Goal: Task Accomplishment & Management: Manage account settings

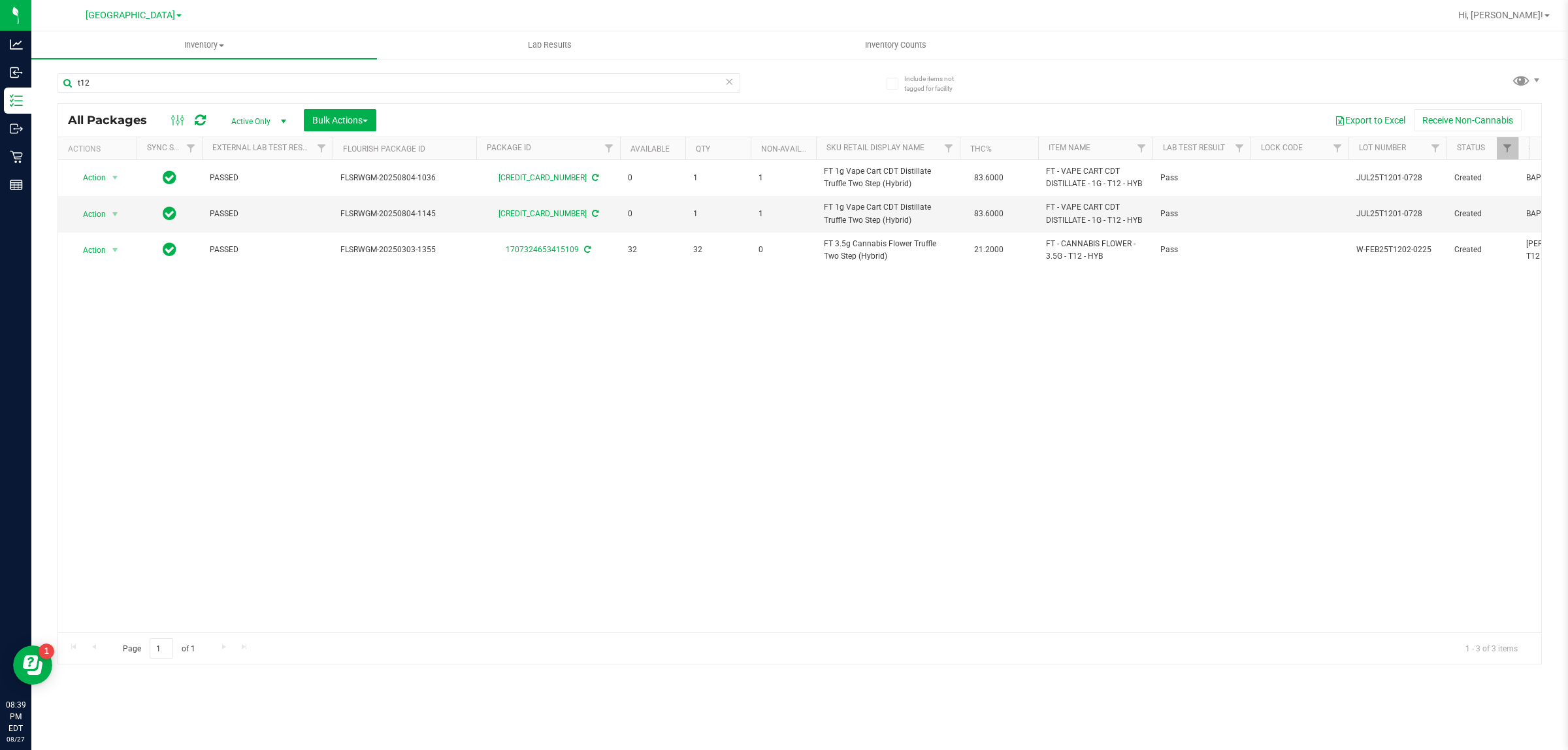
type input "t12"
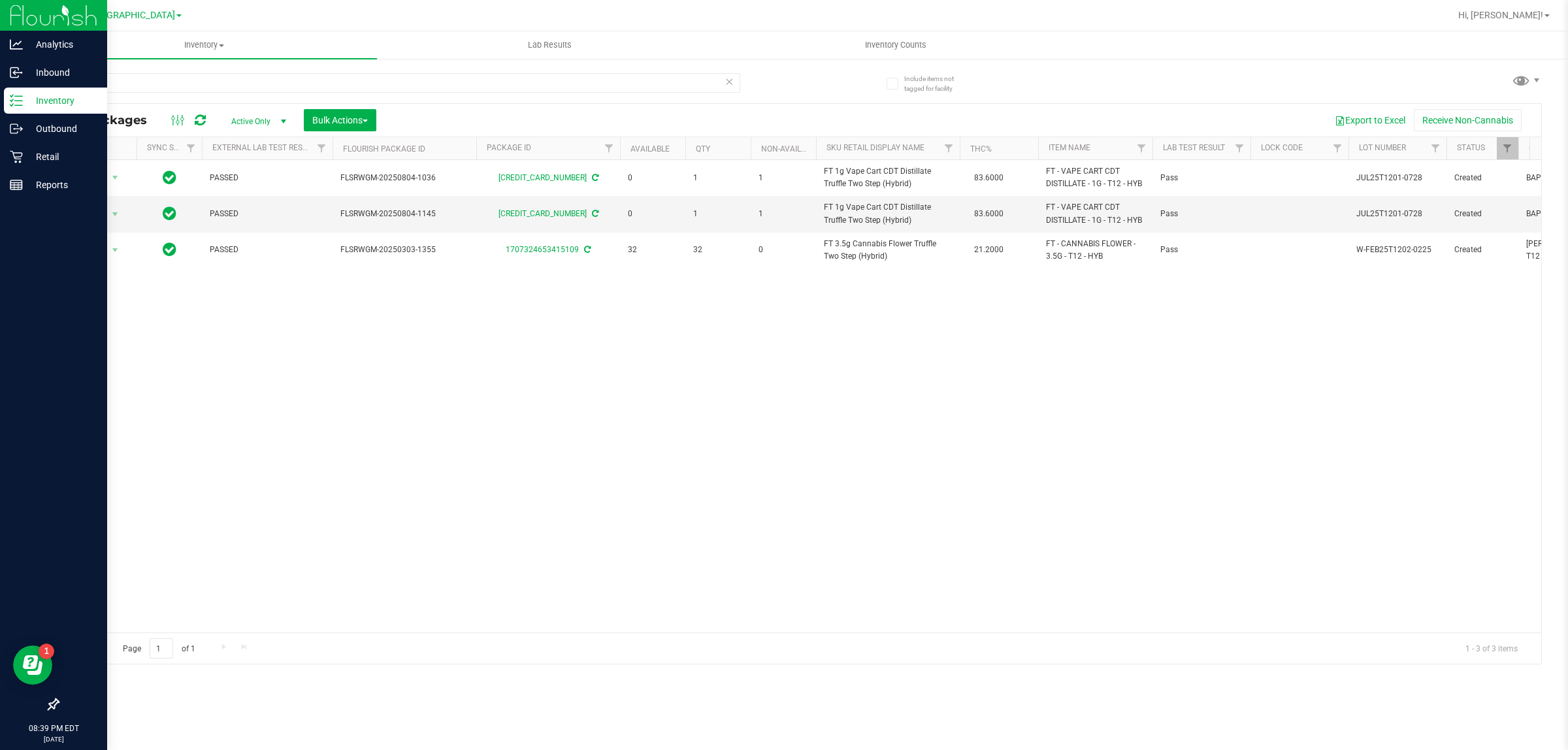
click at [17, 92] on div "Inventory" at bounding box center [55, 100] width 103 height 26
click at [22, 102] on p "Inventory" at bounding box center [61, 100] width 78 height 15
click at [54, 97] on p "Inventory" at bounding box center [61, 100] width 78 height 15
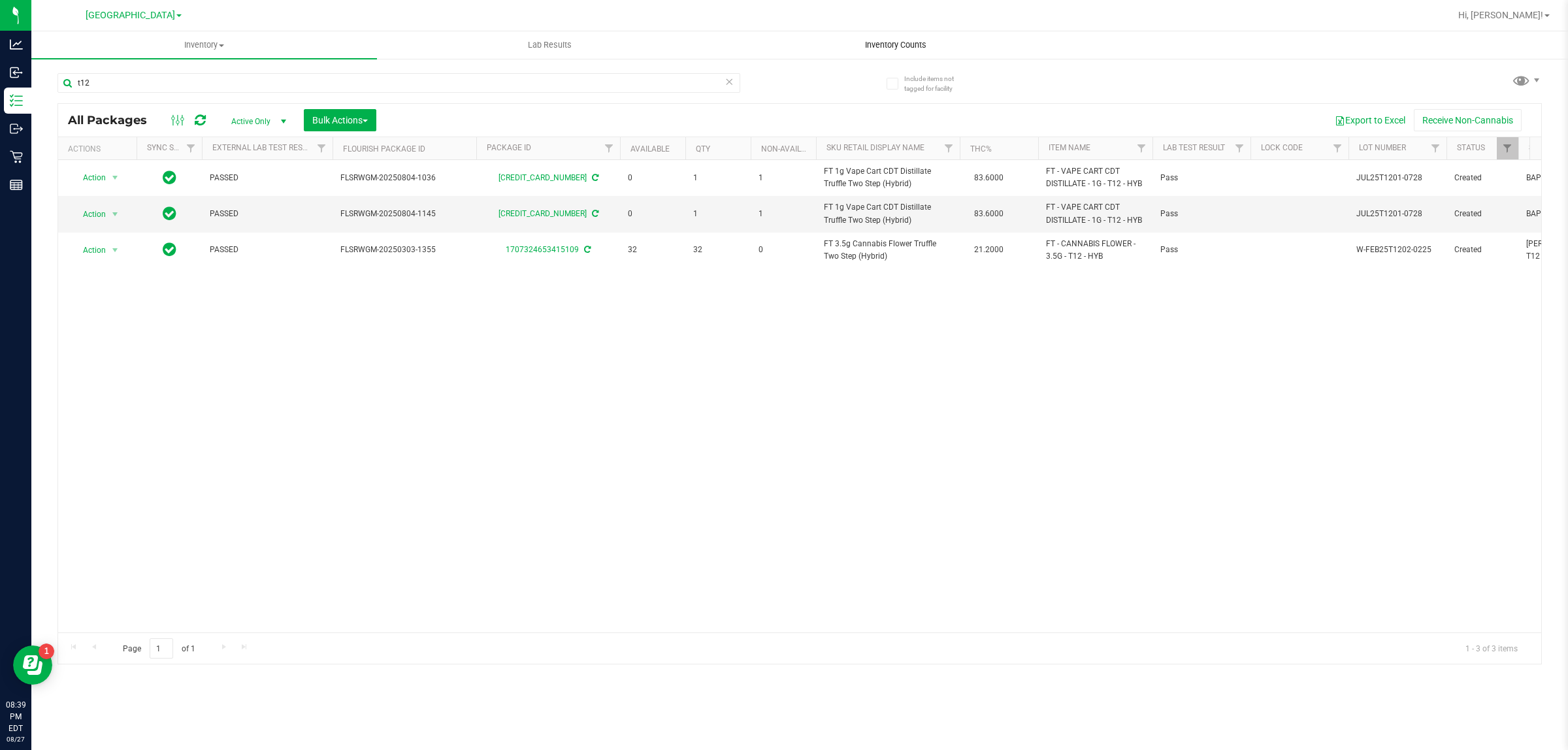
click at [820, 40] on uib-tab-heading "Inventory Counts" at bounding box center [895, 45] width 344 height 26
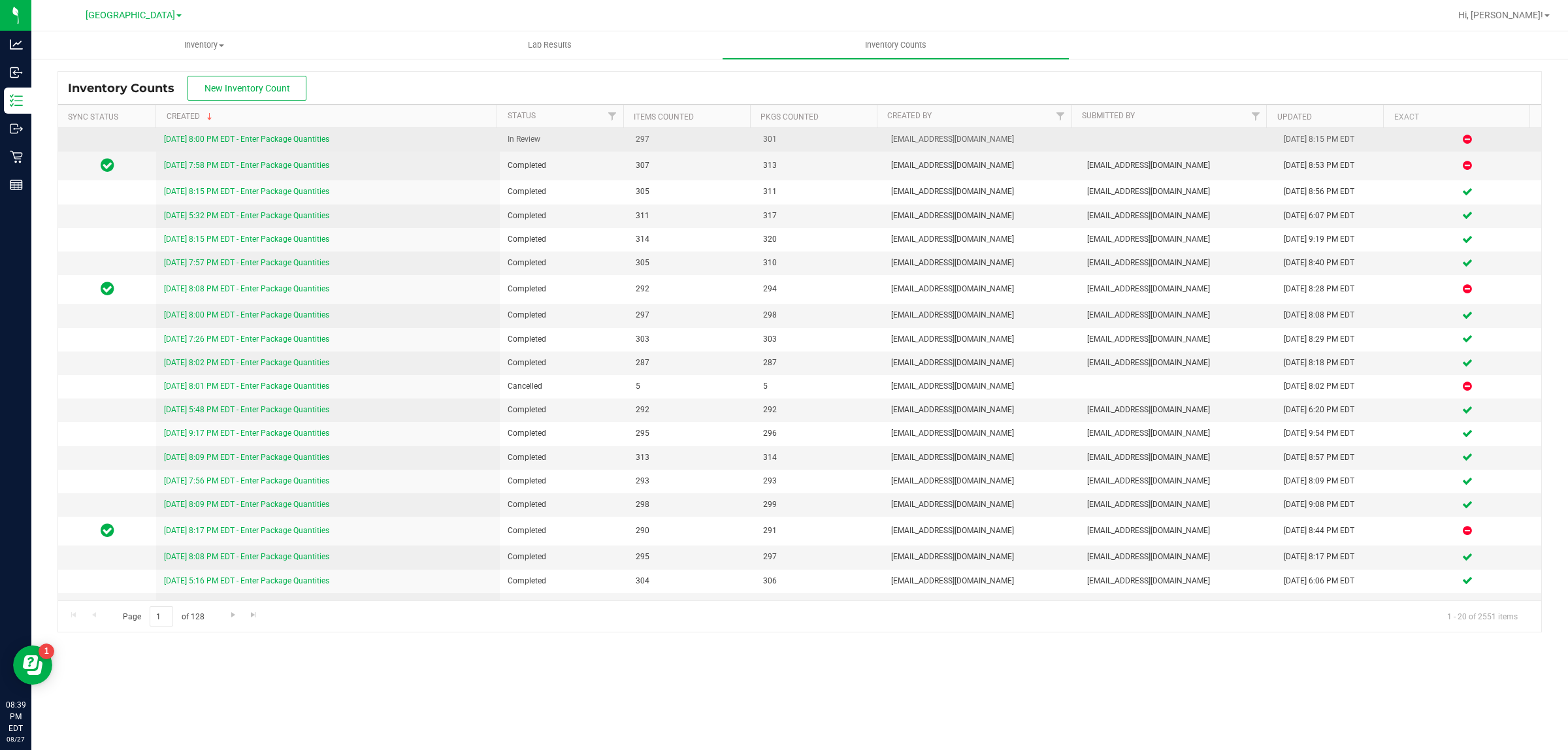
click at [274, 139] on link "[DATE] 8:00 PM EDT - Enter Package Quantities" at bounding box center [246, 139] width 165 height 9
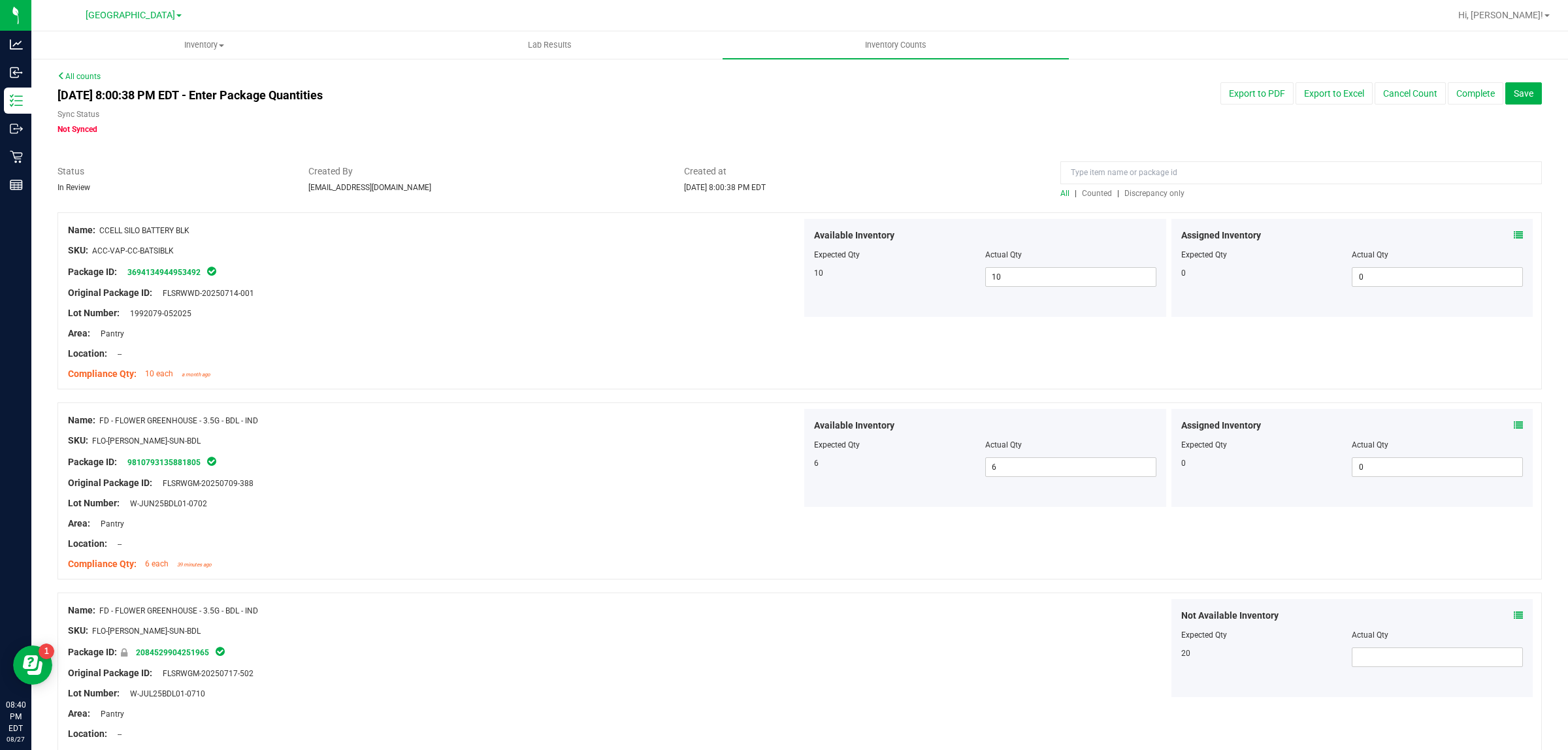
click at [1125, 189] on span "Discrepancy only" at bounding box center [1154, 193] width 60 height 9
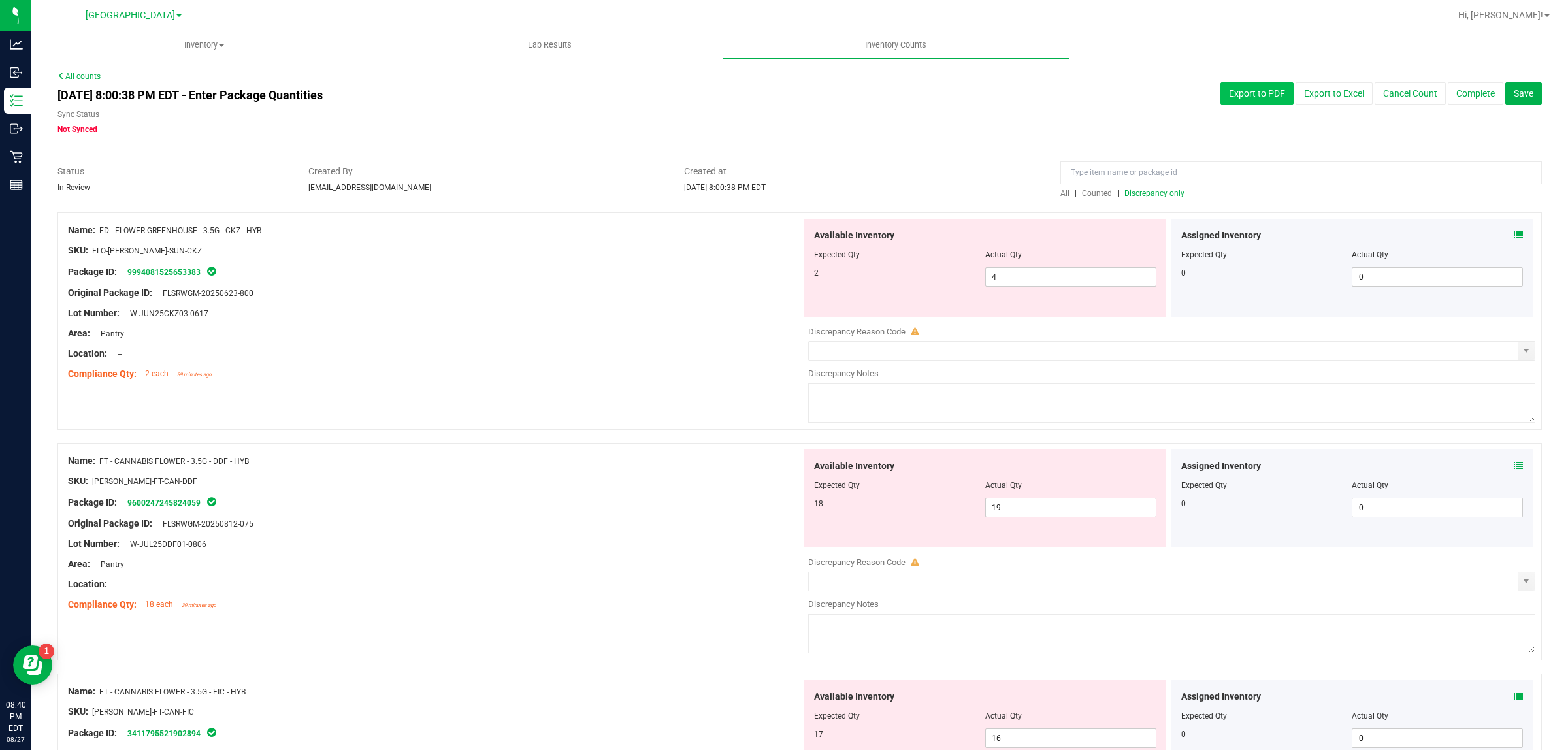
click at [1240, 92] on button "Export to PDF" at bounding box center [1256, 94] width 73 height 22
click at [1062, 270] on span "4 4" at bounding box center [1071, 277] width 171 height 20
click at [1062, 270] on input "4" at bounding box center [1070, 277] width 170 height 18
type input "2"
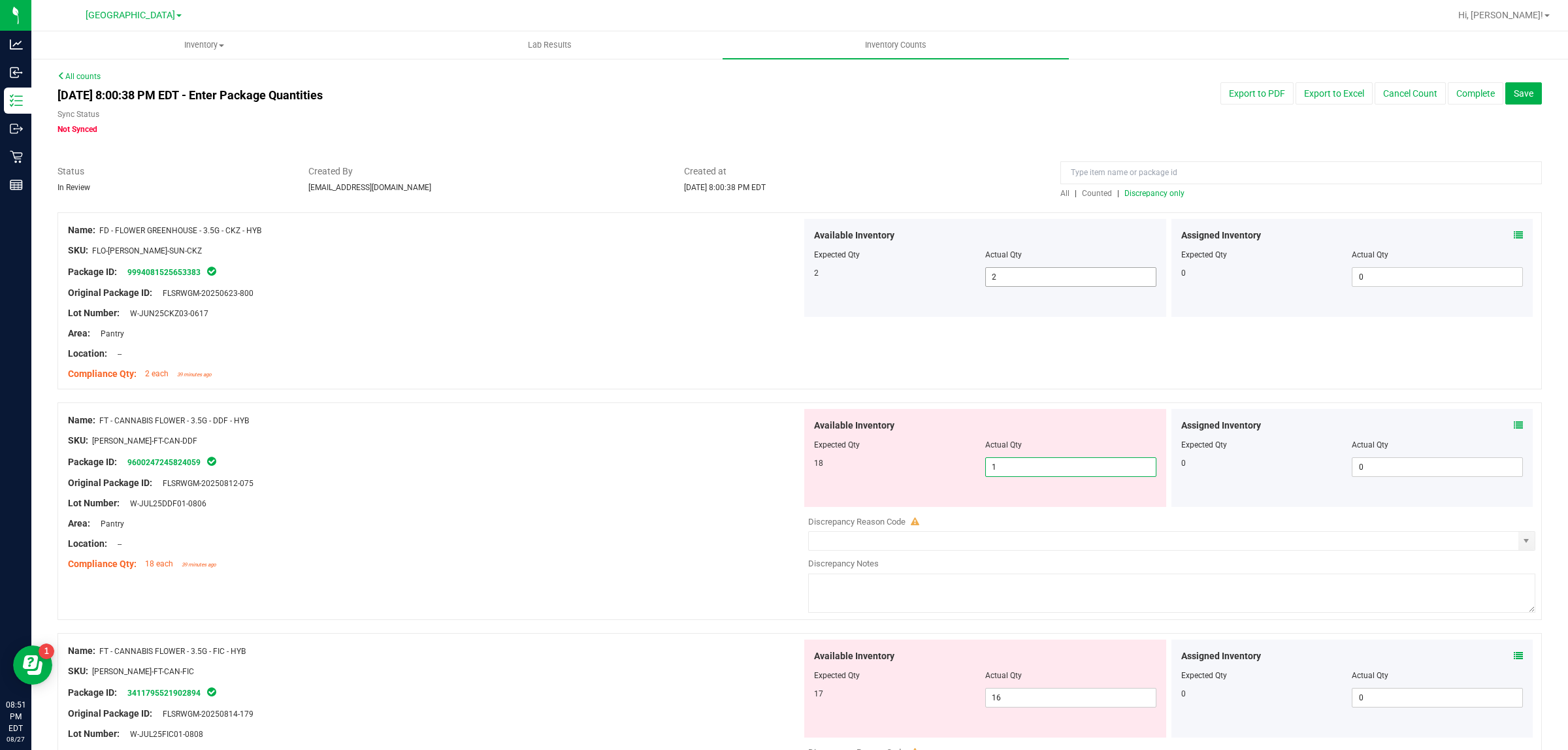
type input "18"
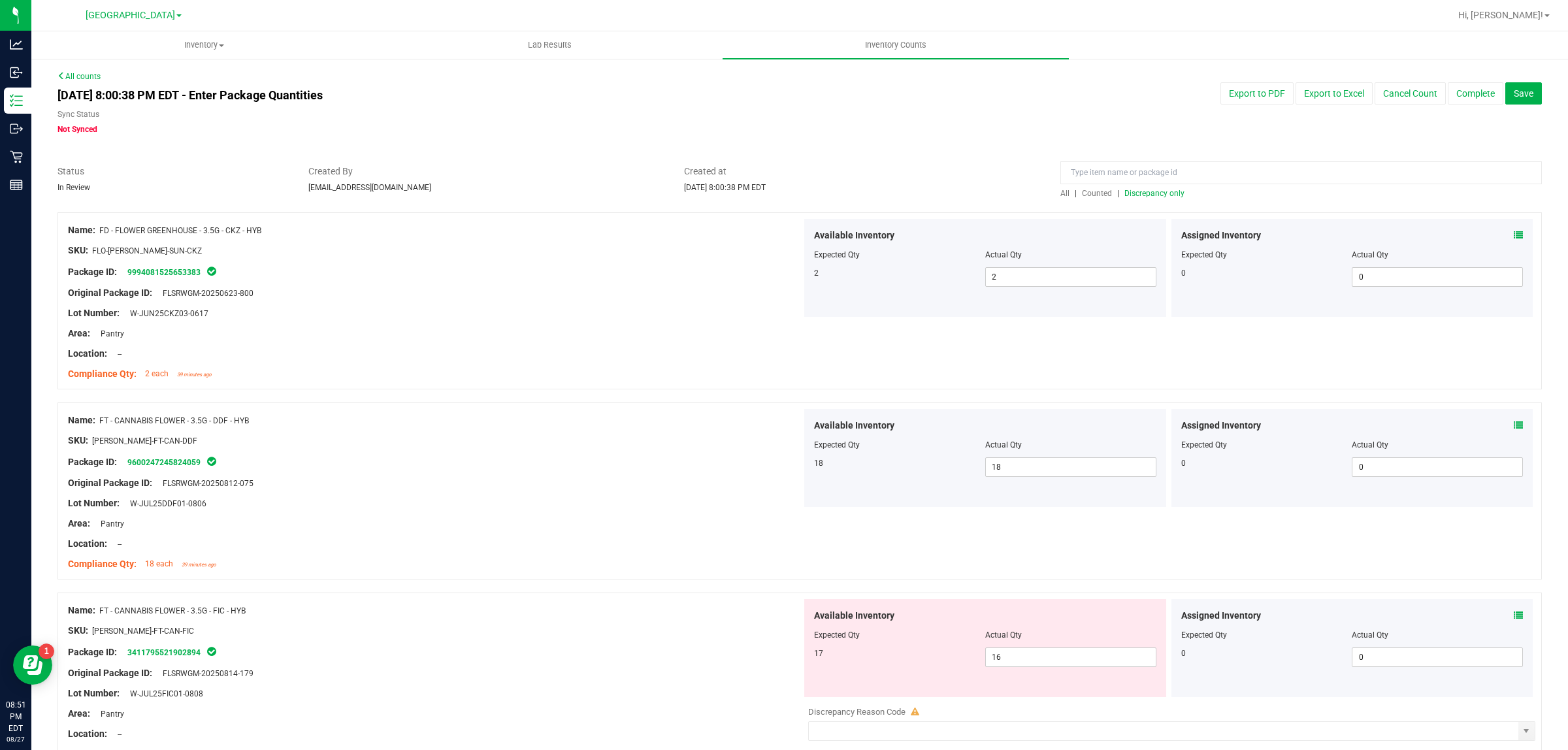
drag, startPoint x: 914, startPoint y: 766, endPoint x: 904, endPoint y: 660, distance: 106.5
click at [904, 660] on div "17 16 16" at bounding box center [984, 657] width 343 height 20
click at [1008, 658] on span "16 16" at bounding box center [1071, 657] width 171 height 20
click at [1008, 658] on input "16" at bounding box center [1070, 657] width 170 height 18
type input "17"
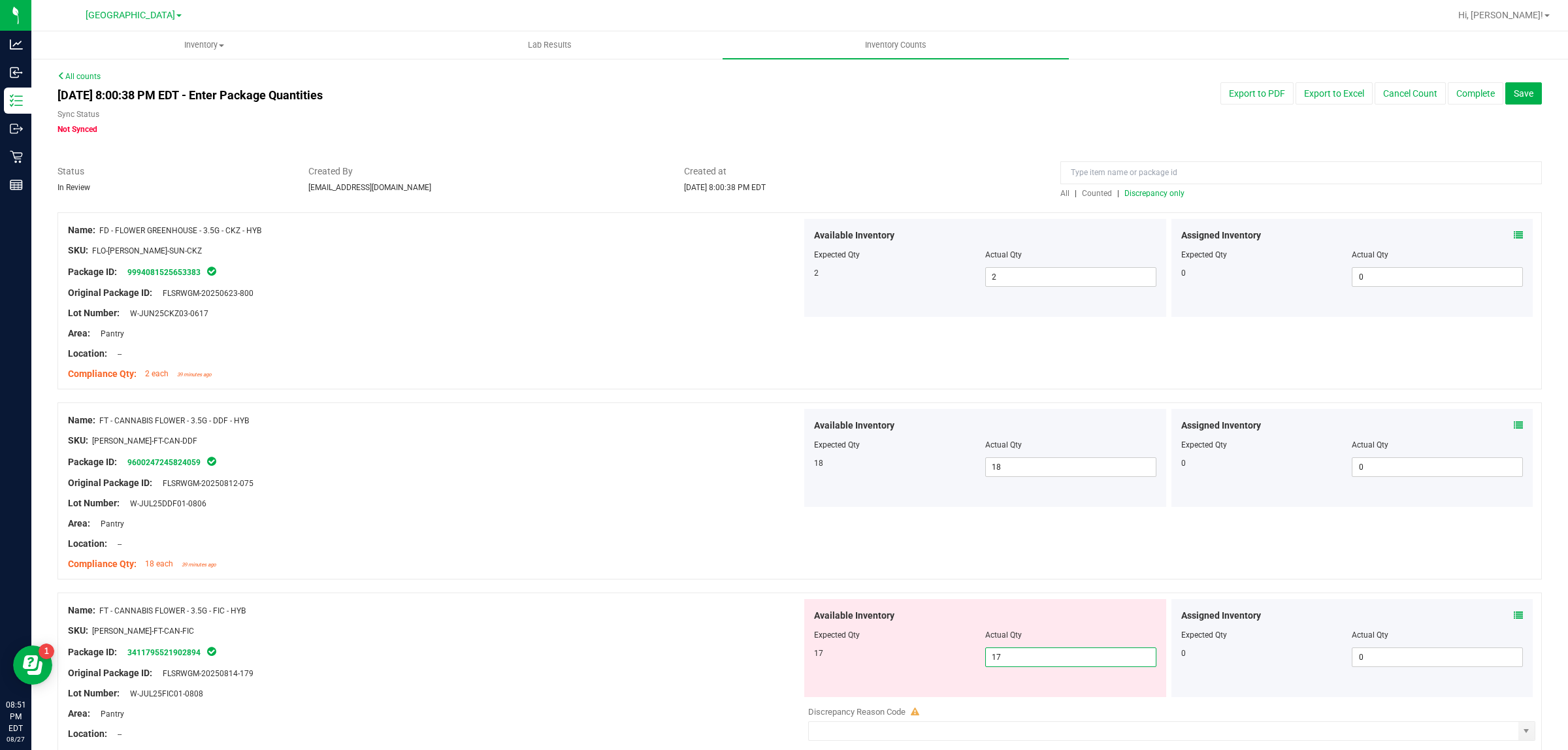
type input "17"
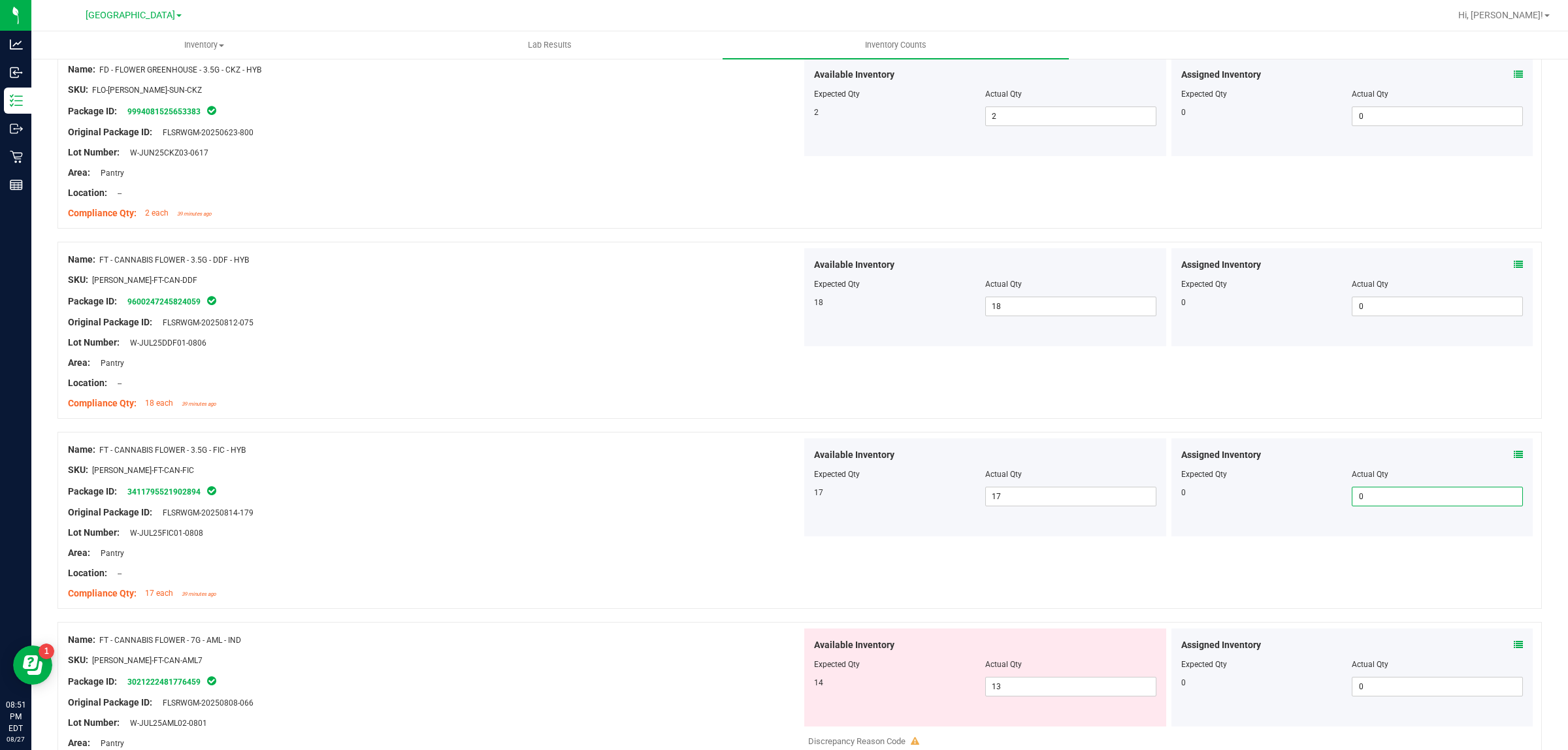
scroll to position [326, 0]
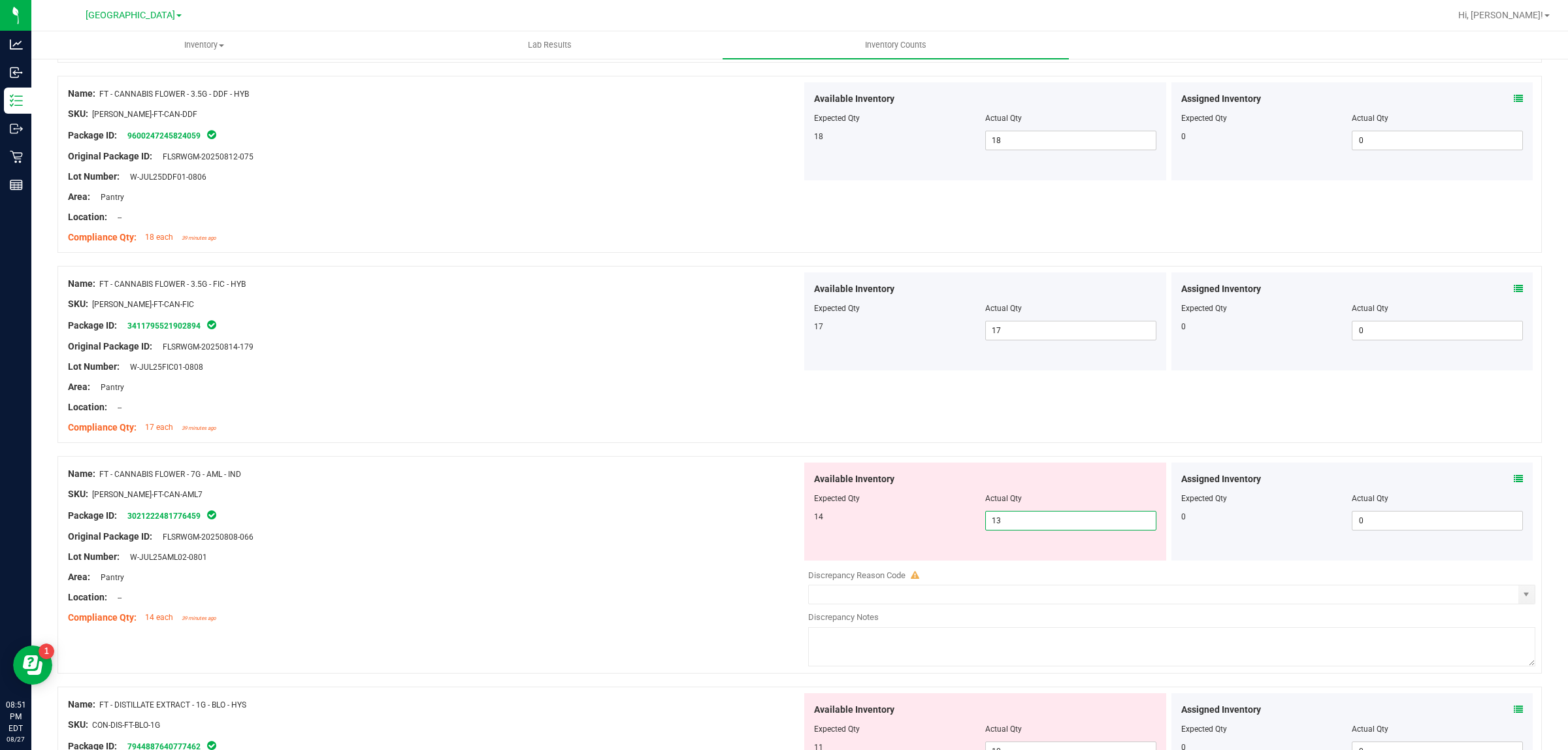
click at [1018, 522] on span "13 13" at bounding box center [1071, 521] width 171 height 20
click at [1018, 522] on input "13" at bounding box center [1070, 521] width 170 height 18
type input "14"
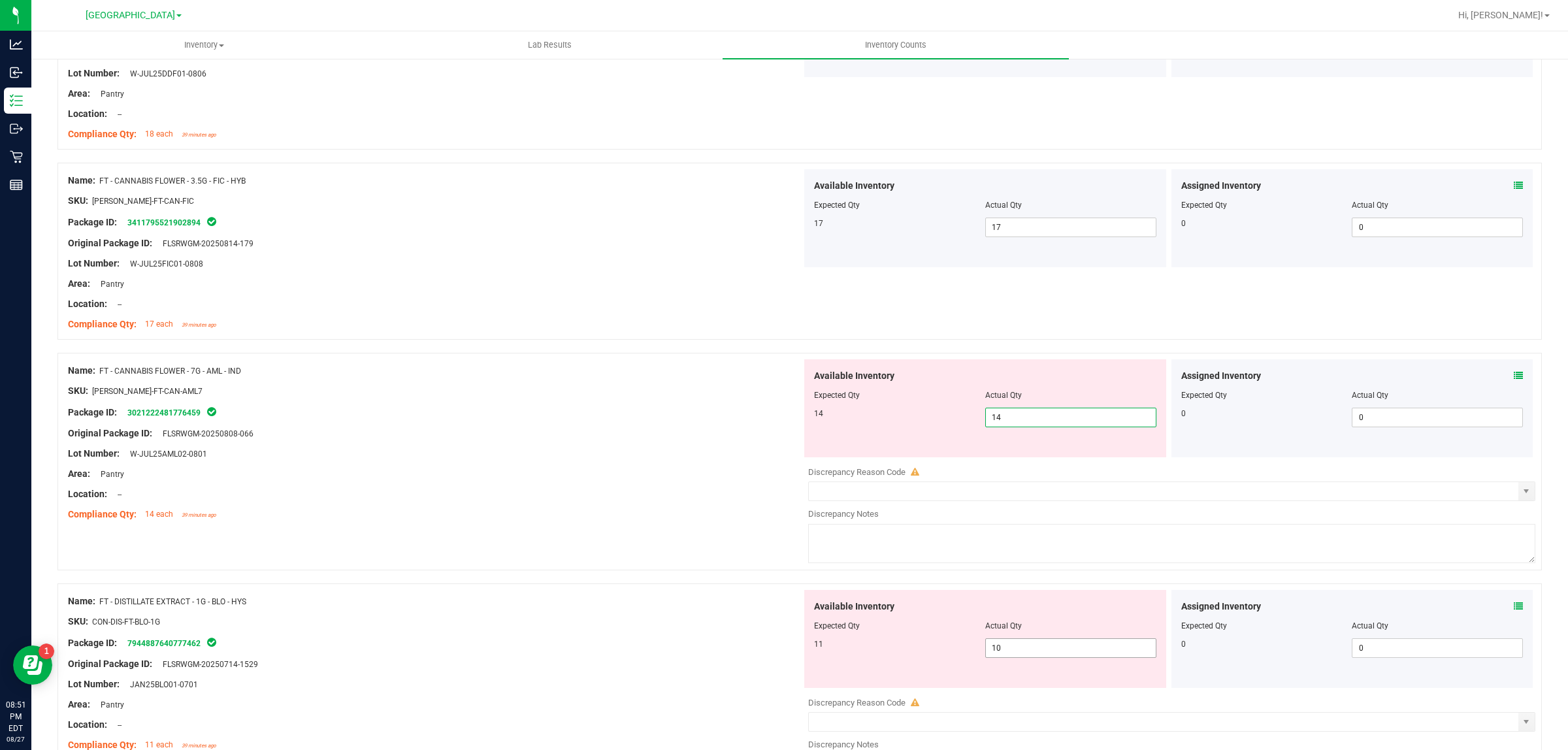
scroll to position [572, 0]
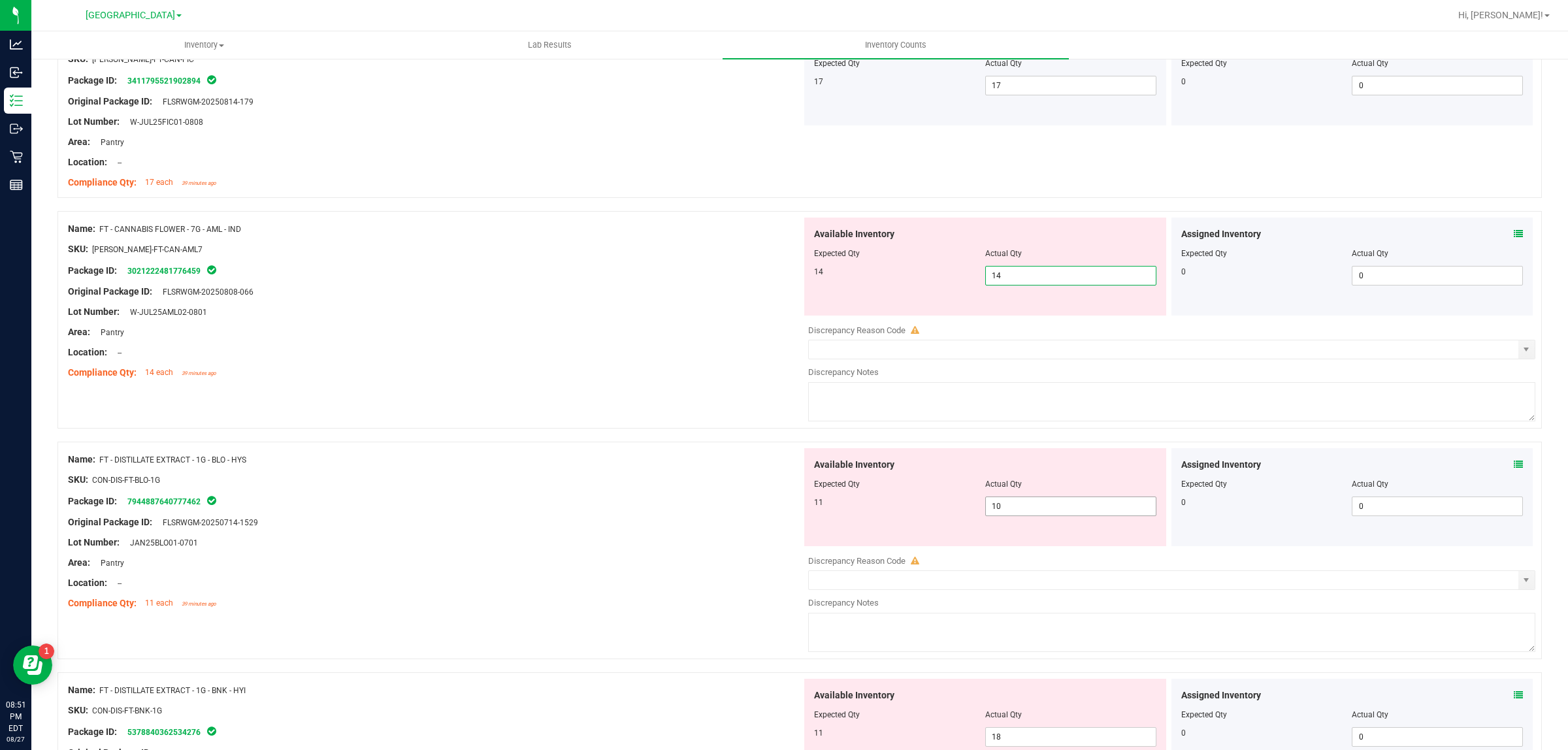
type input "14"
click at [1030, 504] on div "Available Inventory Expected Qty Actual Qty 11 10 10" at bounding box center [984, 496] width 361 height 98
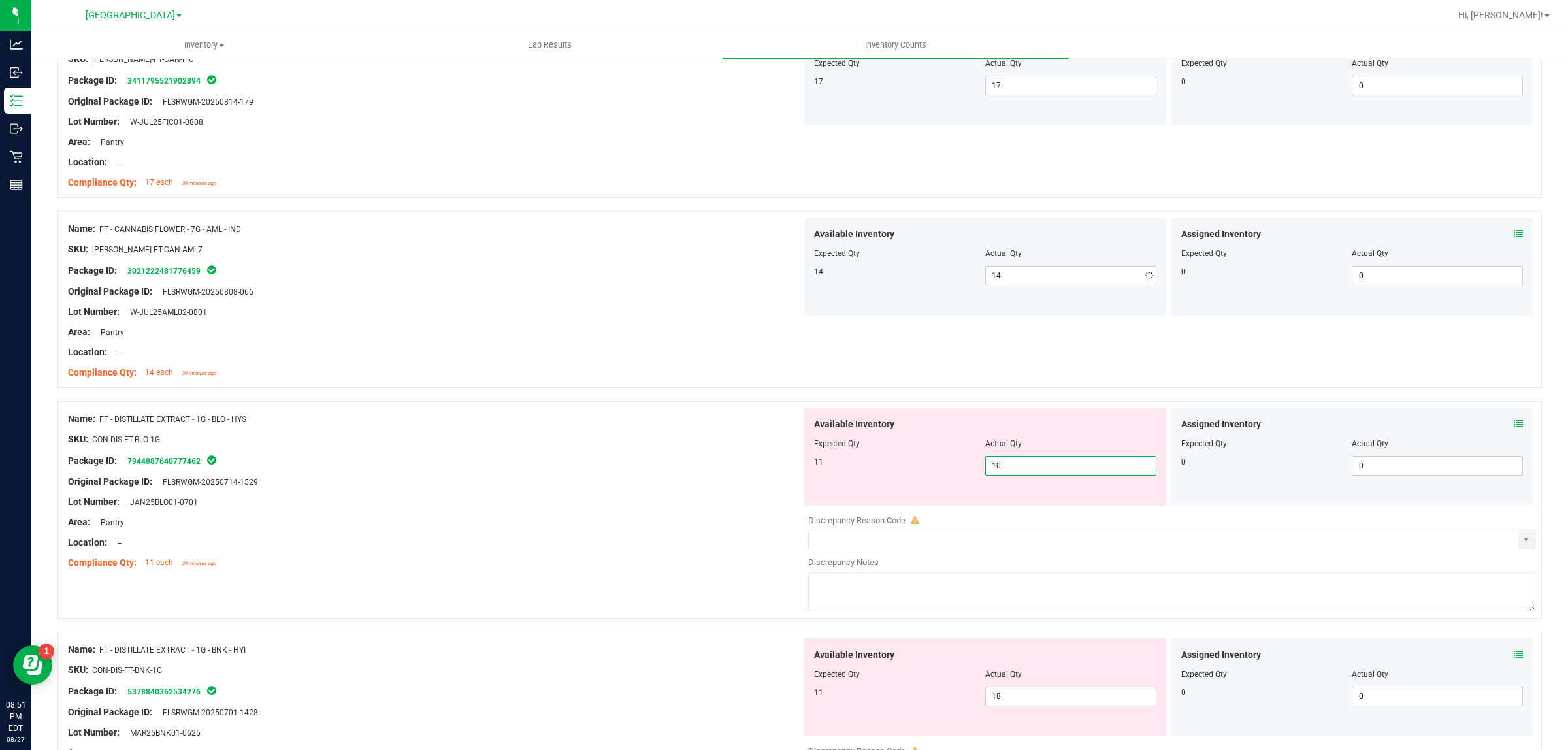
click at [1030, 504] on div "Available Inventory Expected Qty Actual Qty 11 10 10" at bounding box center [984, 456] width 361 height 98
click at [1039, 471] on span "10 10" at bounding box center [1071, 466] width 171 height 20
click at [1039, 471] on input "10" at bounding box center [1070, 466] width 170 height 18
type input "11"
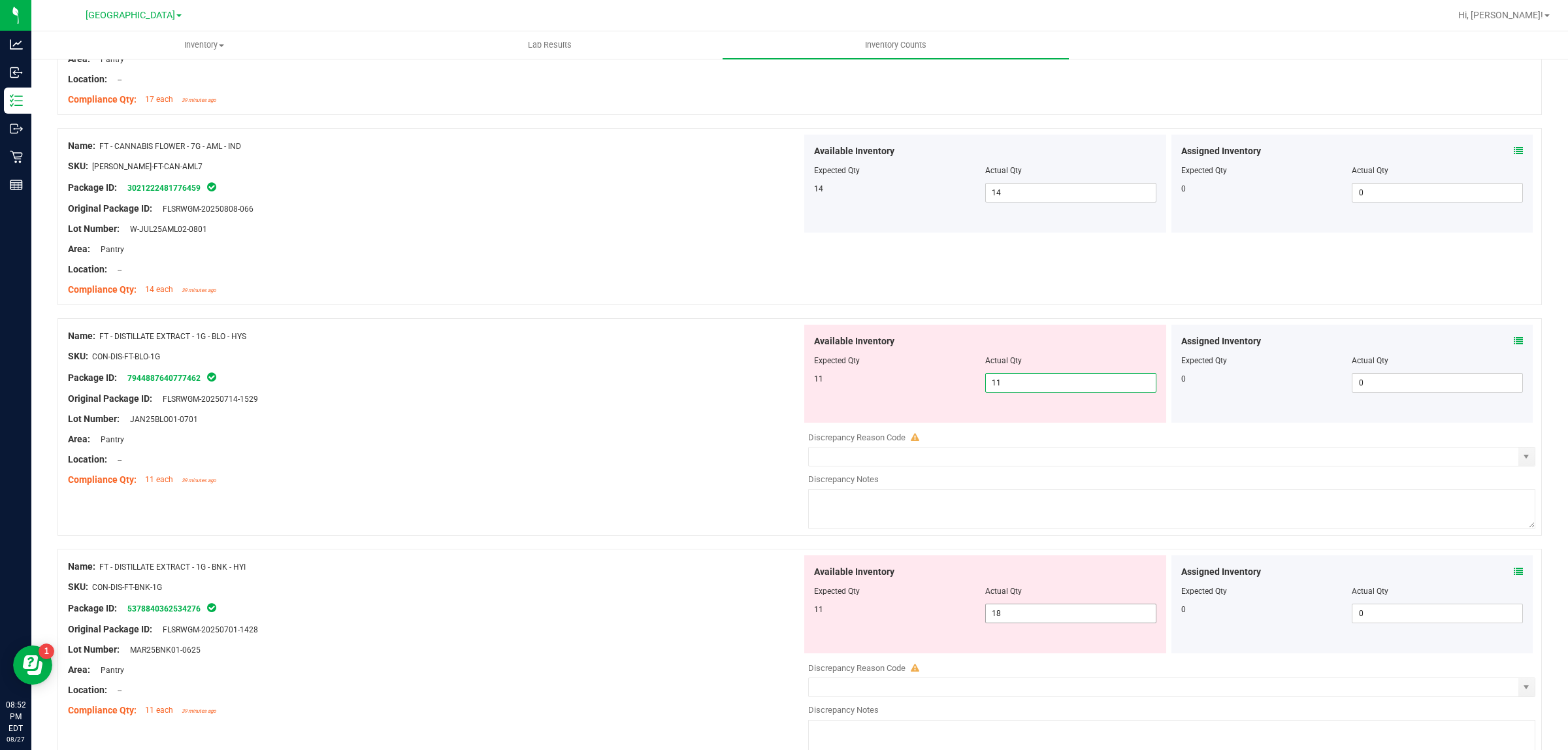
scroll to position [735, 0]
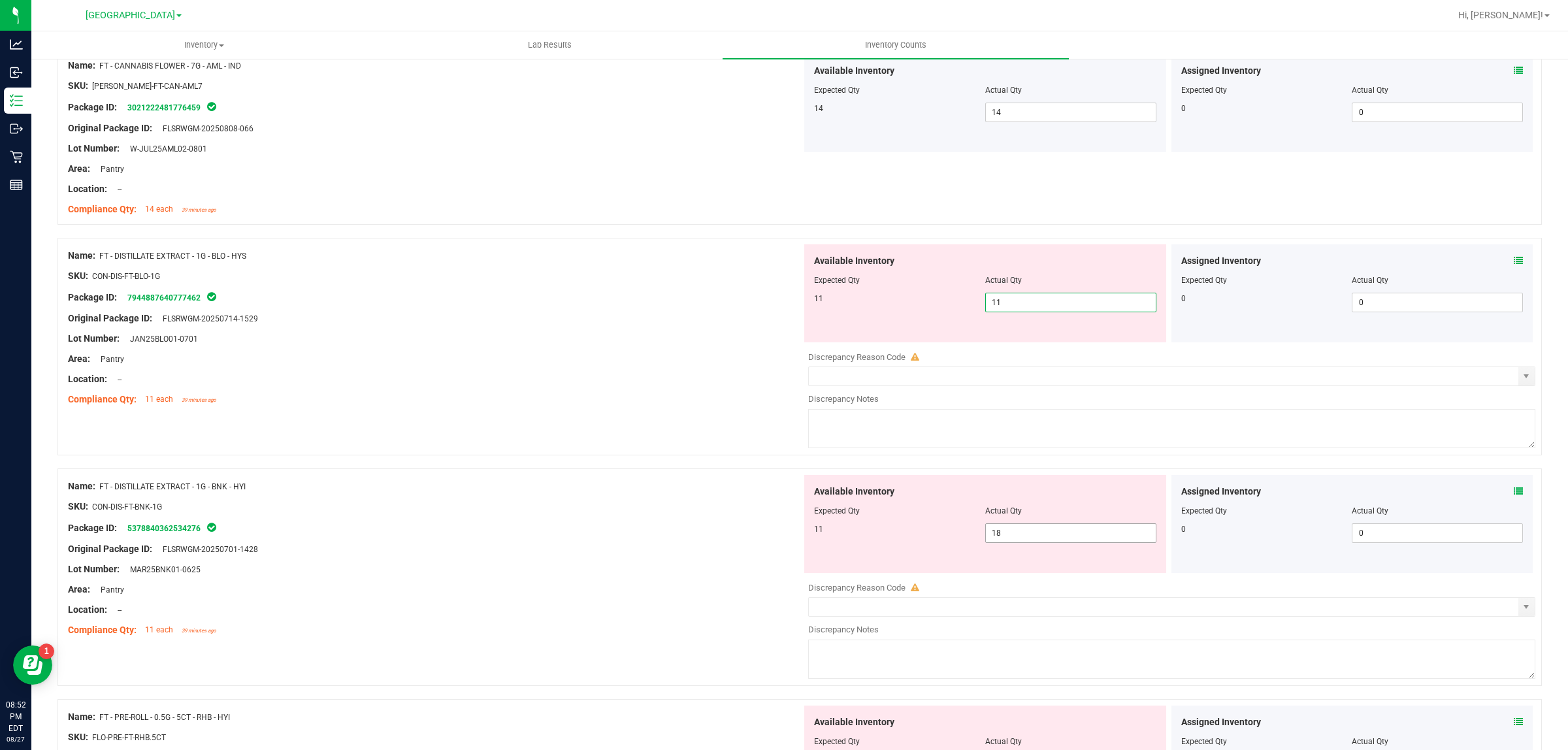
type input "11"
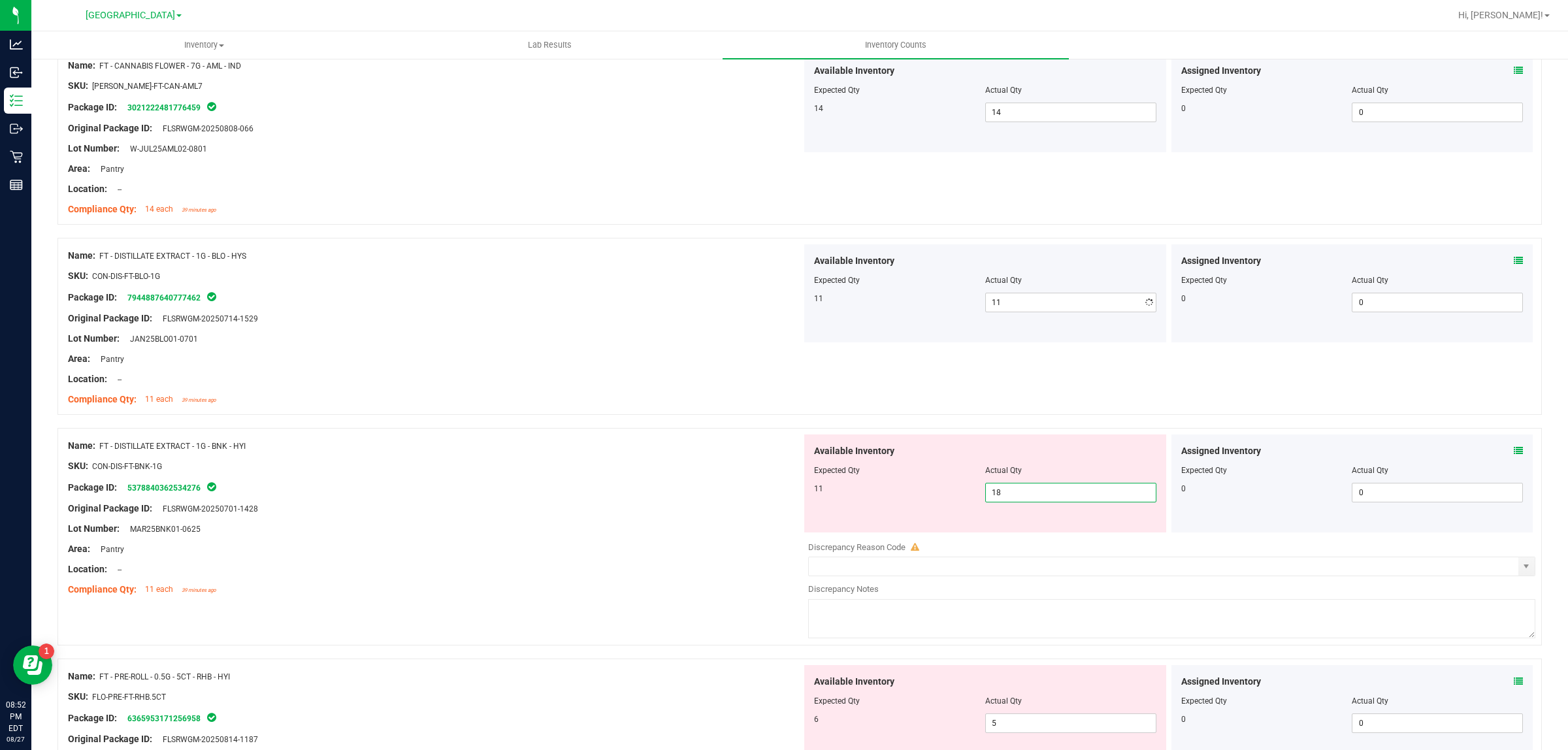
click at [1036, 536] on div "Available Inventory Expected Qty Actual Qty 11 18 18" at bounding box center [1168, 538] width 734 height 207
click at [1044, 500] on input "18" at bounding box center [1070, 493] width 170 height 18
type input "11"
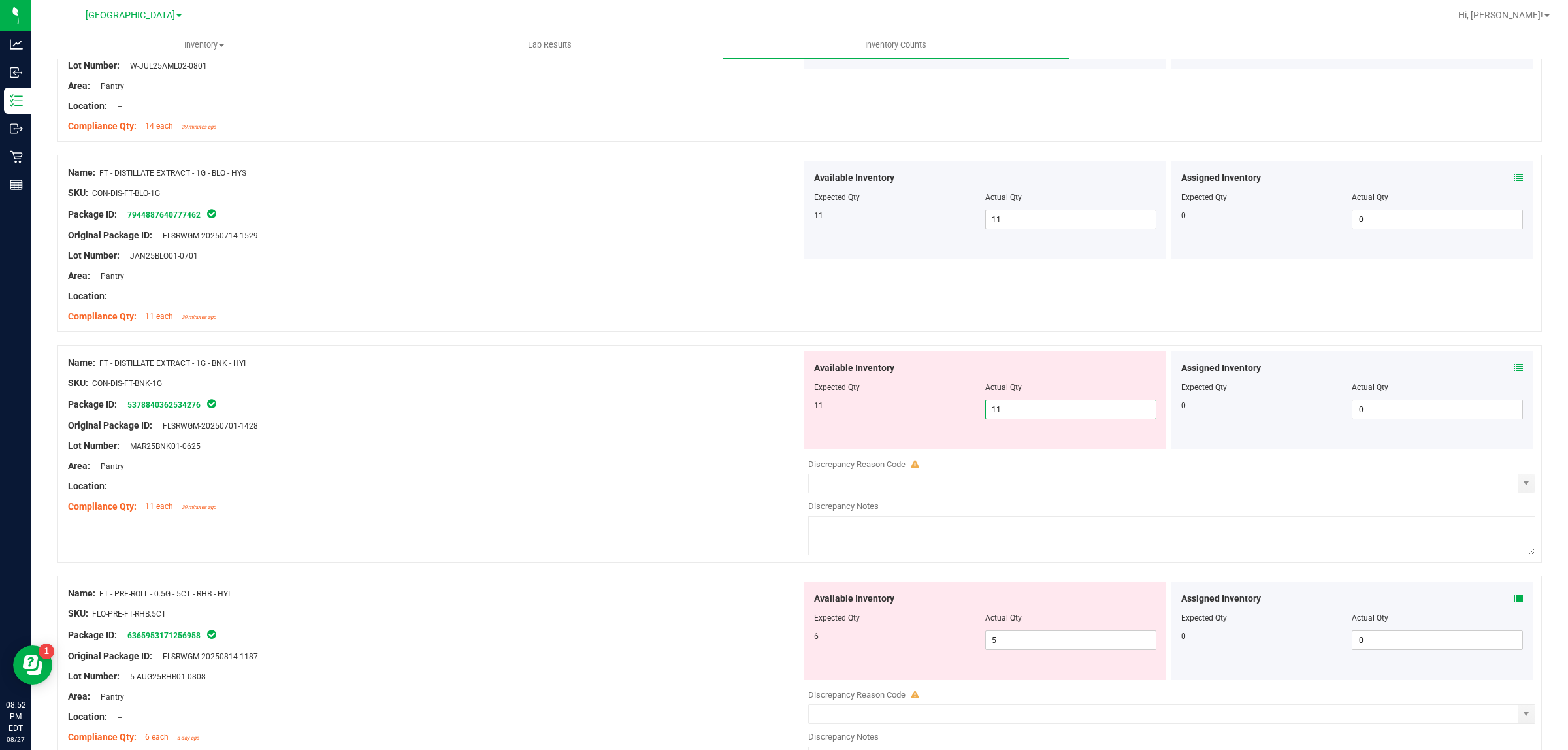
scroll to position [980, 0]
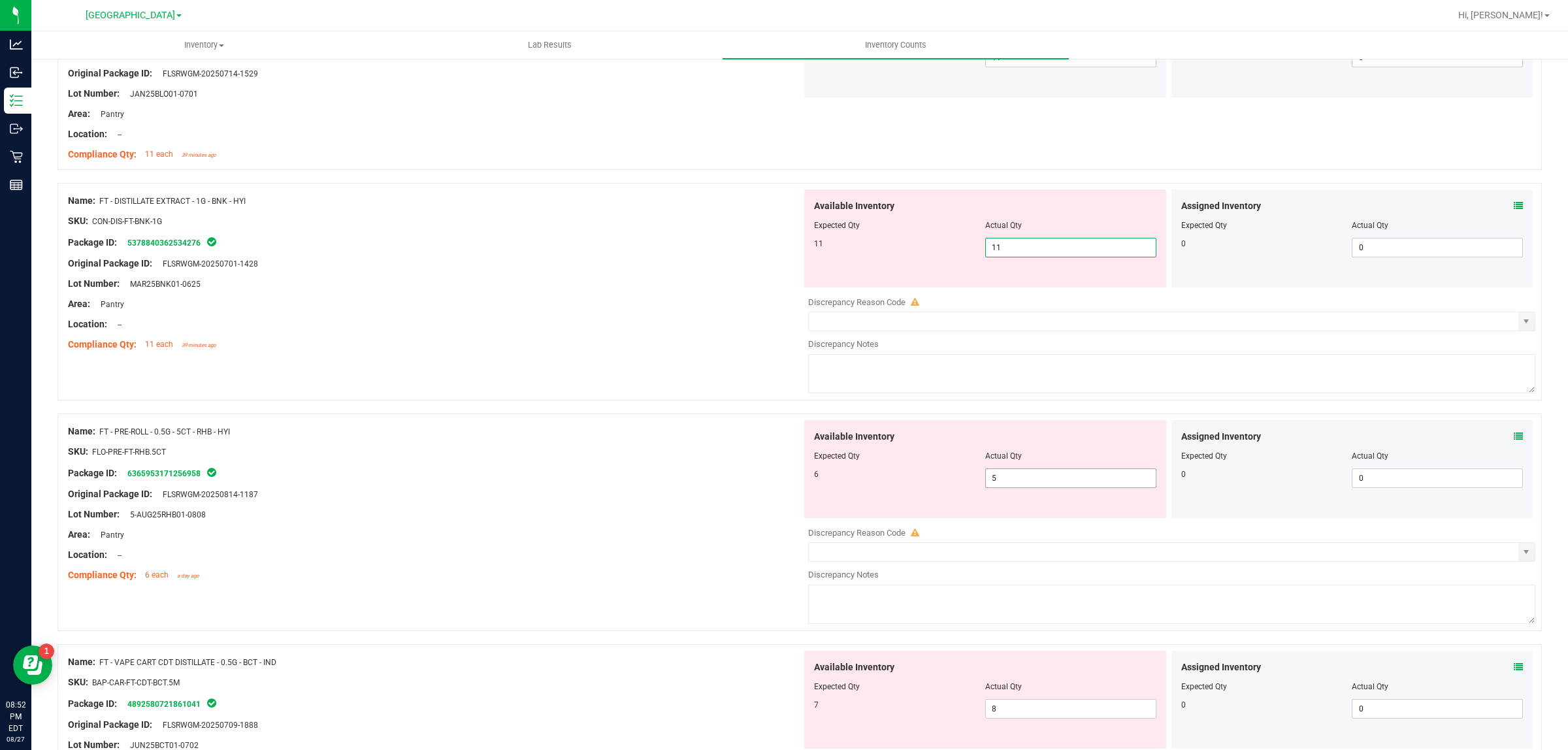
type input "11"
click at [1040, 482] on div "Available Inventory Expected Qty Actual Qty 6 5 5" at bounding box center [1168, 523] width 734 height 207
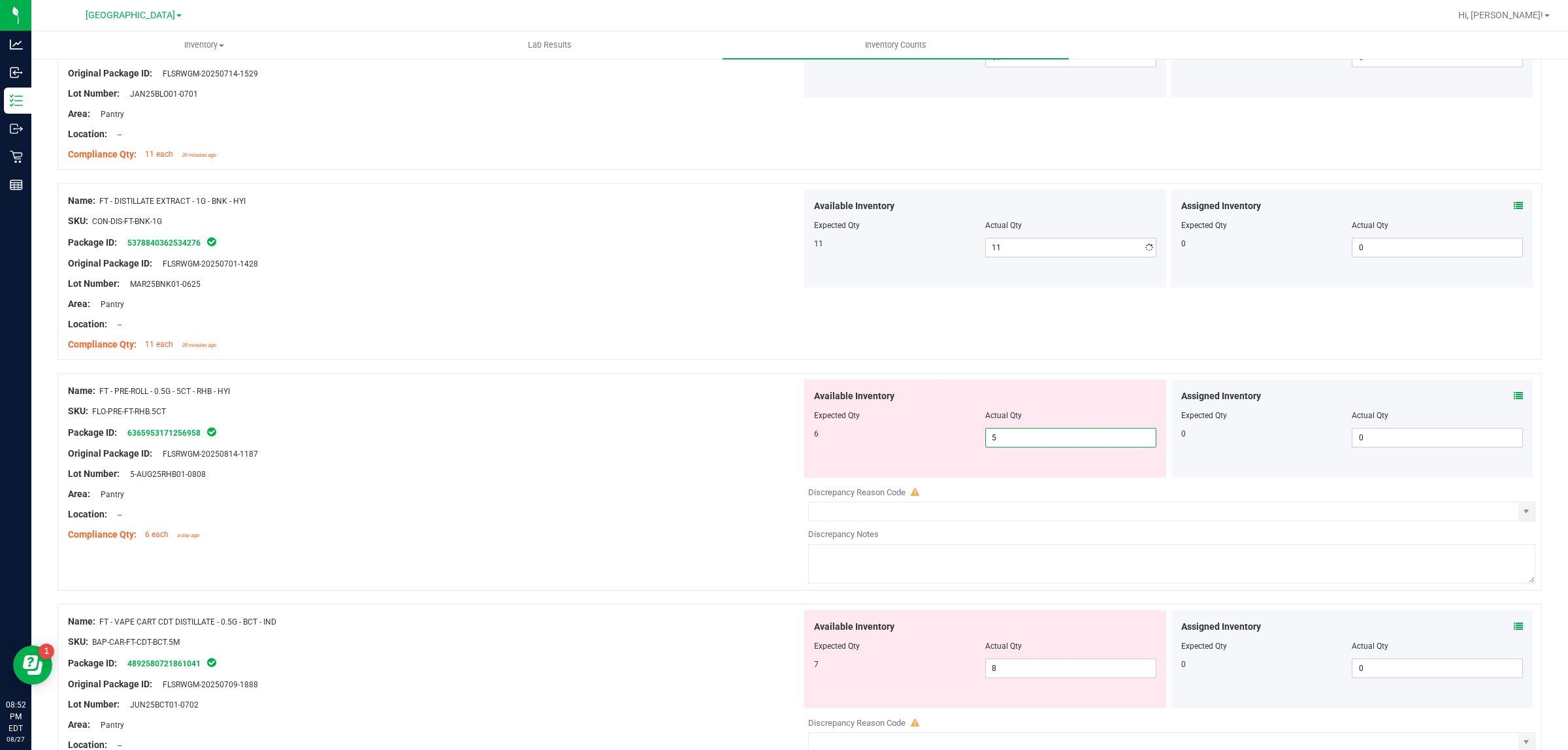
click at [1040, 482] on div at bounding box center [1172, 482] width 727 height 6
click at [1048, 451] on div "Available Inventory Expected Qty Actual Qty 6 5 5" at bounding box center [984, 428] width 361 height 98
click at [1049, 443] on span "5 5" at bounding box center [1071, 438] width 171 height 20
click at [1049, 441] on input "5" at bounding box center [1070, 438] width 170 height 18
click at [1049, 440] on input "5" at bounding box center [1070, 438] width 170 height 18
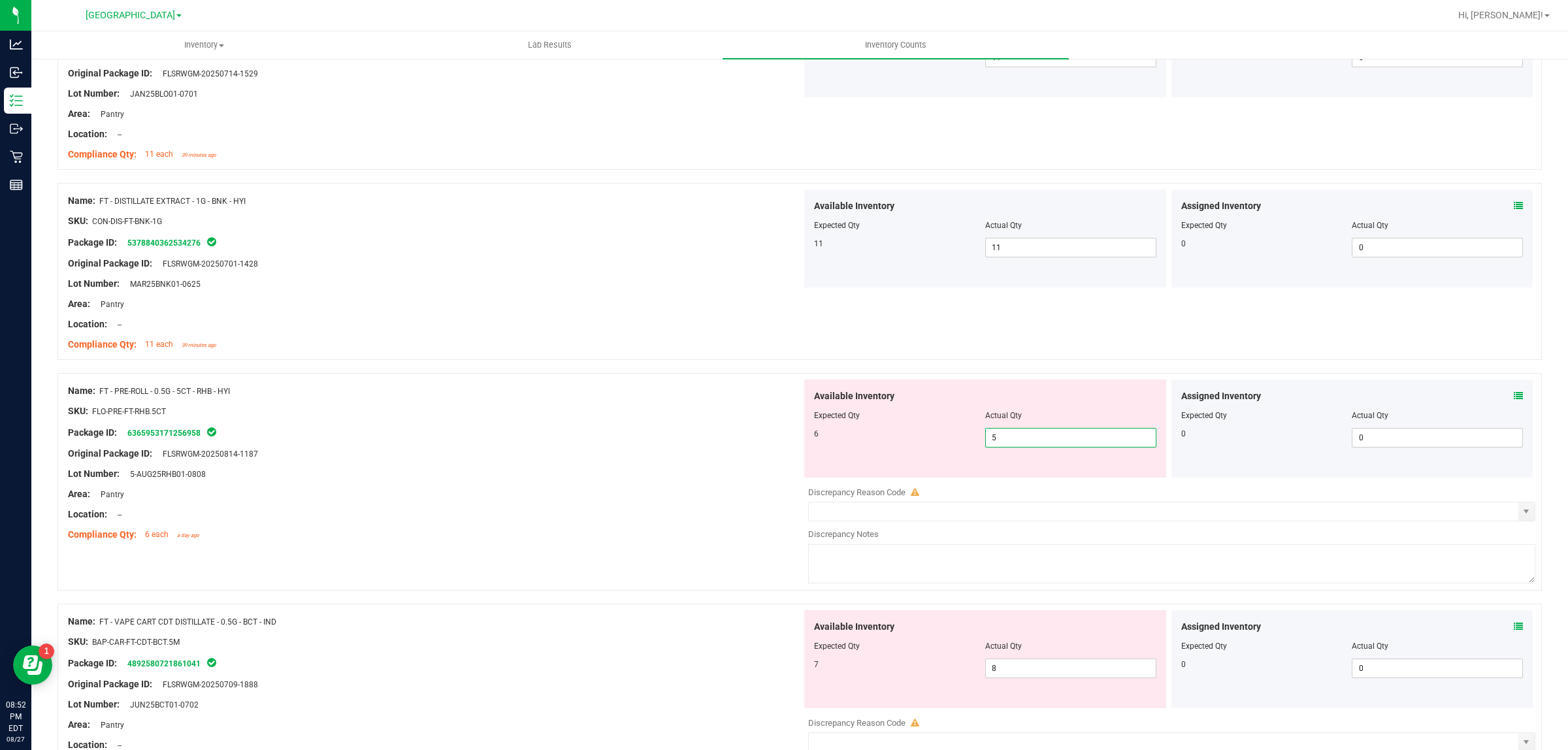
type input "6"
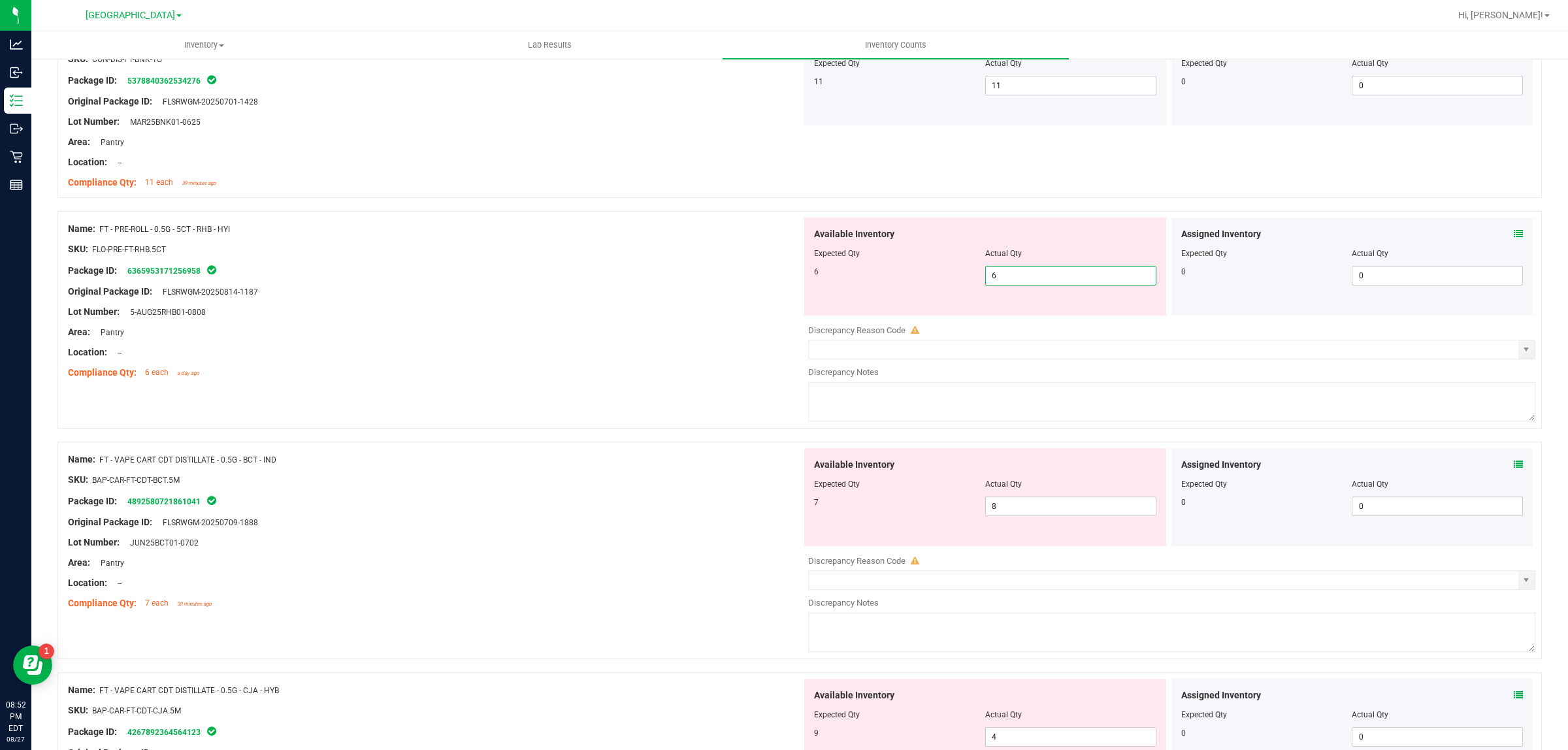
scroll to position [1143, 0]
type input "6"
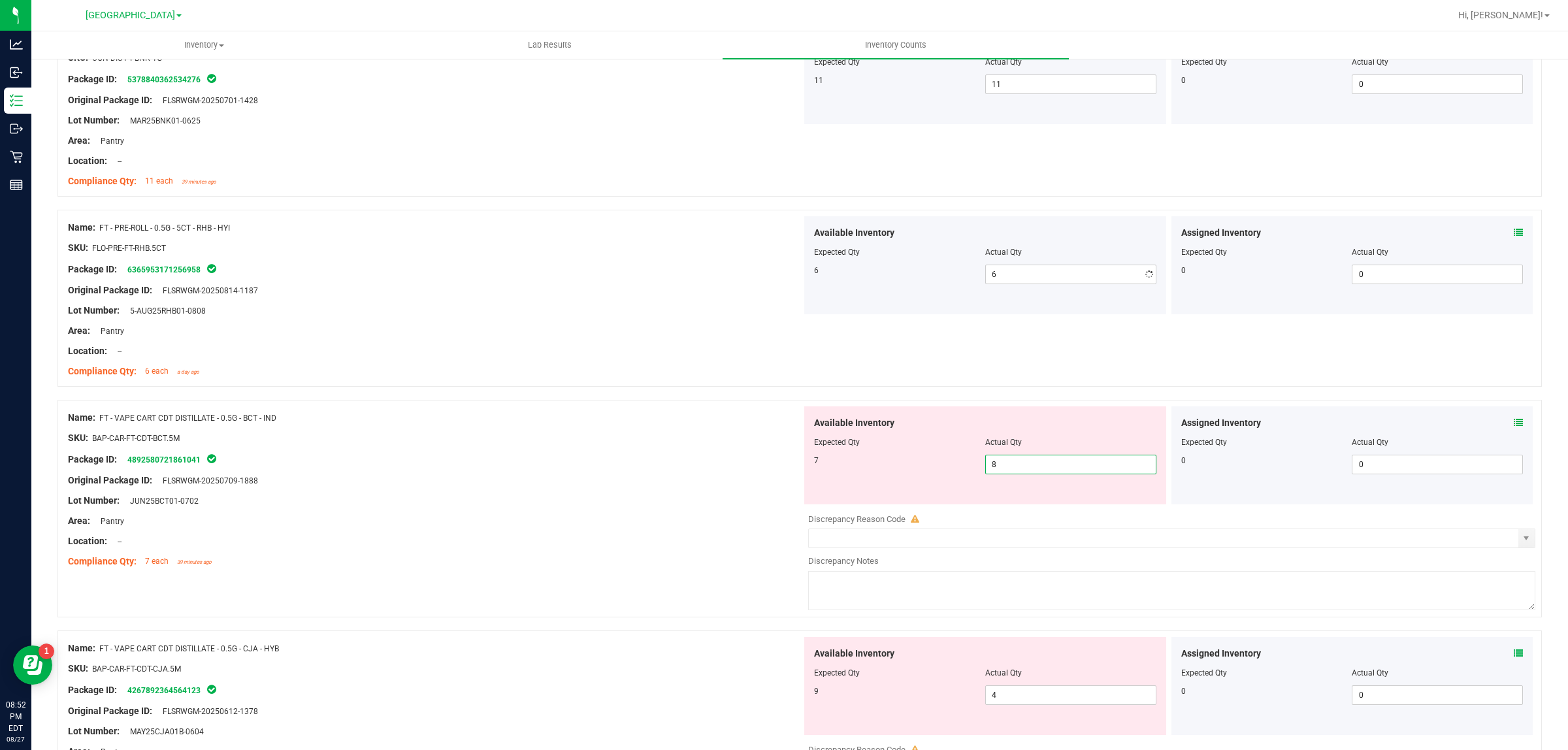
click at [1026, 507] on div "Available Inventory Expected Qty Actual Qty 7 8 8" at bounding box center [1168, 510] width 734 height 207
click at [1026, 507] on div at bounding box center [1172, 509] width 727 height 6
click at [1029, 472] on span "8 8" at bounding box center [1071, 465] width 171 height 20
click at [1029, 472] on input "8" at bounding box center [1070, 464] width 170 height 18
type input "7"
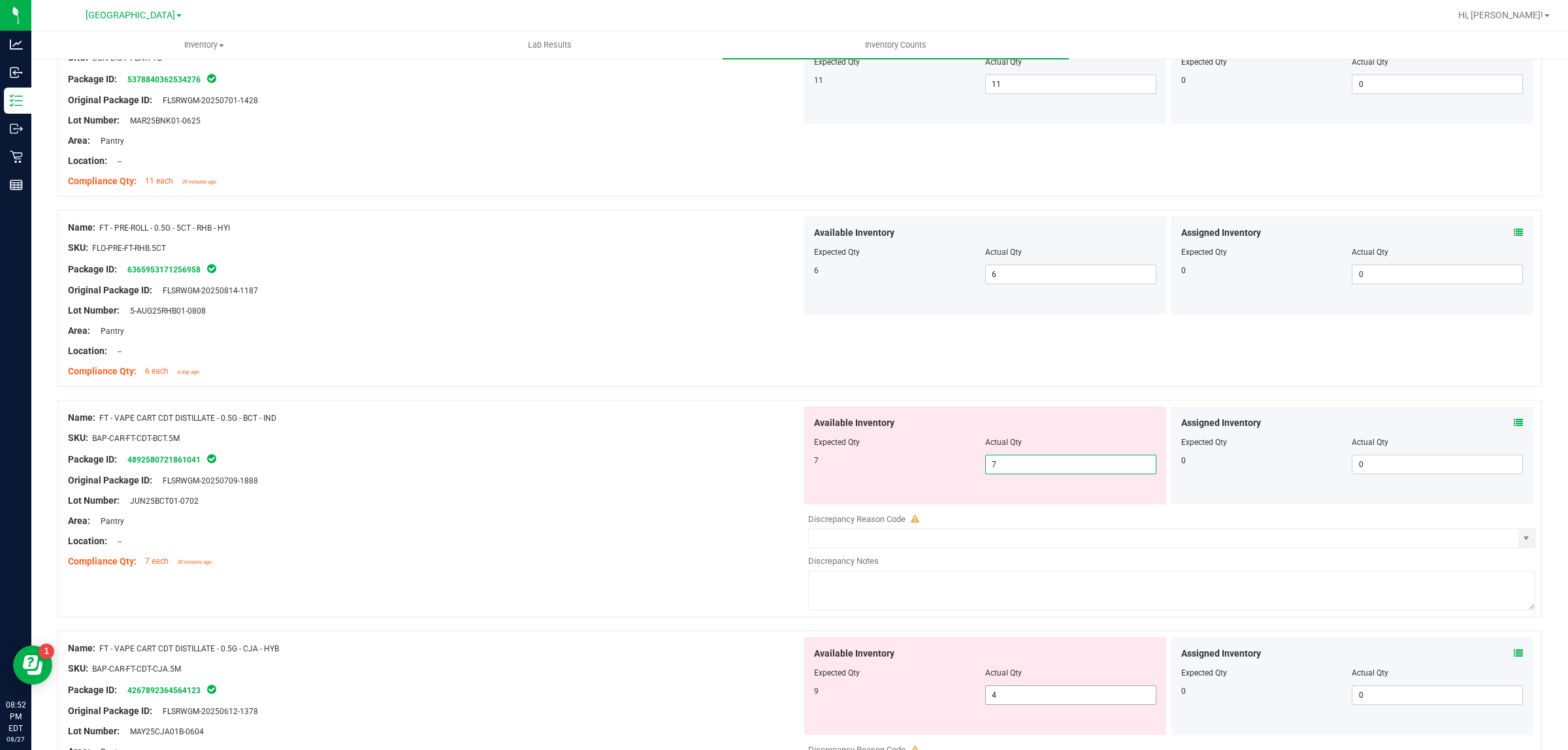
type input "7"
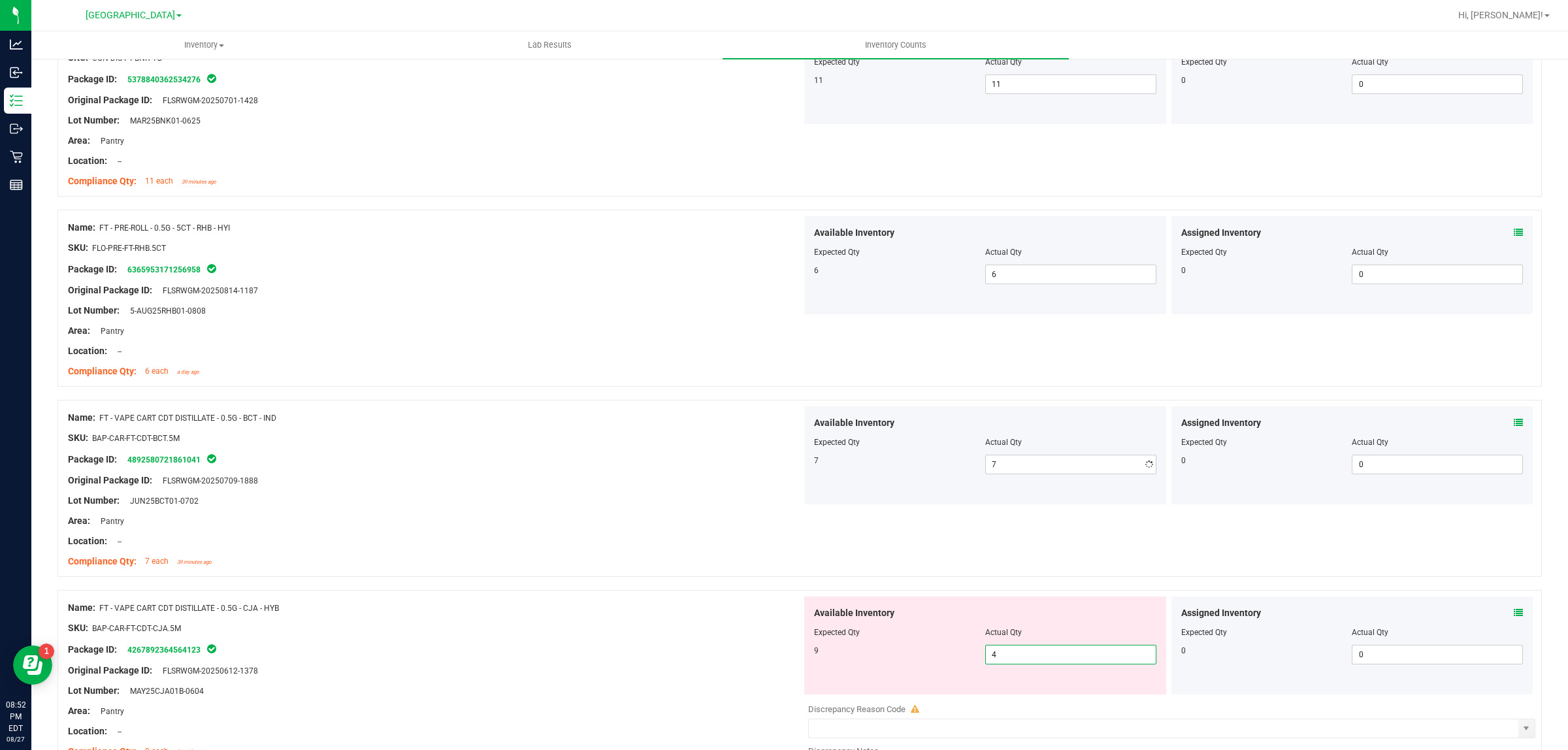
click at [1022, 689] on div "Available Inventory Expected Qty Actual Qty 9 4 4" at bounding box center [984, 645] width 361 height 98
click at [1016, 657] on input "4" at bounding box center [1070, 655] width 170 height 18
type input "9"
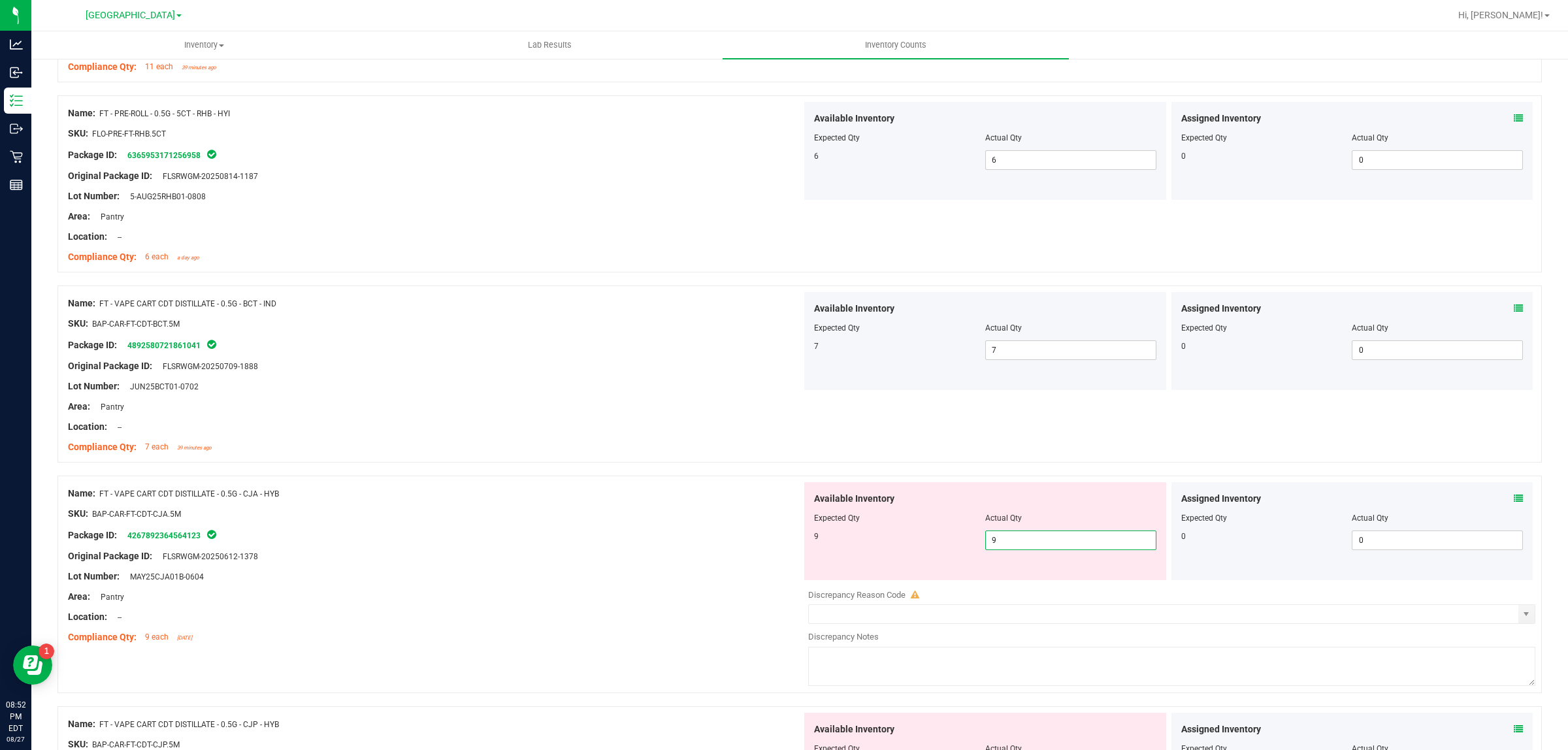
scroll to position [1470, 0]
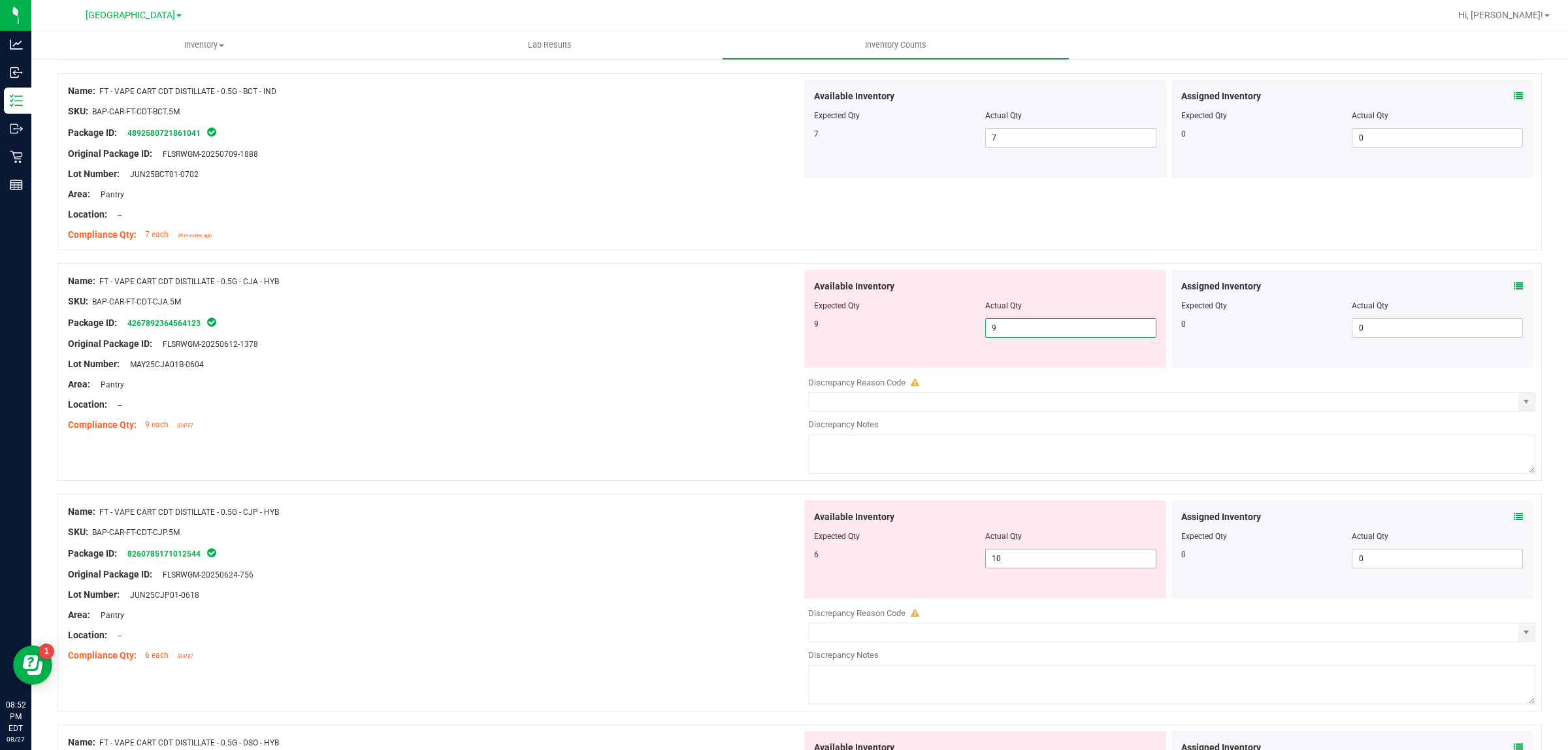
type input "9"
click at [1003, 566] on div "Available Inventory Expected Qty Actual Qty 6 10 10" at bounding box center [1168, 604] width 734 height 207
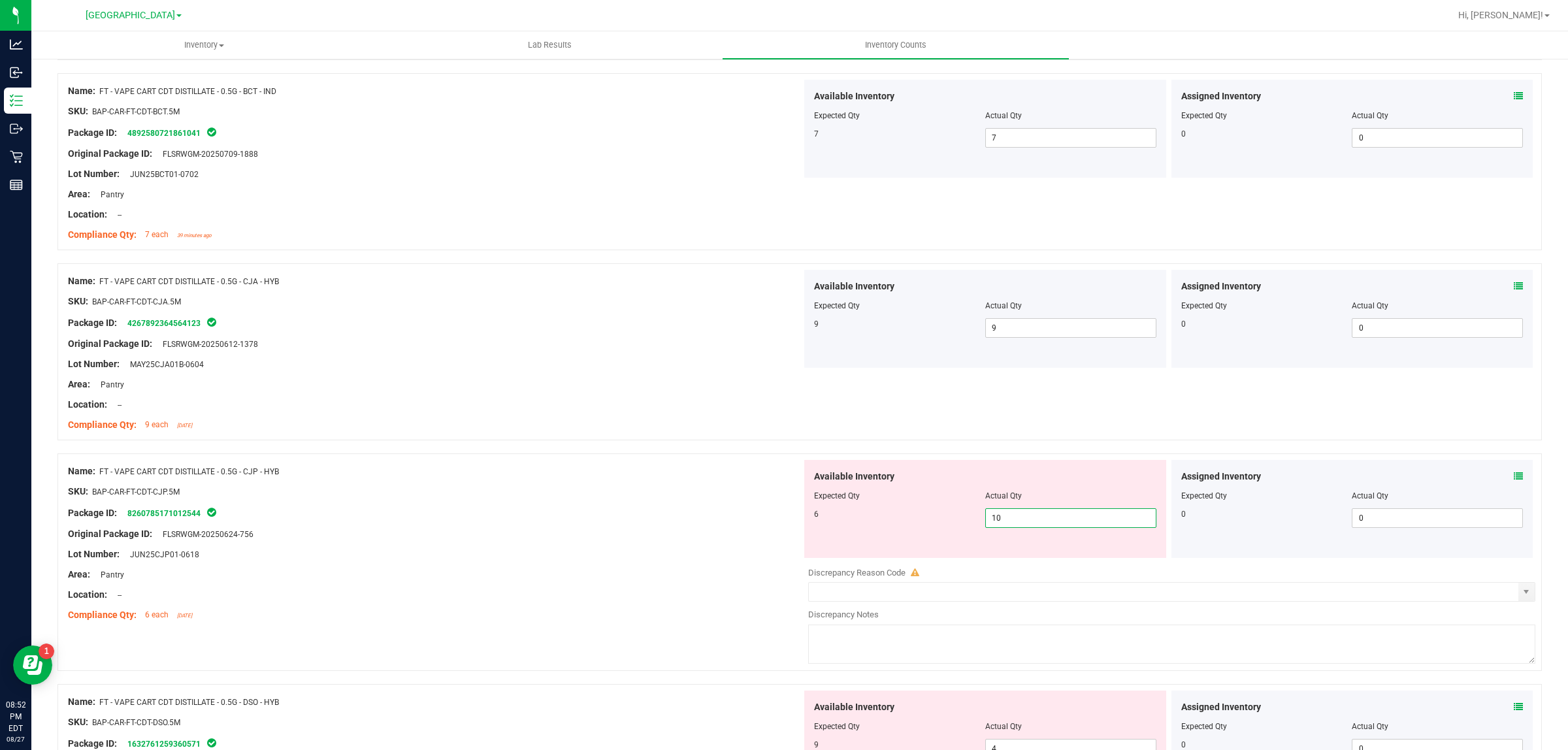
click at [1007, 520] on input "10" at bounding box center [1070, 518] width 170 height 18
type input "6"
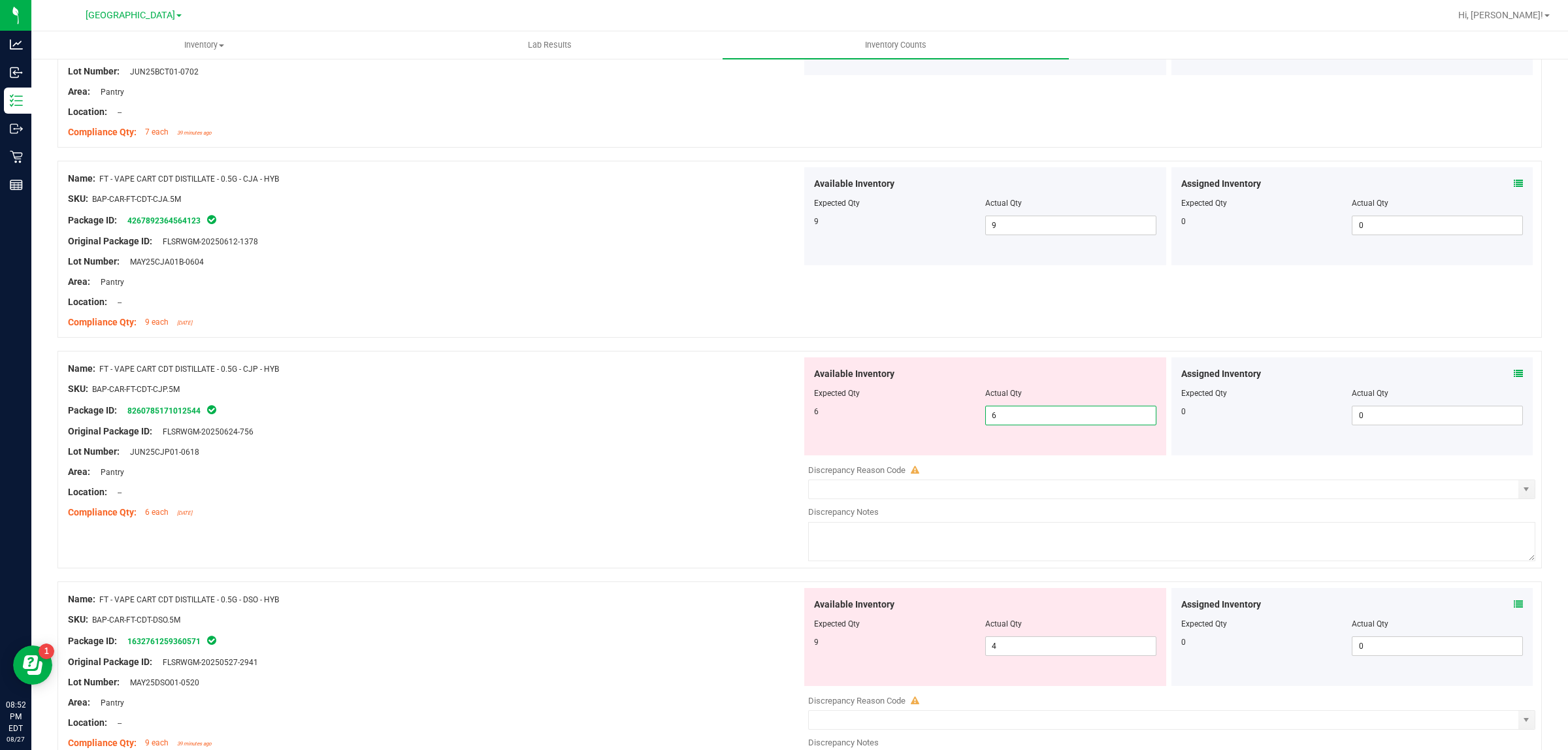
scroll to position [1633, 0]
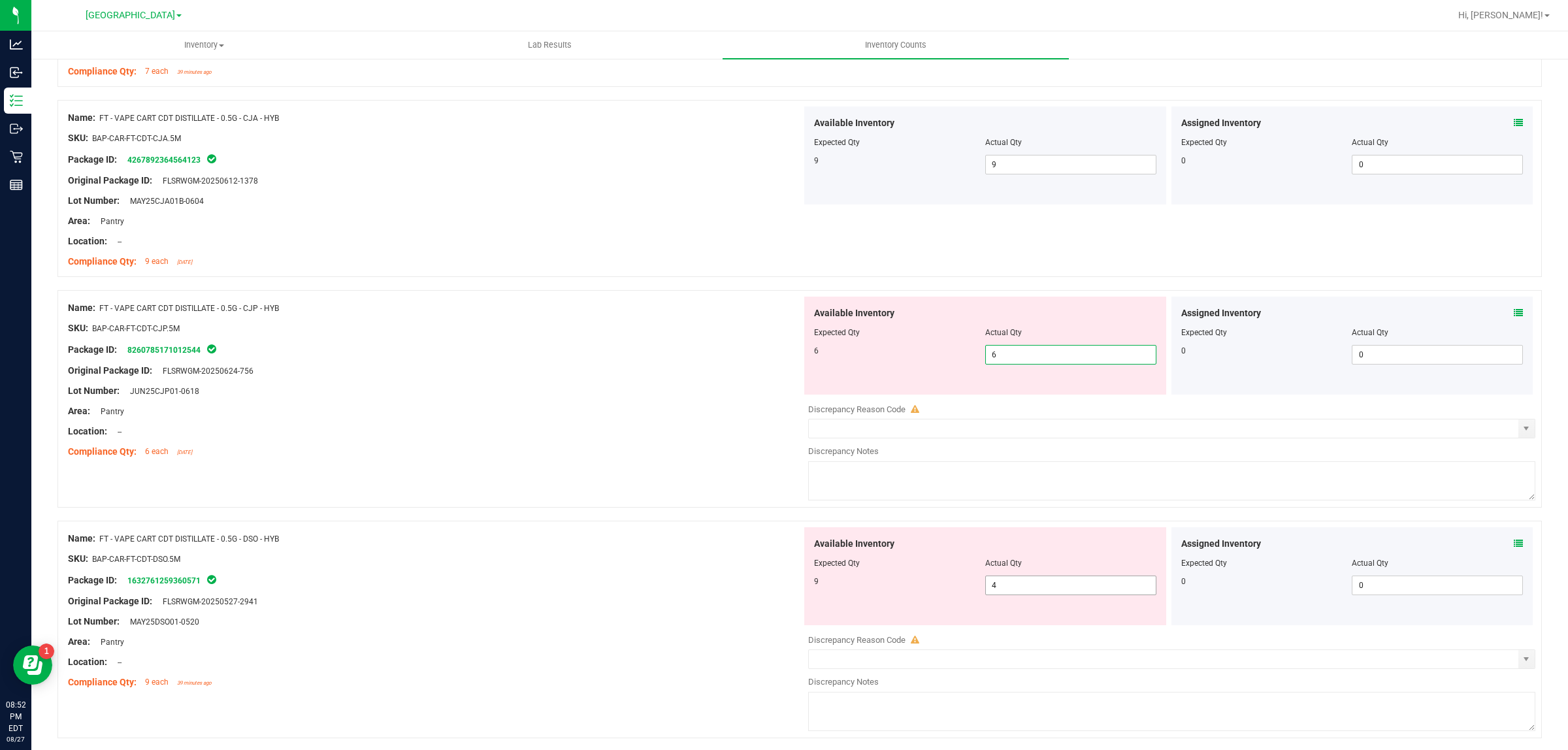
type input "6"
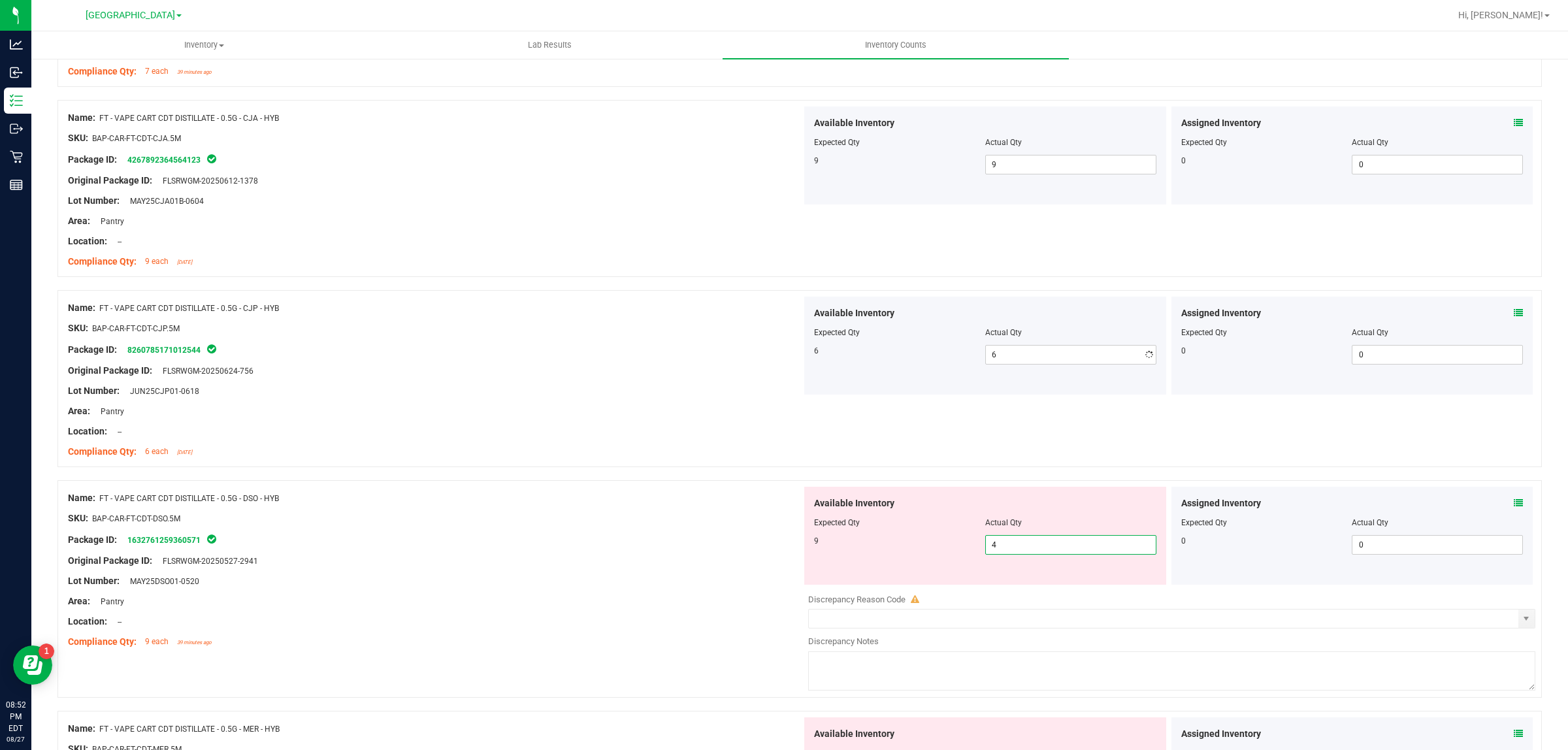
click at [1018, 585] on div "Available Inventory Expected Qty Actual Qty 9 4 4" at bounding box center [984, 535] width 361 height 98
click at [1007, 553] on input "4" at bounding box center [1070, 545] width 170 height 18
type input "9"
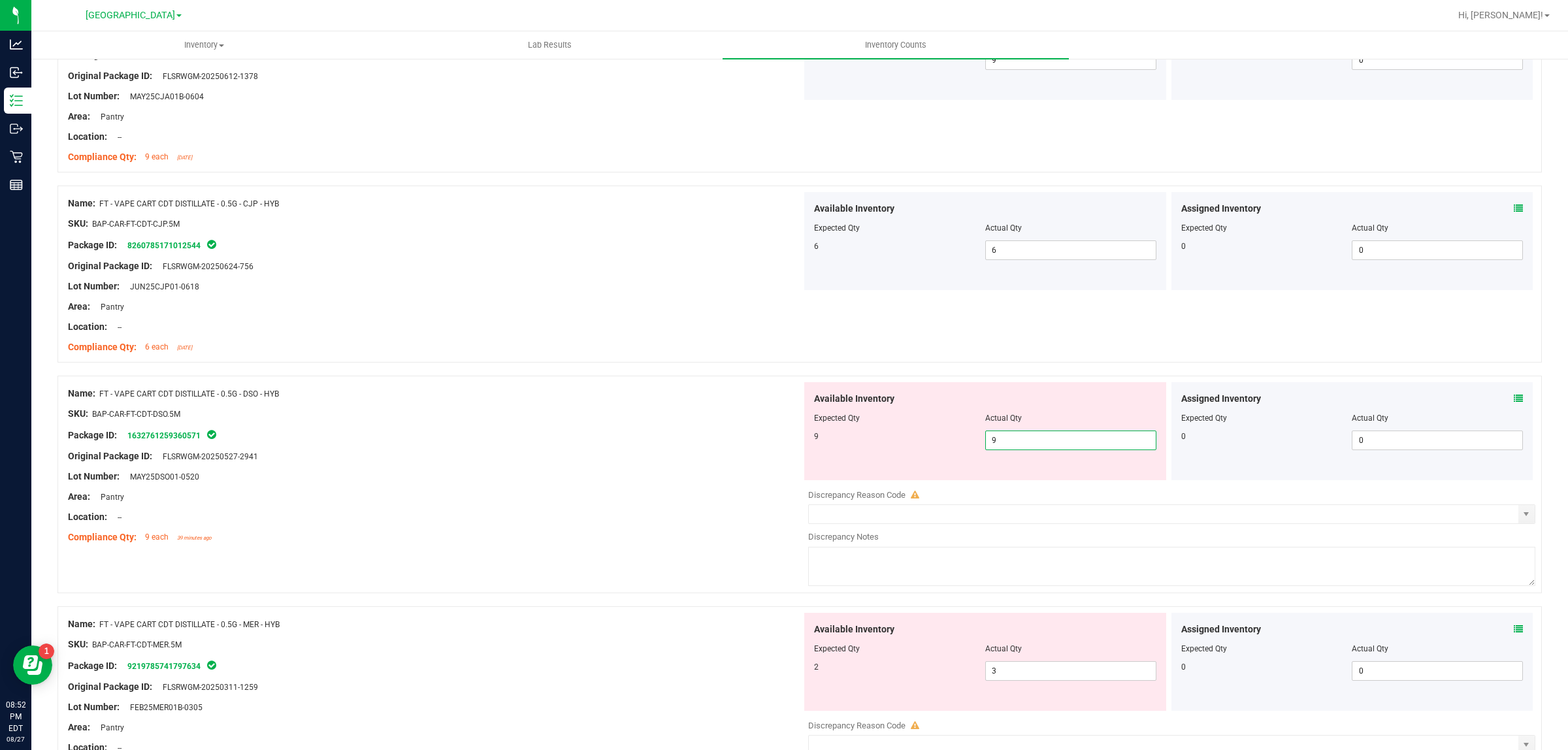
scroll to position [1879, 0]
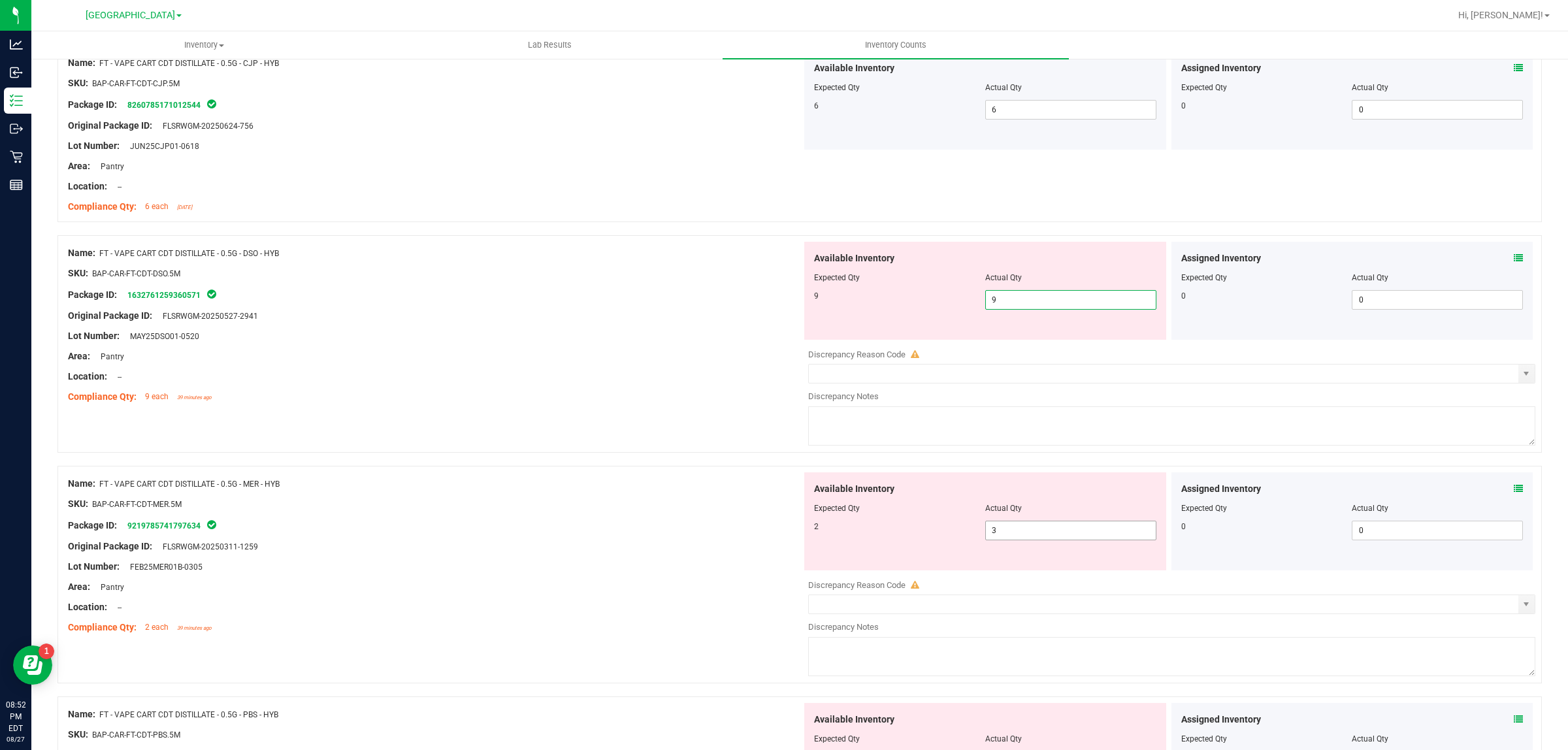
type input "9"
click at [1007, 539] on div "Available Inventory Expected Qty Actual Qty 2 3 3" at bounding box center [1168, 576] width 734 height 207
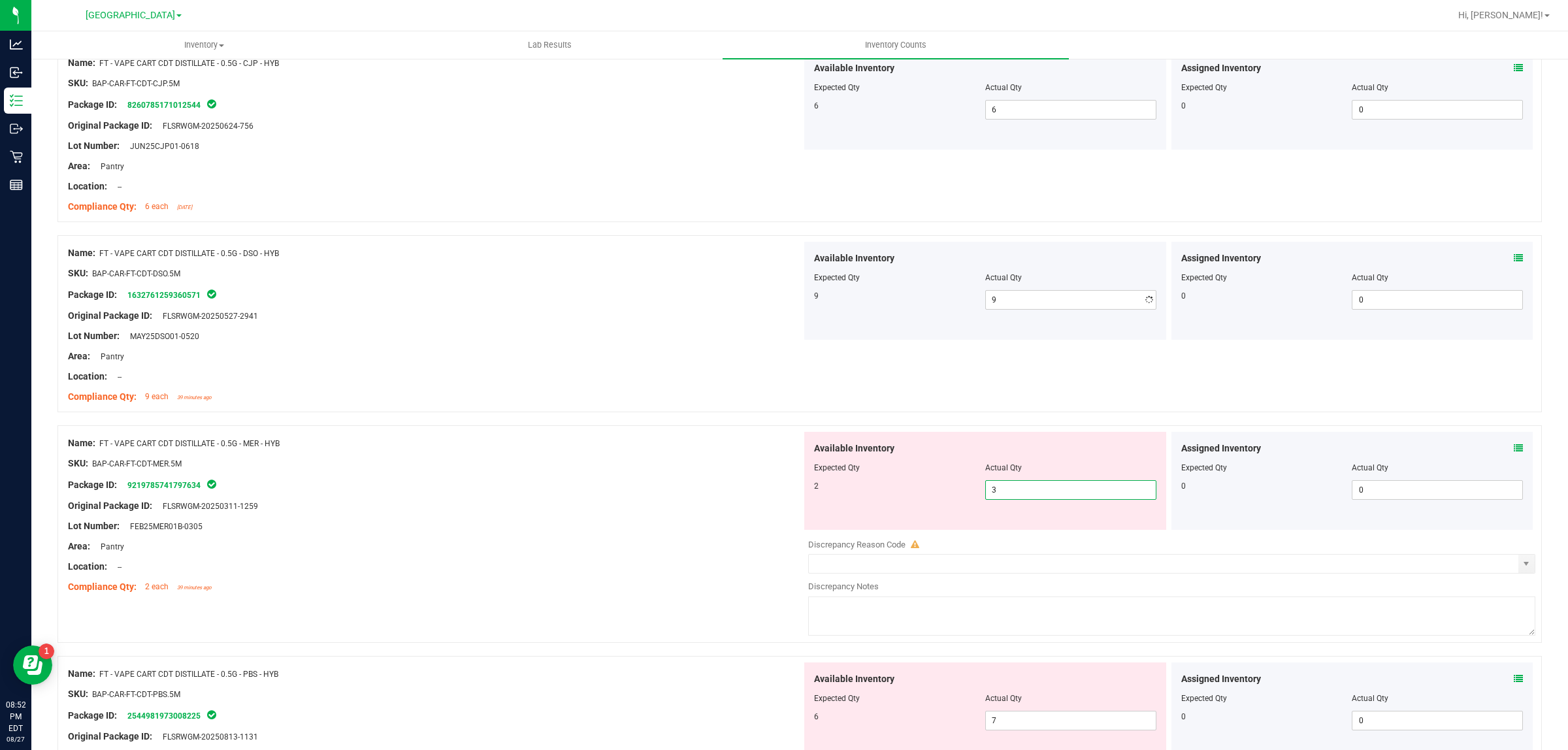
click at [1007, 539] on div at bounding box center [1172, 534] width 727 height 6
click at [1007, 494] on span "3 3" at bounding box center [1071, 490] width 171 height 20
click at [1007, 494] on input "3" at bounding box center [1070, 490] width 170 height 18
type input "2"
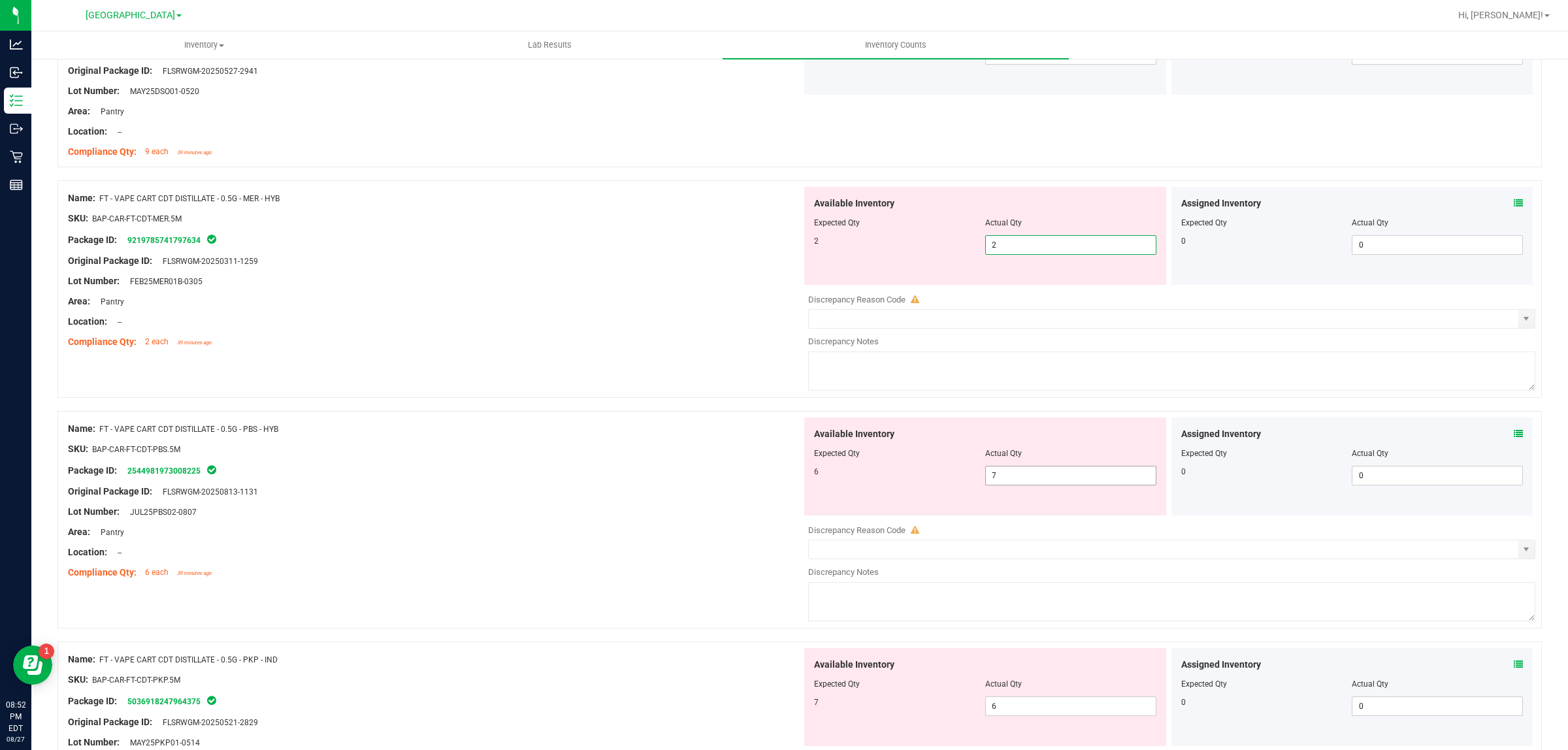
type input "2"
click at [1010, 481] on div "Available Inventory Expected Qty Actual Qty 6 7 7" at bounding box center [1168, 521] width 734 height 207
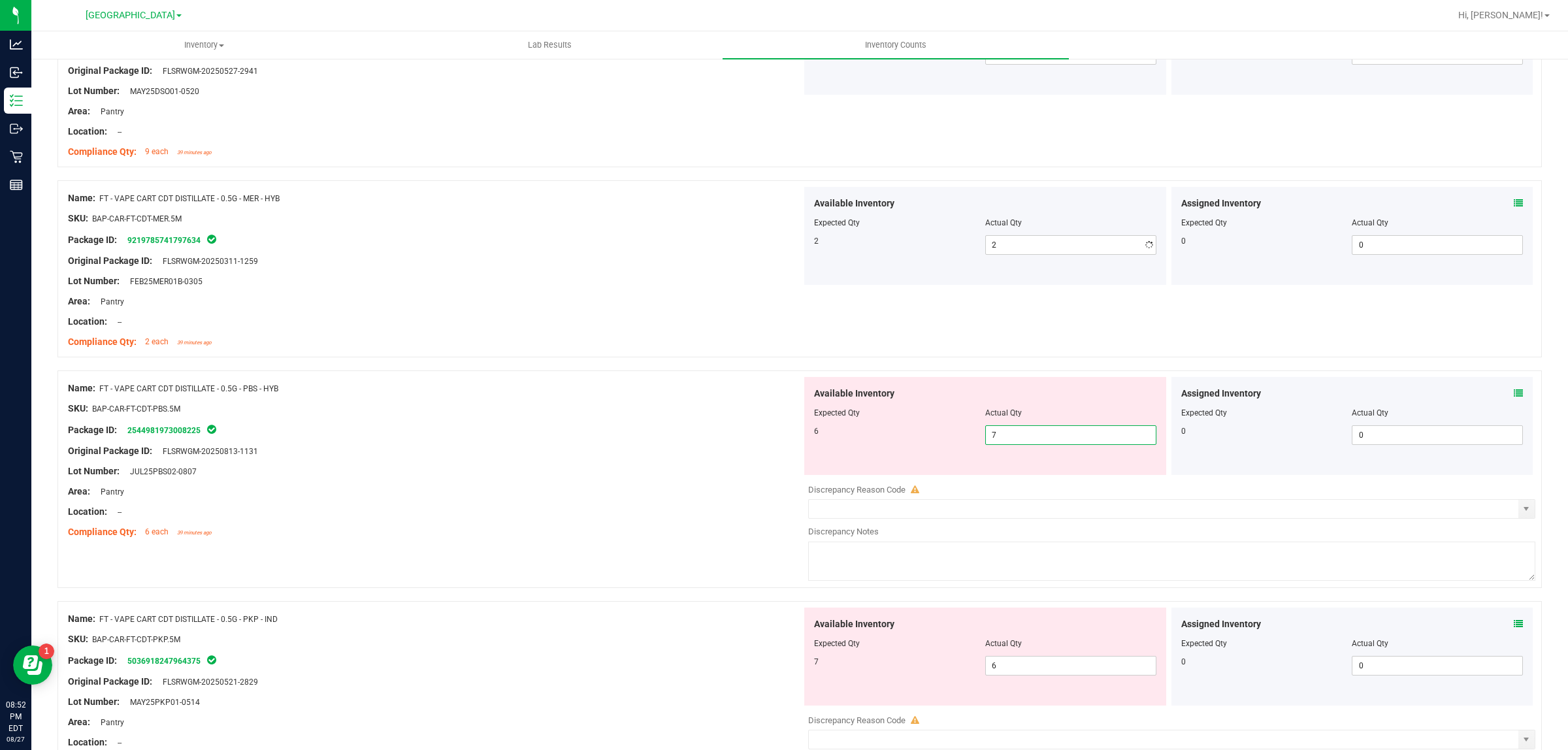
click at [1010, 481] on div at bounding box center [1172, 479] width 727 height 6
click at [1007, 445] on span "7 7" at bounding box center [1071, 435] width 171 height 20
click at [1007, 444] on input "7" at bounding box center [1070, 435] width 170 height 18
type input "6"
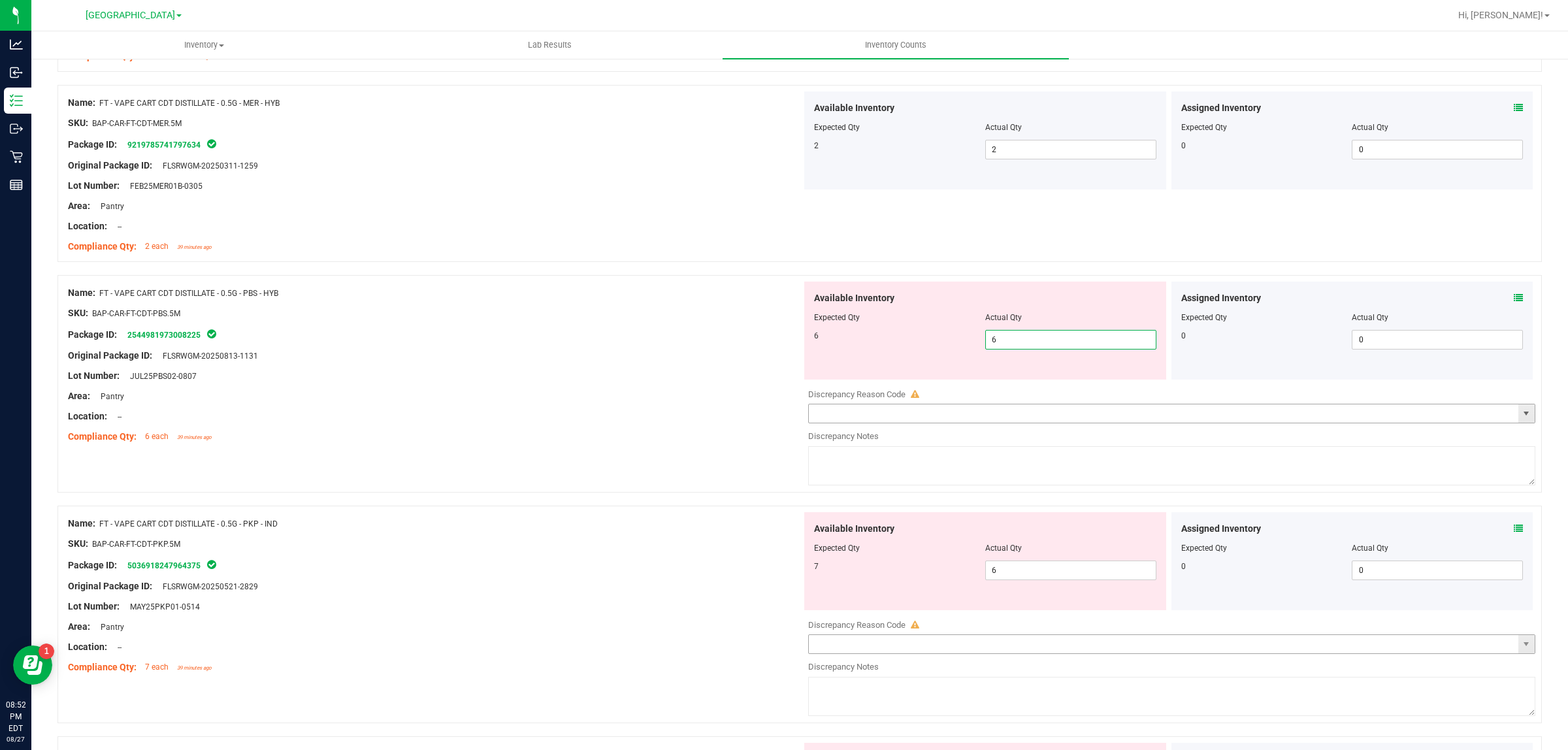
scroll to position [2369, 0]
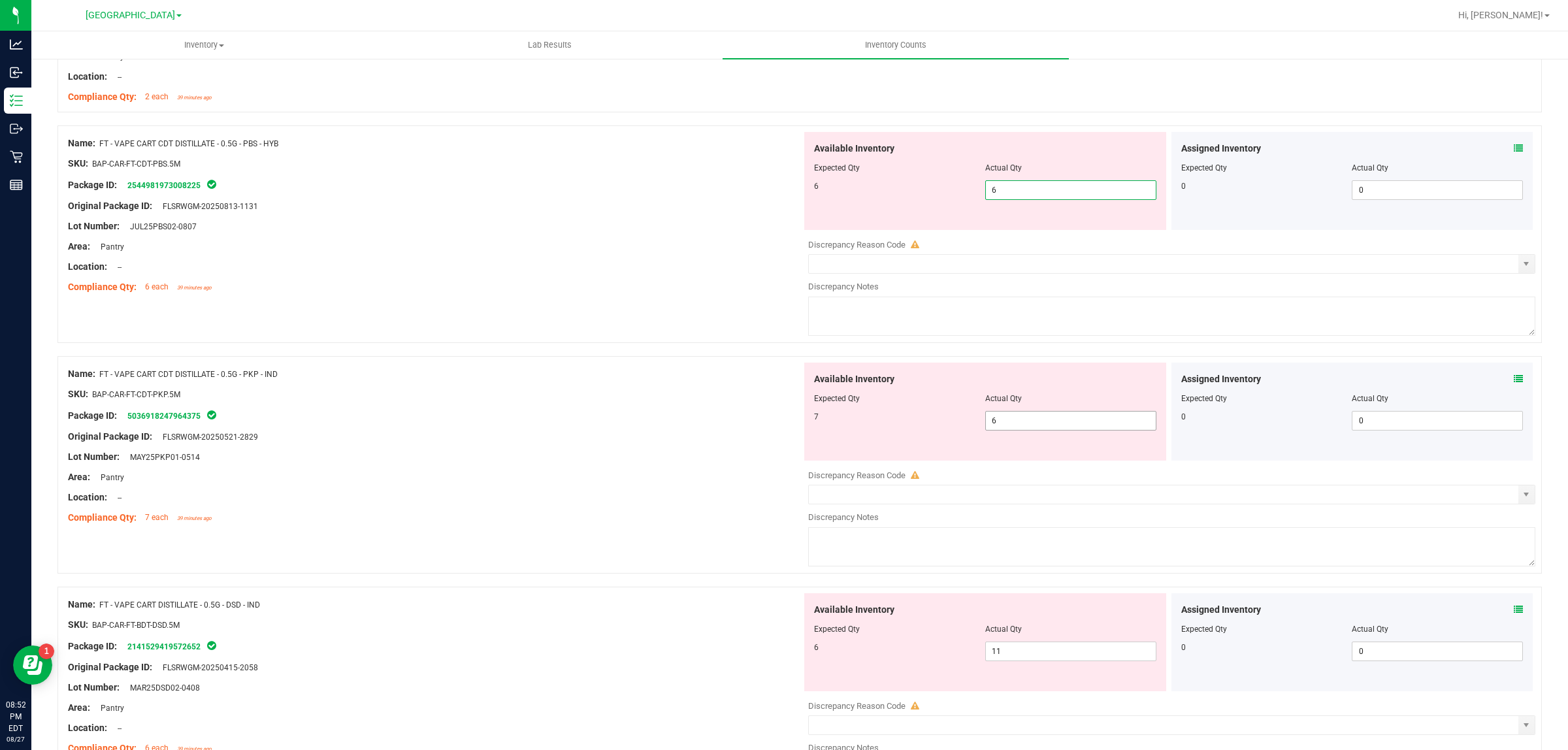
type input "6"
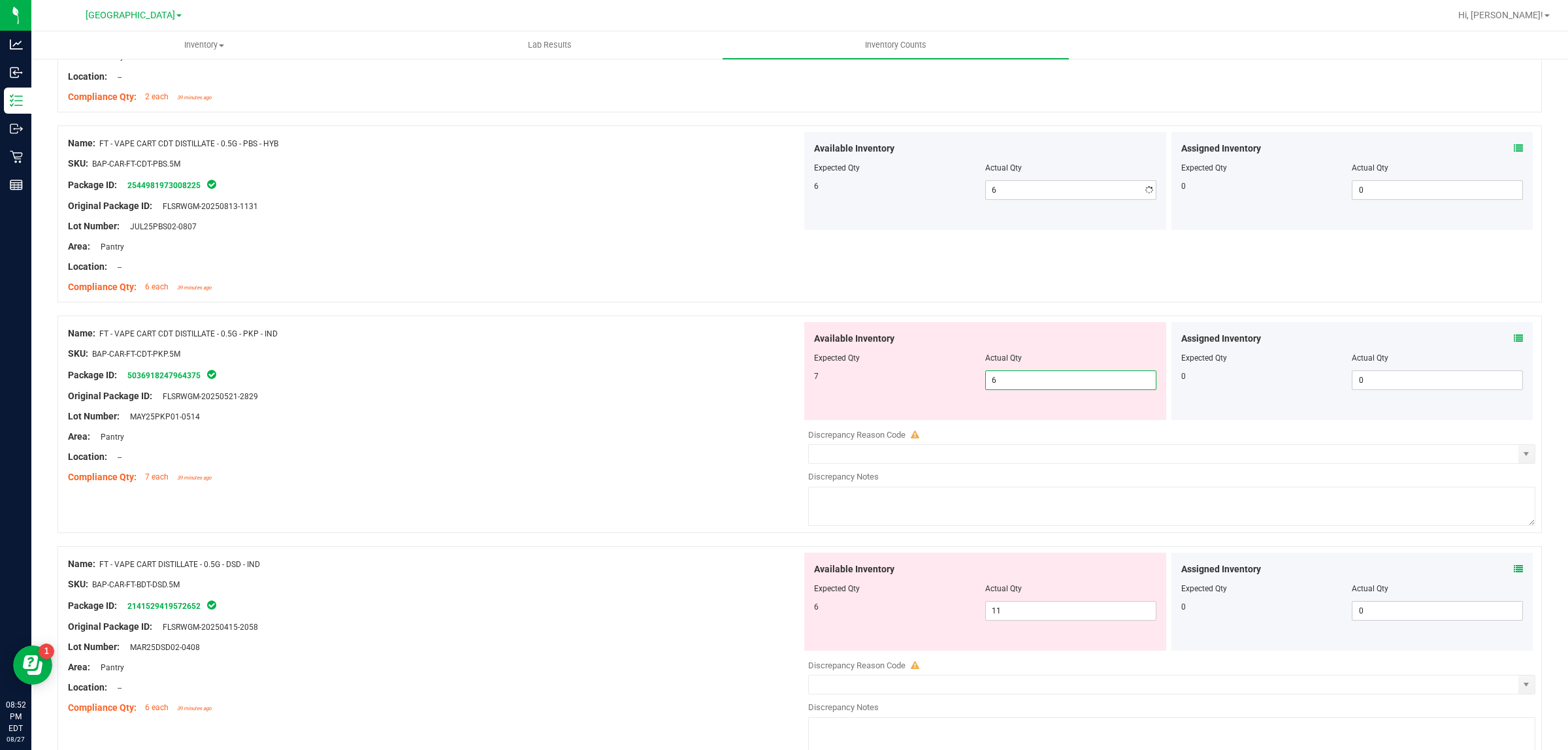
click at [1013, 420] on div "Available Inventory Expected Qty Actual Qty 7 6 6" at bounding box center [984, 371] width 361 height 98
click at [1019, 400] on div "Available Inventory Expected Qty Actual Qty 7 6 6" at bounding box center [984, 371] width 361 height 98
click at [1019, 388] on span "6 6" at bounding box center [1071, 380] width 171 height 20
click at [1019, 388] on input "6" at bounding box center [1070, 380] width 170 height 18
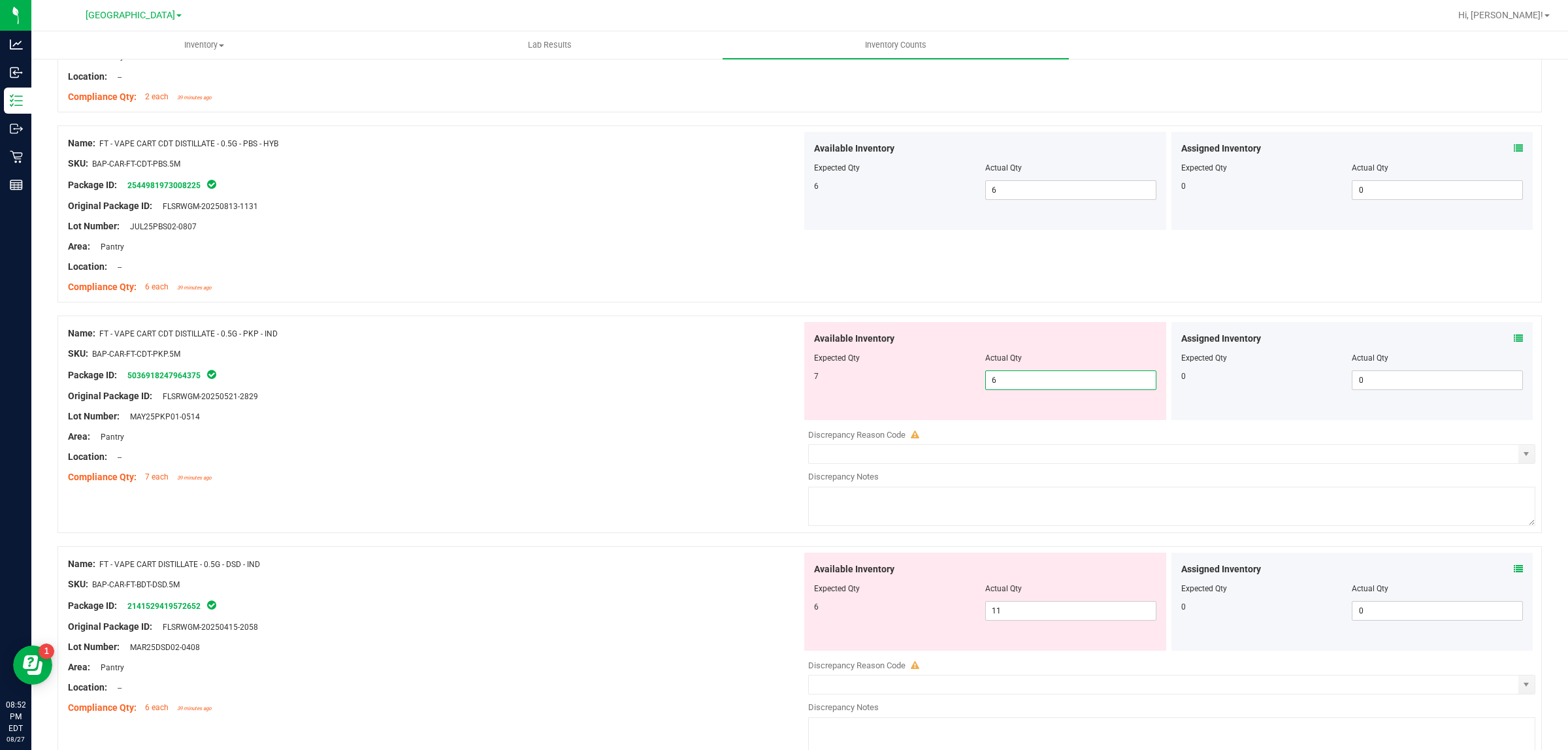
type input "7"
click at [1054, 601] on div "Available Inventory Expected Qty Actual Qty 6 11 11" at bounding box center [984, 602] width 361 height 98
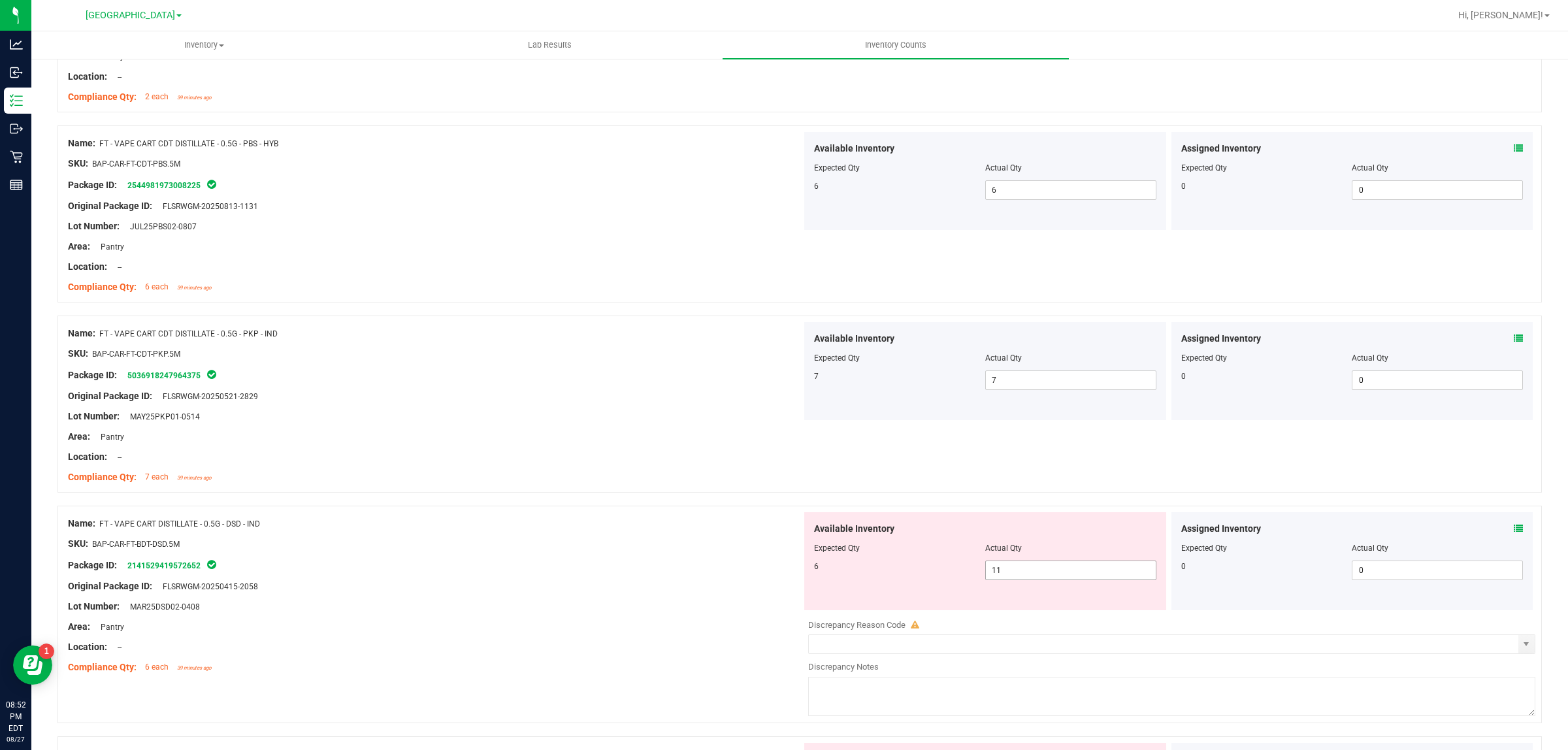
click at [1052, 572] on span "11 11" at bounding box center [1071, 570] width 171 height 20
click at [1050, 572] on input "11" at bounding box center [1070, 570] width 170 height 18
type input "6"
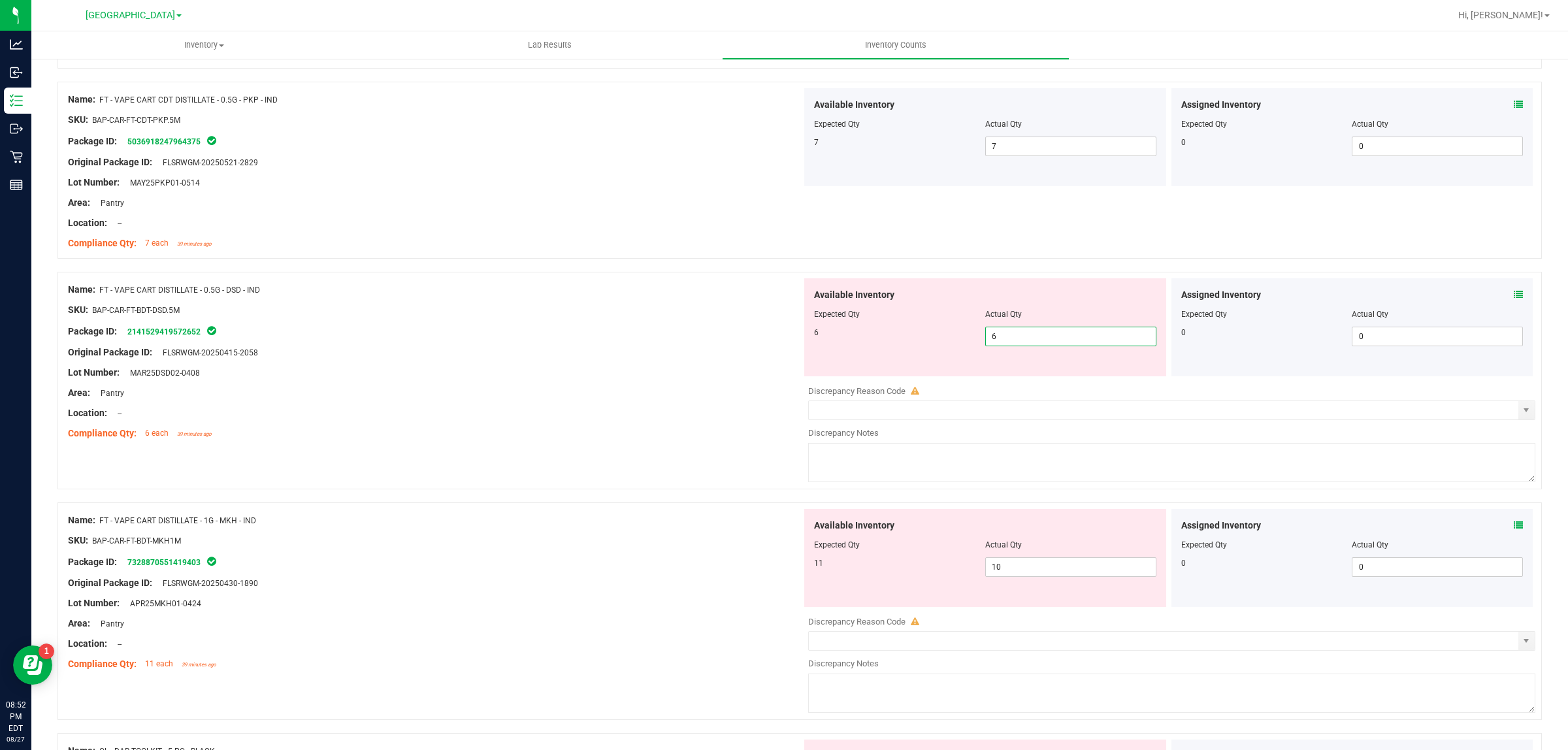
scroll to position [2777, 0]
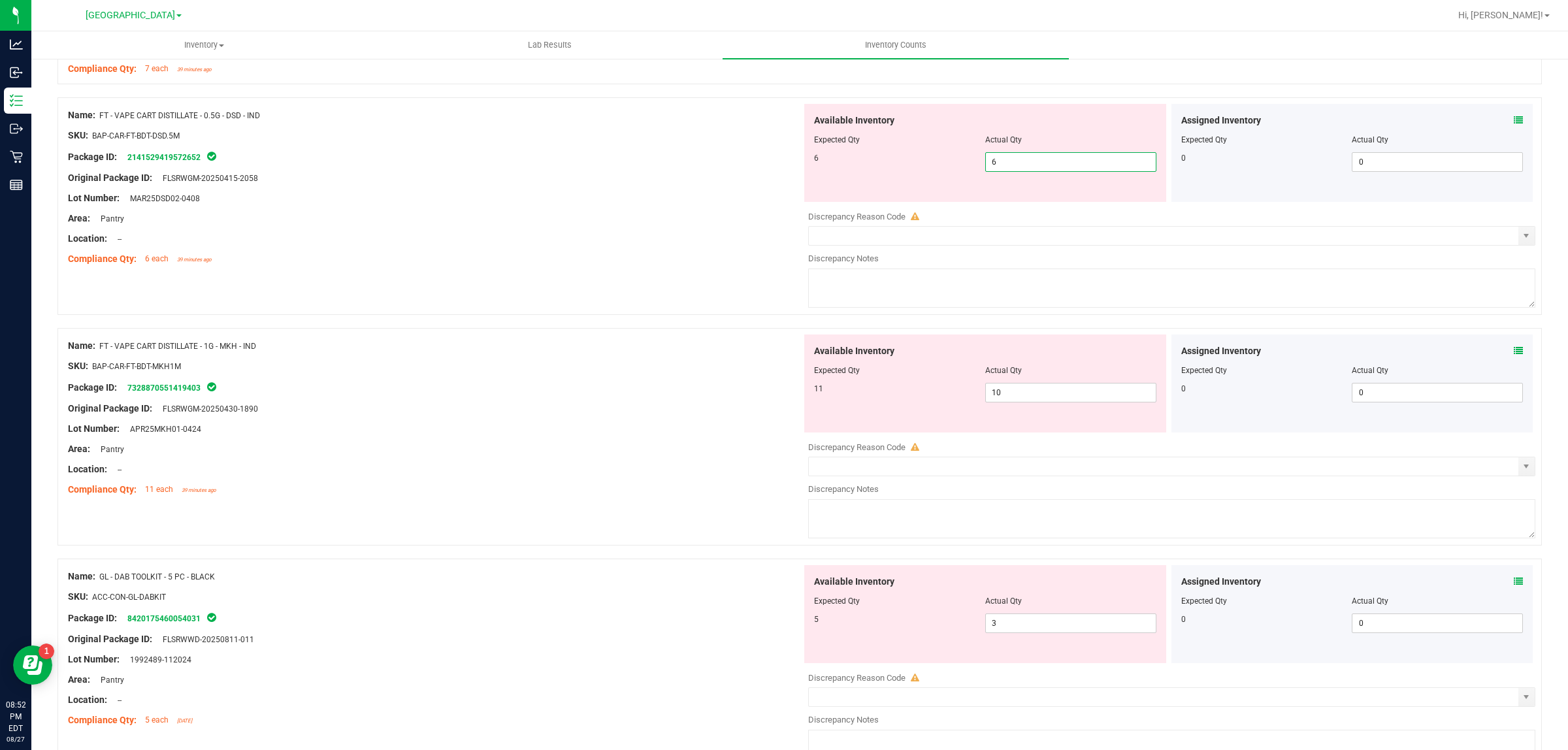
type input "6"
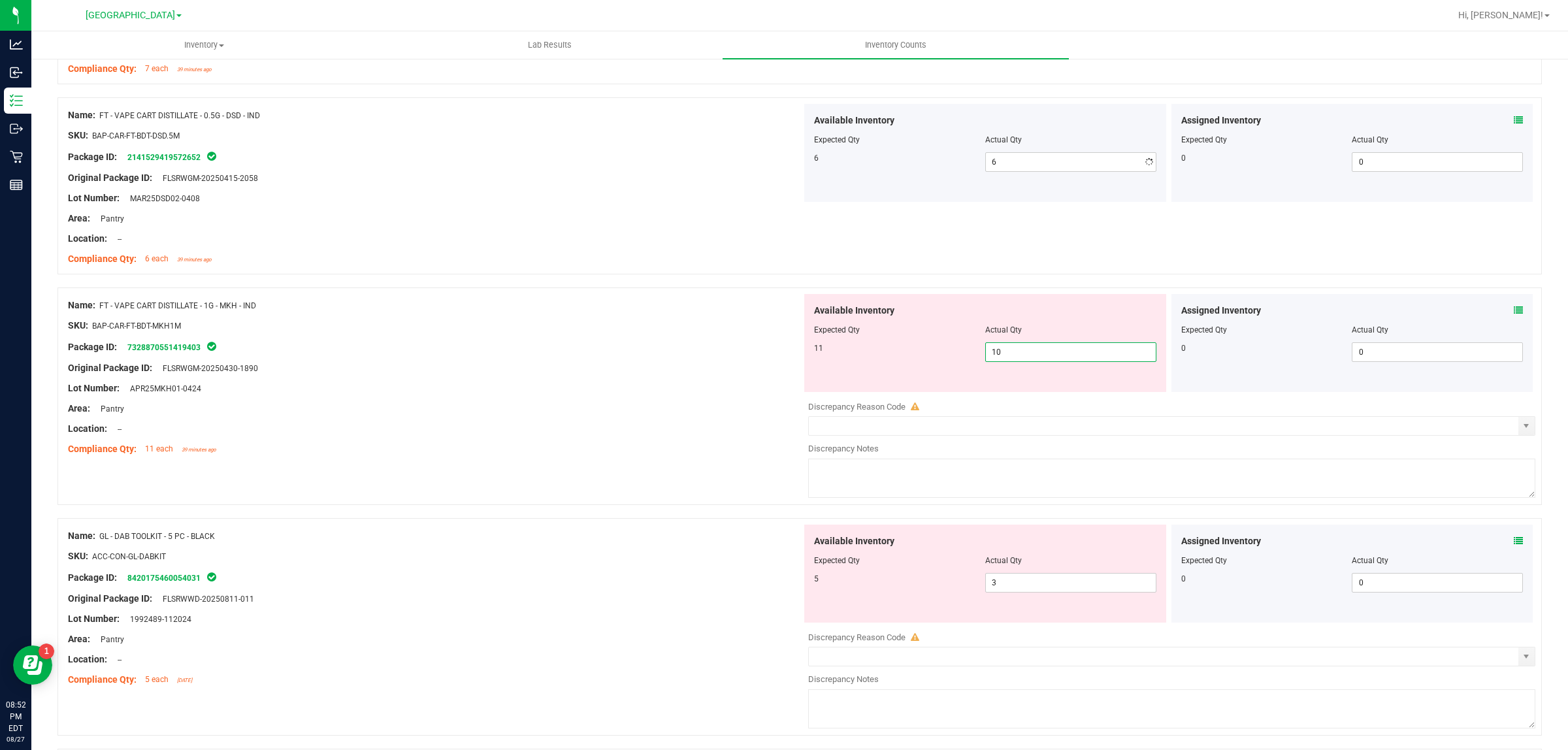
click at [1012, 392] on div "Available Inventory Expected Qty Actual Qty 11 10 10" at bounding box center [984, 343] width 361 height 98
click at [1011, 354] on input "10" at bounding box center [1070, 352] width 170 height 18
type input "11"
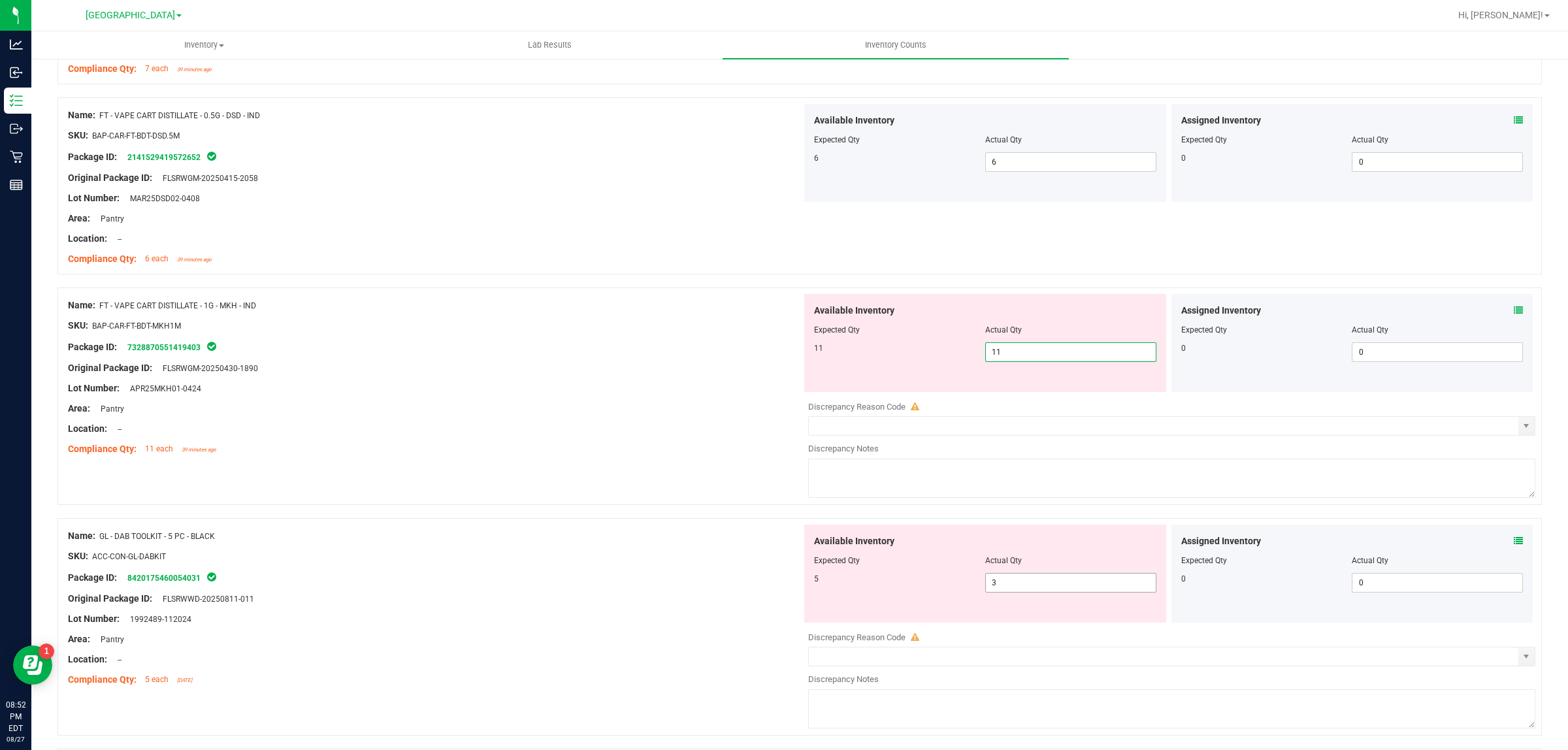
click at [1037, 589] on div "Available Inventory Expected Qty Actual Qty 5 3 3" at bounding box center [1168, 628] width 734 height 207
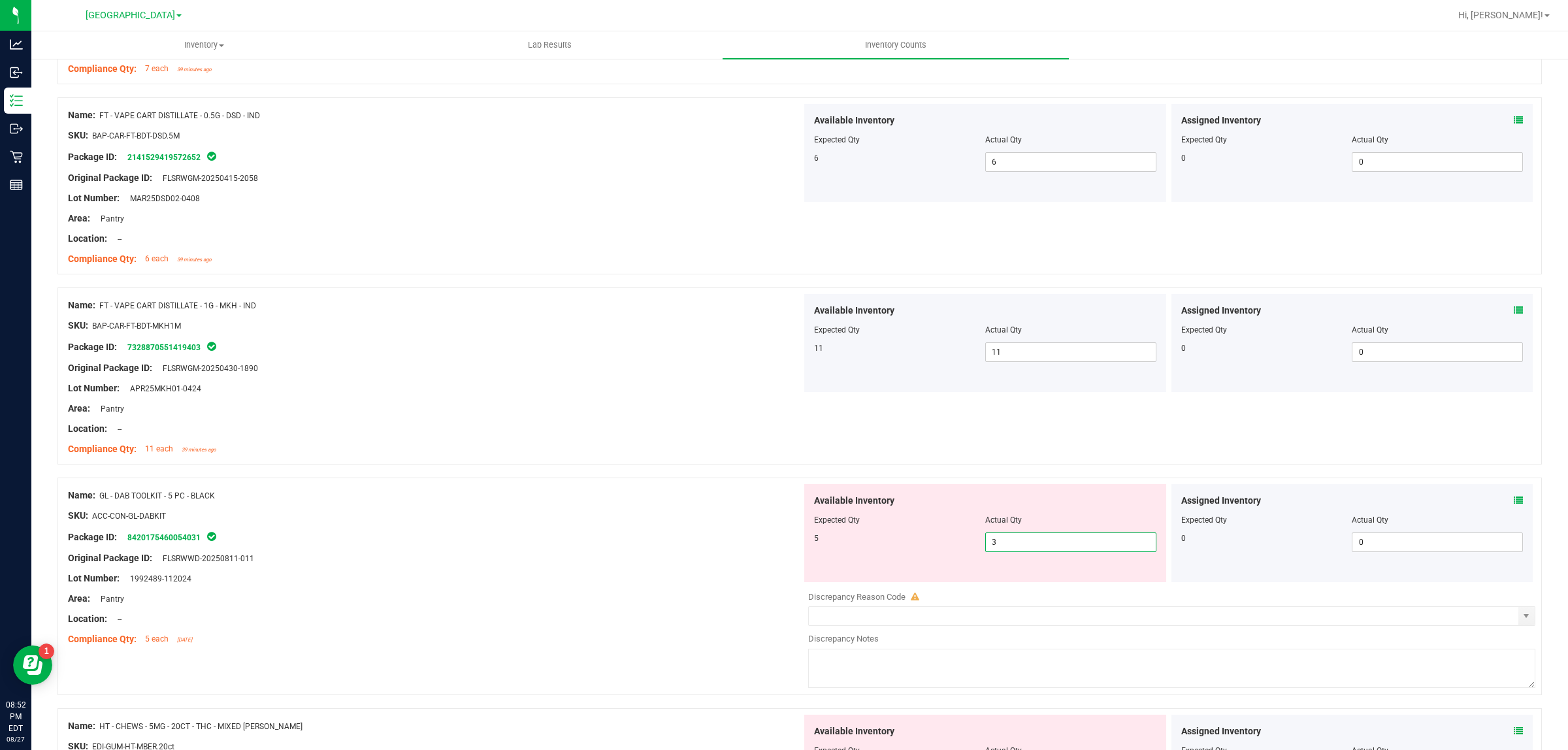
click at [1033, 547] on input "3" at bounding box center [1070, 542] width 170 height 18
click at [1033, 546] on input "3" at bounding box center [1070, 542] width 170 height 18
type input "5"
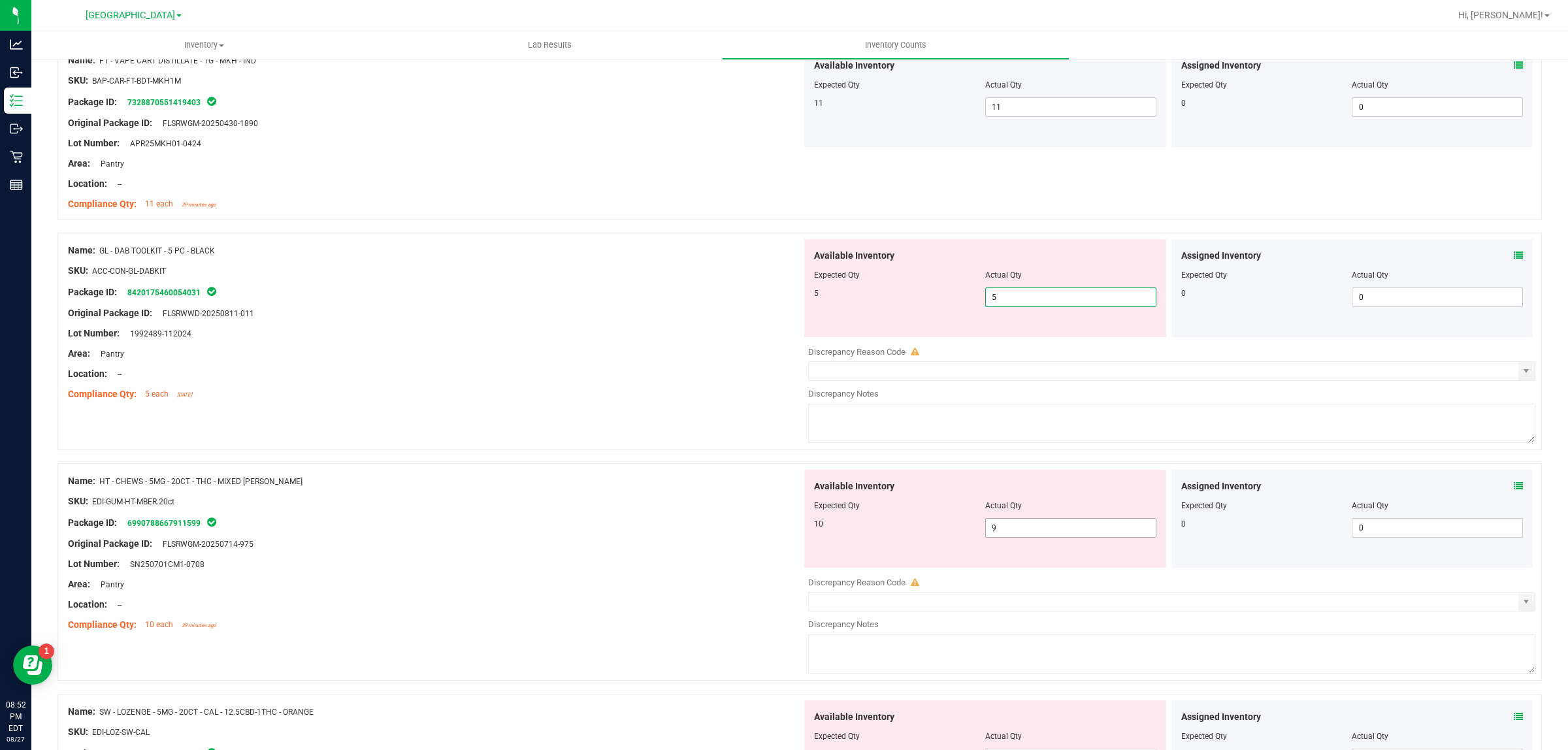
type input "5"
click at [1034, 533] on div "Available Inventory Expected Qty Actual Qty 10 9 9" at bounding box center [1168, 573] width 734 height 207
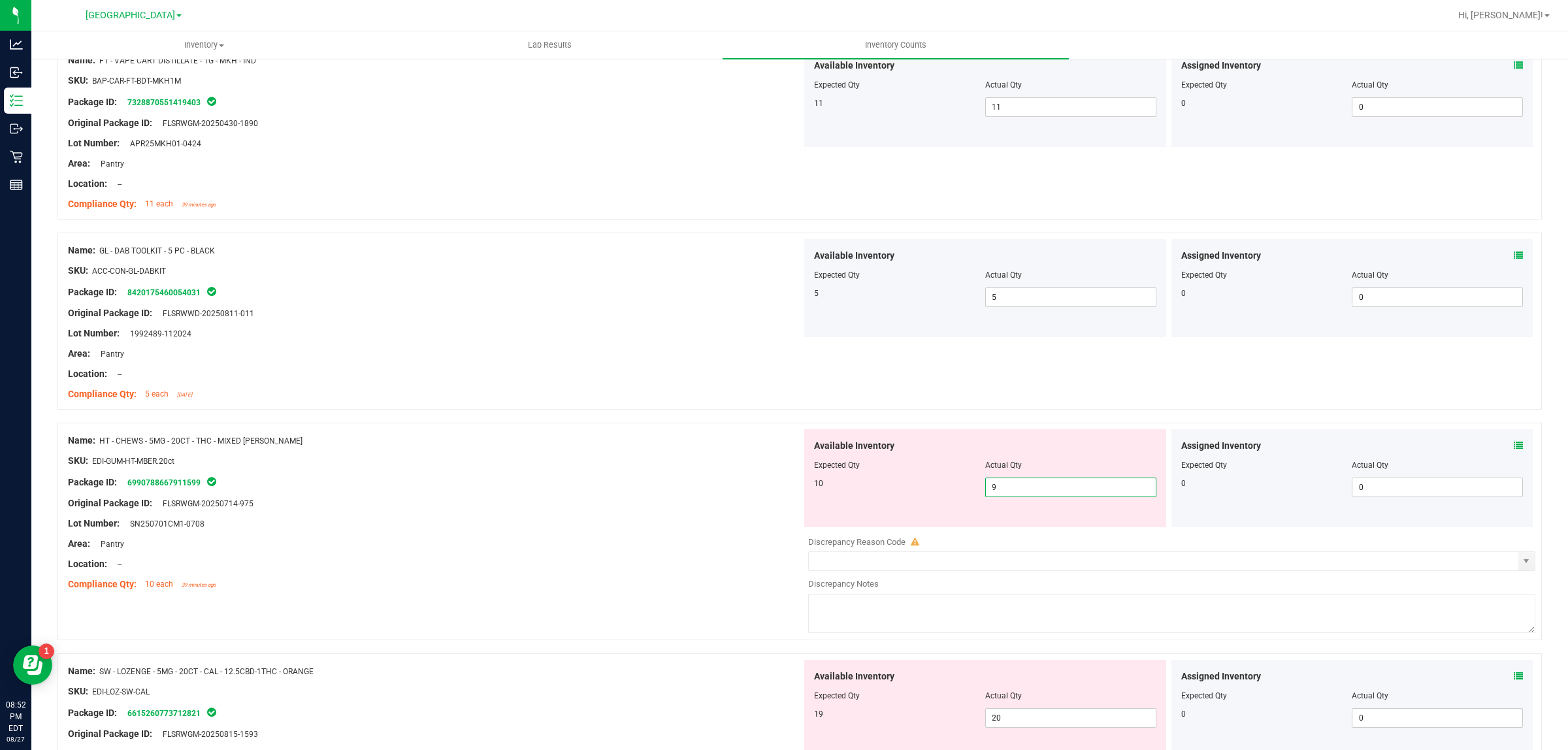
click at [1033, 497] on span "9 9" at bounding box center [1071, 487] width 171 height 20
click at [1033, 496] on input "9" at bounding box center [1070, 487] width 170 height 18
type input "10"
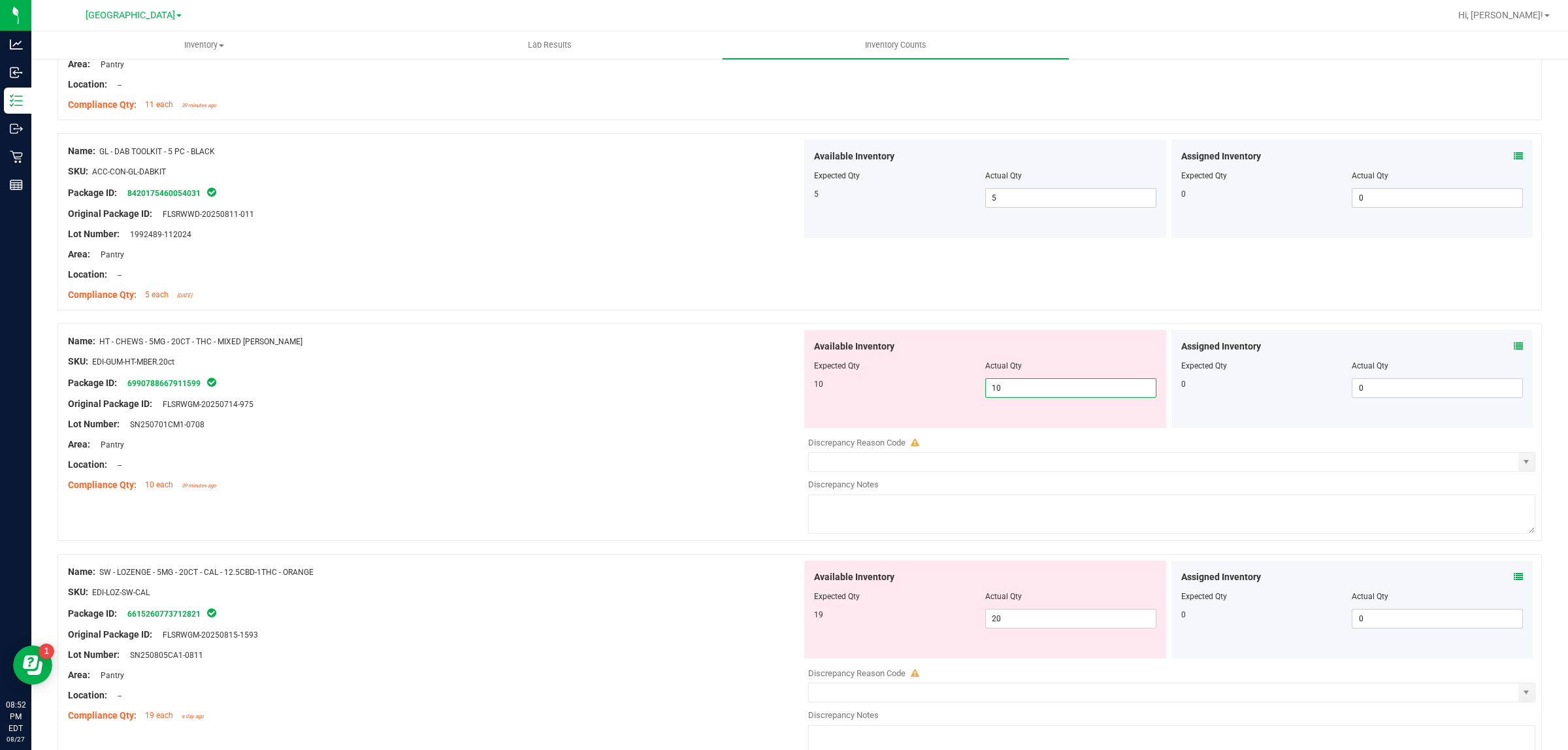
scroll to position [3267, 0]
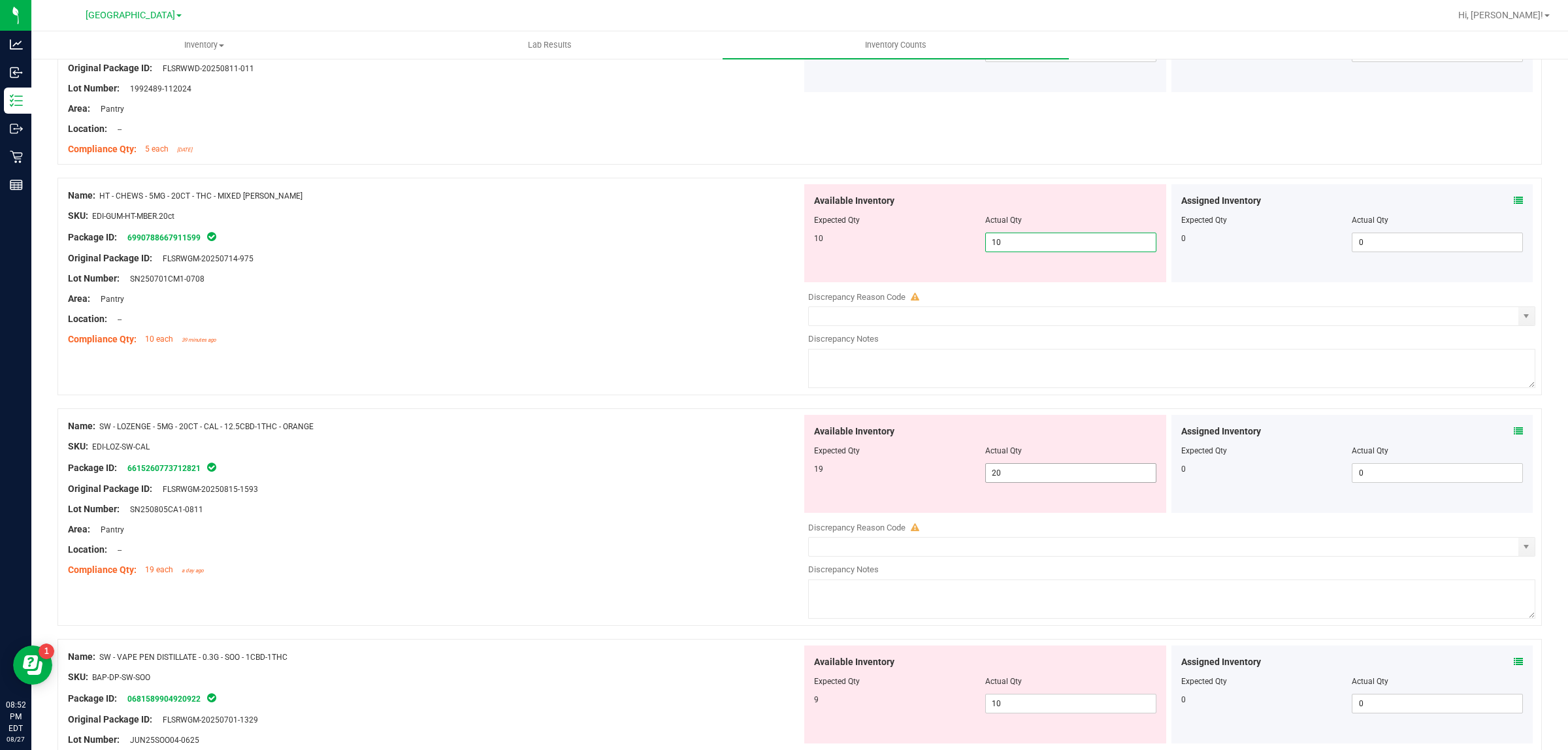
type input "10"
click at [1021, 484] on div "Available Inventory Expected Qty Actual Qty 19 20 20" at bounding box center [1168, 518] width 734 height 207
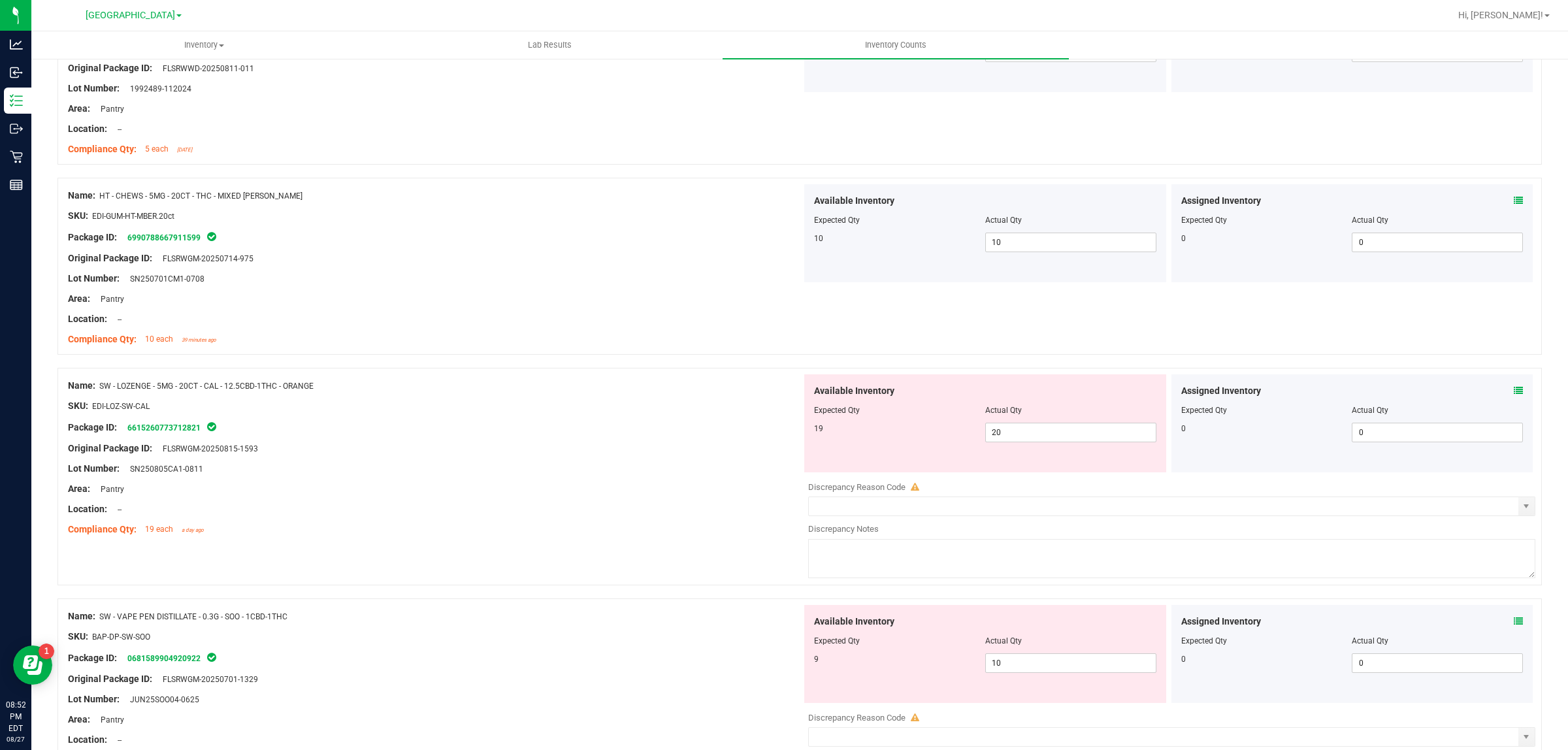
click at [1021, 481] on div at bounding box center [1172, 477] width 727 height 6
click at [1020, 442] on span "20 20" at bounding box center [1071, 433] width 171 height 20
click at [1020, 442] on input "20" at bounding box center [1070, 433] width 170 height 18
type input "19"
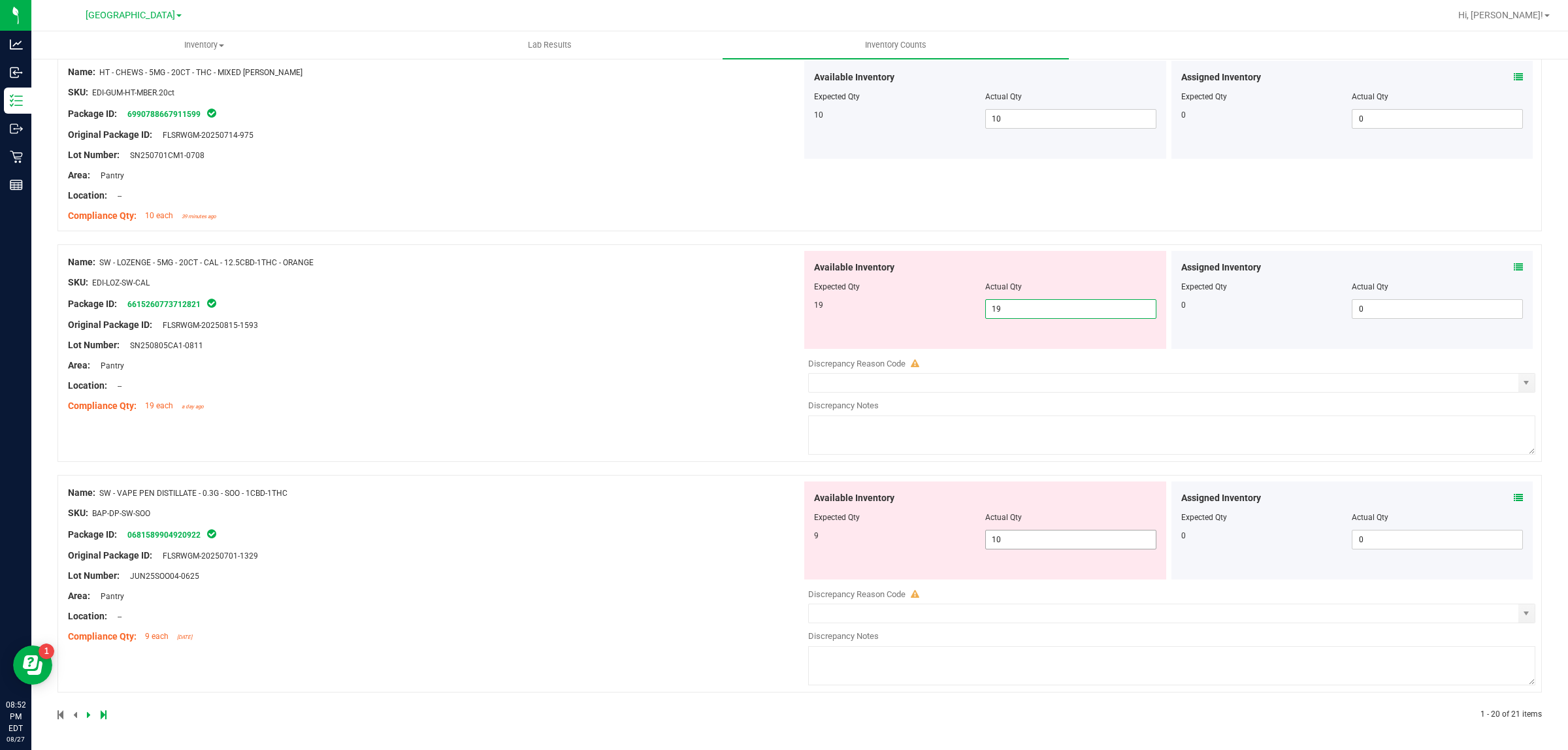
type input "19"
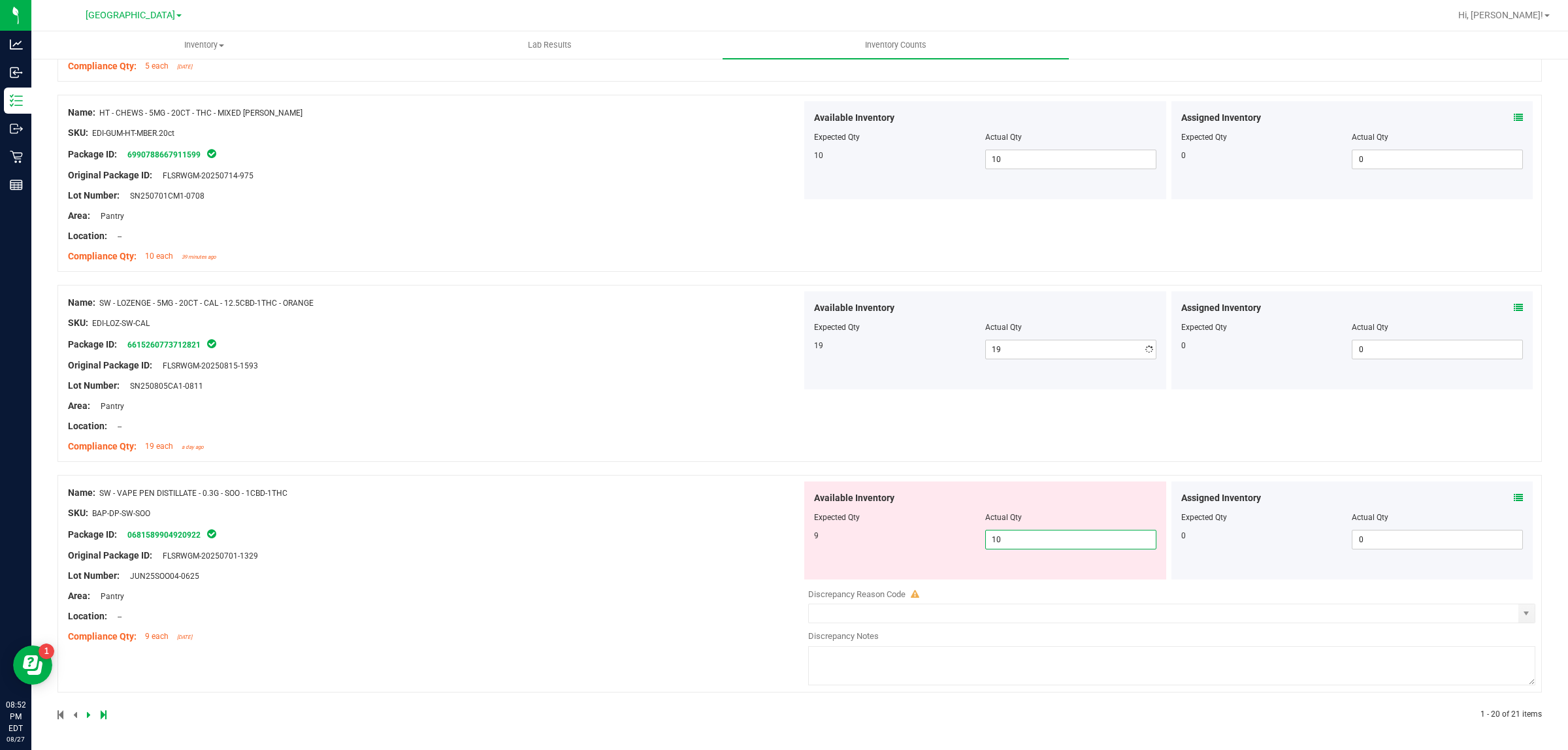
click at [1049, 539] on span "10 10" at bounding box center [1071, 540] width 171 height 20
click at [1049, 539] on input "10" at bounding box center [1070, 540] width 170 height 18
type input "9"
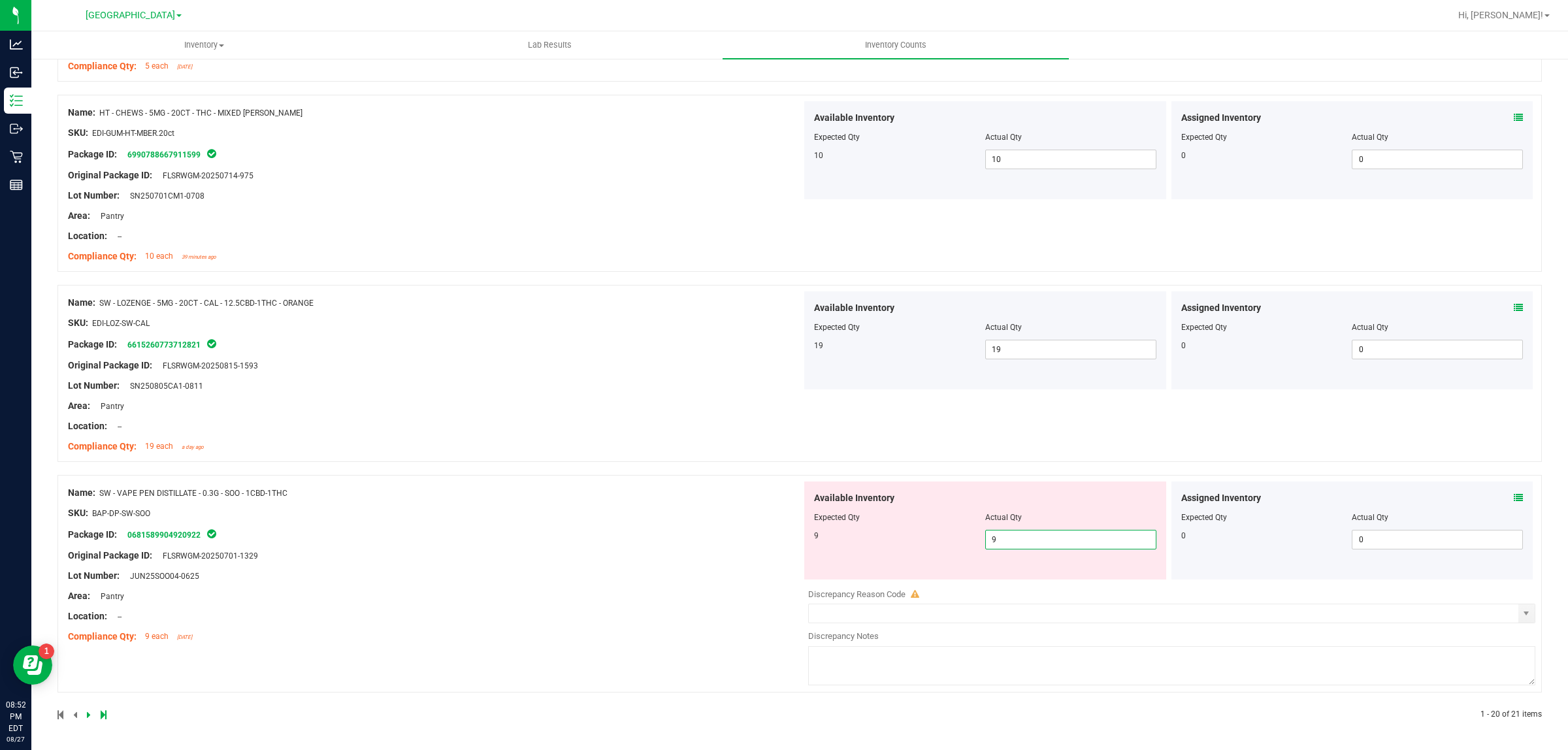
click at [628, 636] on div "Name: SW - VAPE PEN DISTILLATE - 0.3G - SOO - 1CBD-1THC SKU: BAP-DP-SW-SOO Pack…" at bounding box center [435, 564] width 734 height 166
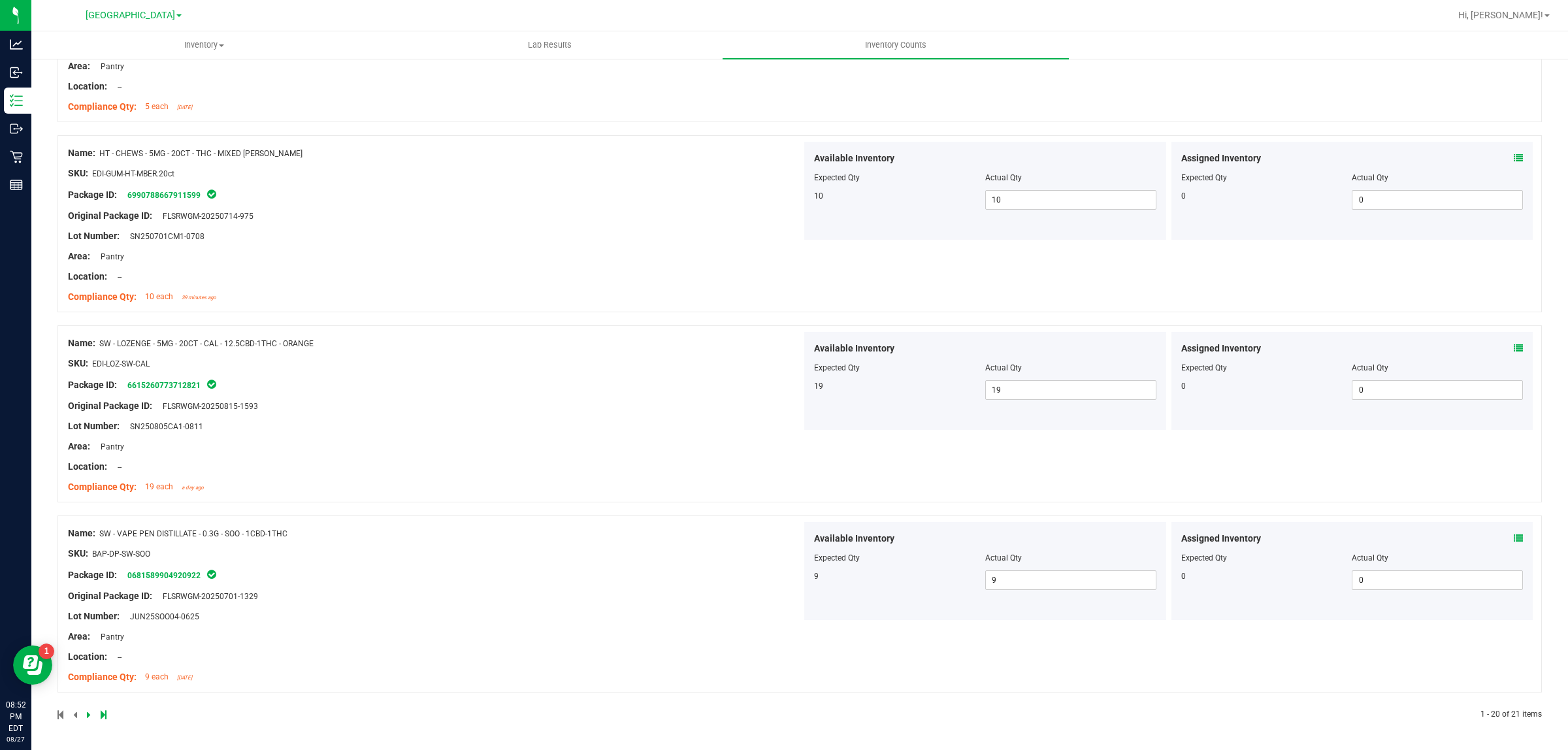
click at [95, 712] on div at bounding box center [428, 714] width 742 height 12
click at [87, 710] on icon at bounding box center [89, 714] width 4 height 8
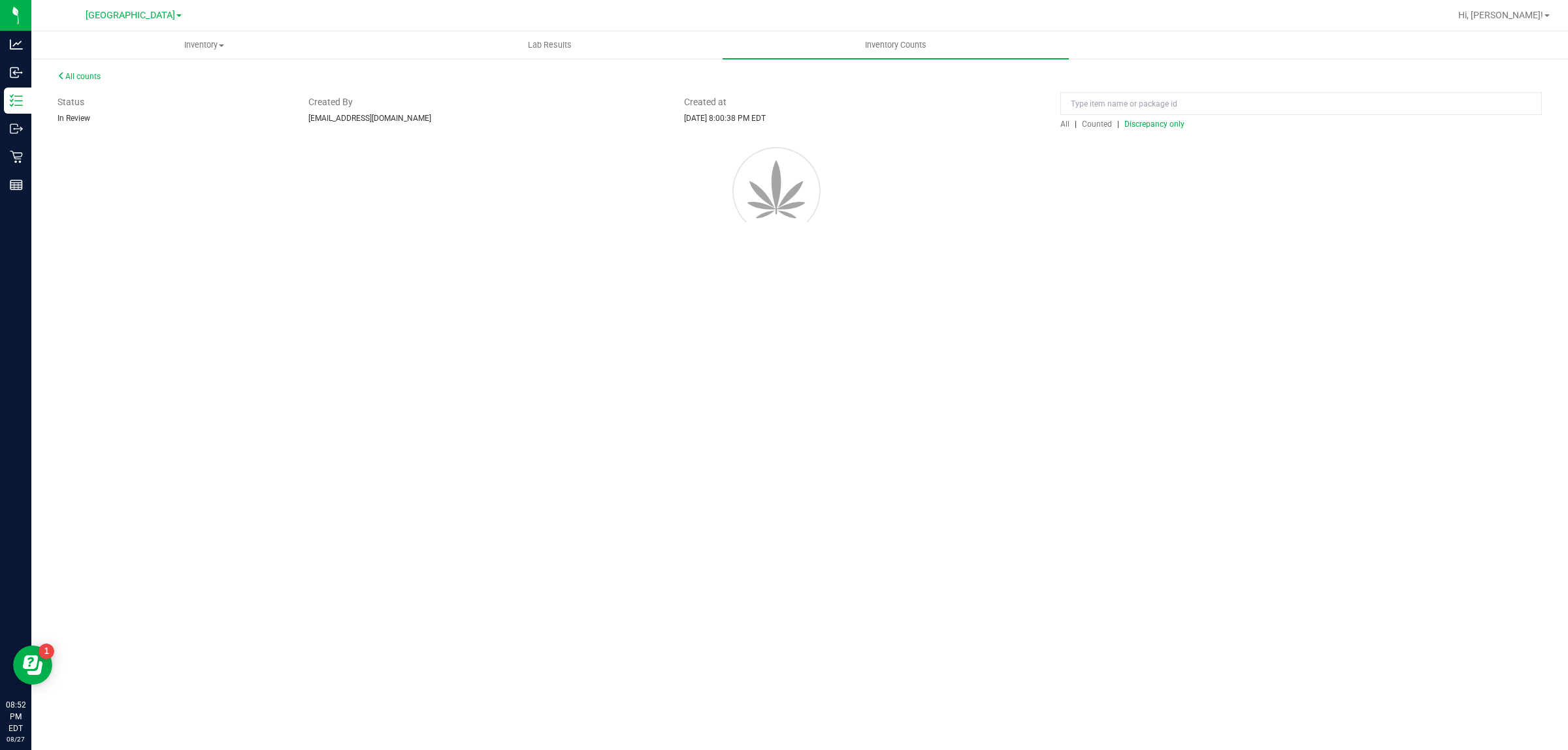
scroll to position [0, 0]
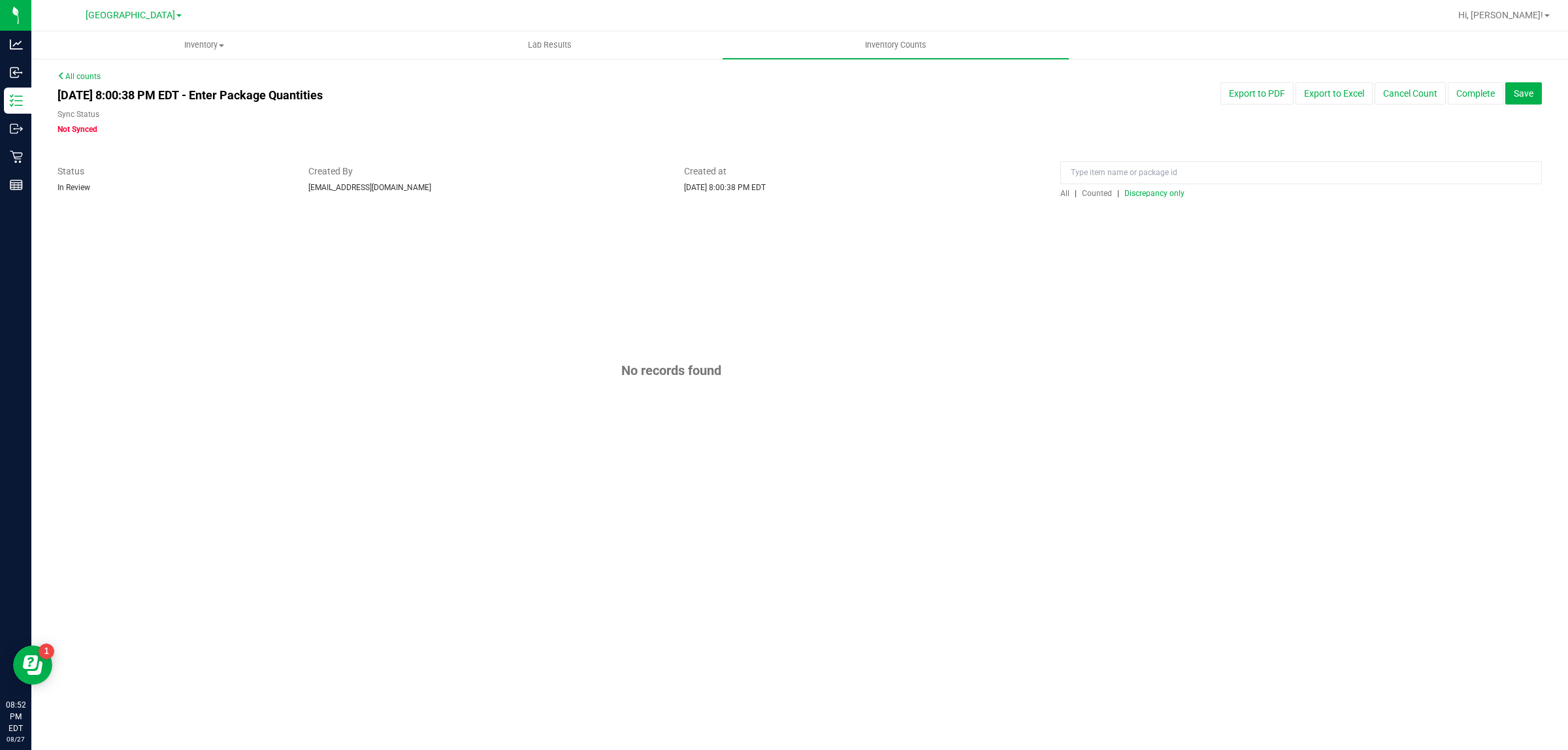
click at [1126, 192] on span "Discrepancy only" at bounding box center [1154, 193] width 60 height 9
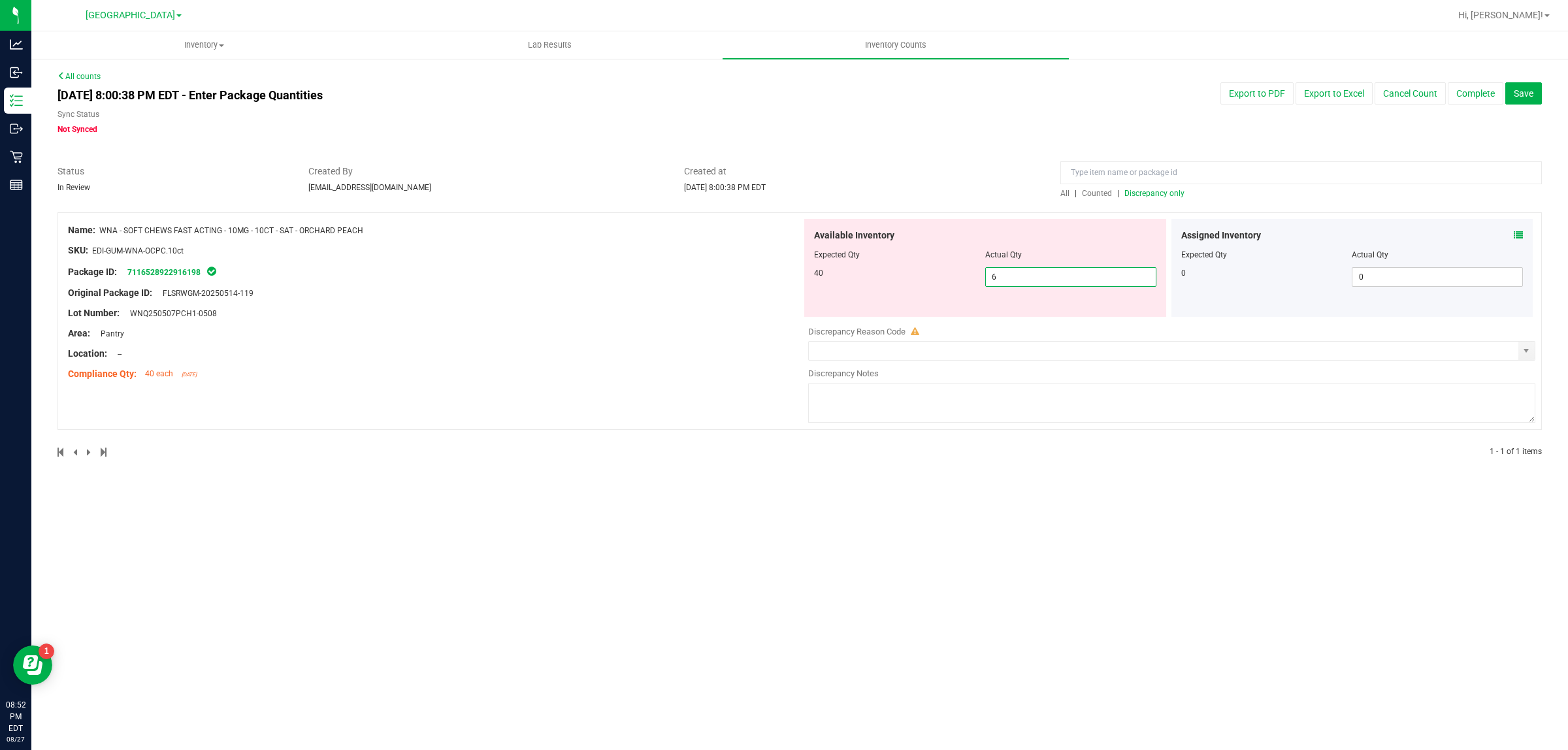
click at [1074, 278] on span "6 6" at bounding box center [1071, 277] width 171 height 20
click at [1074, 278] on input "6" at bounding box center [1070, 277] width 170 height 18
type input "40"
click at [949, 161] on div at bounding box center [799, 158] width 1484 height 13
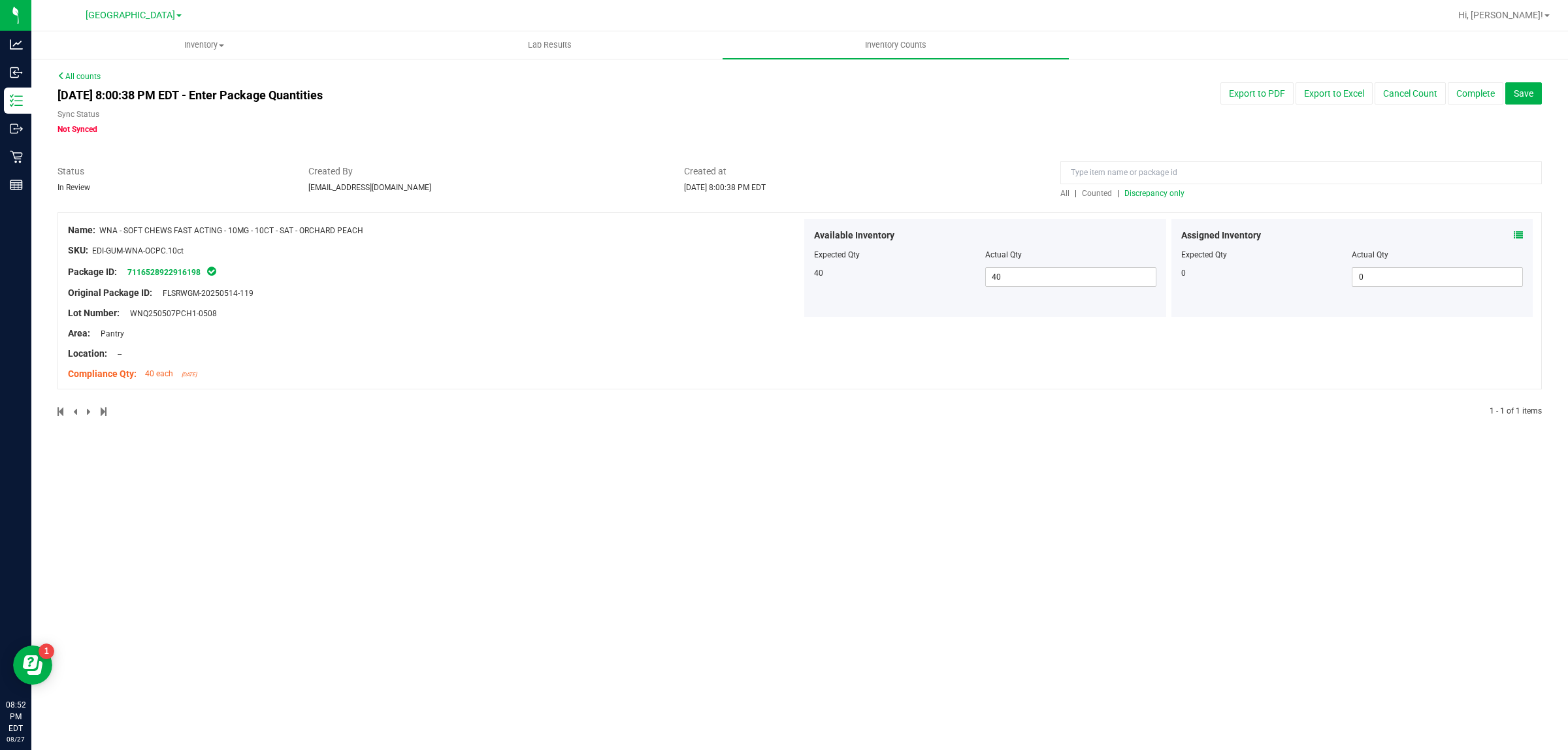
click at [1121, 189] on link "Discrepancy only" at bounding box center [1153, 193] width 63 height 9
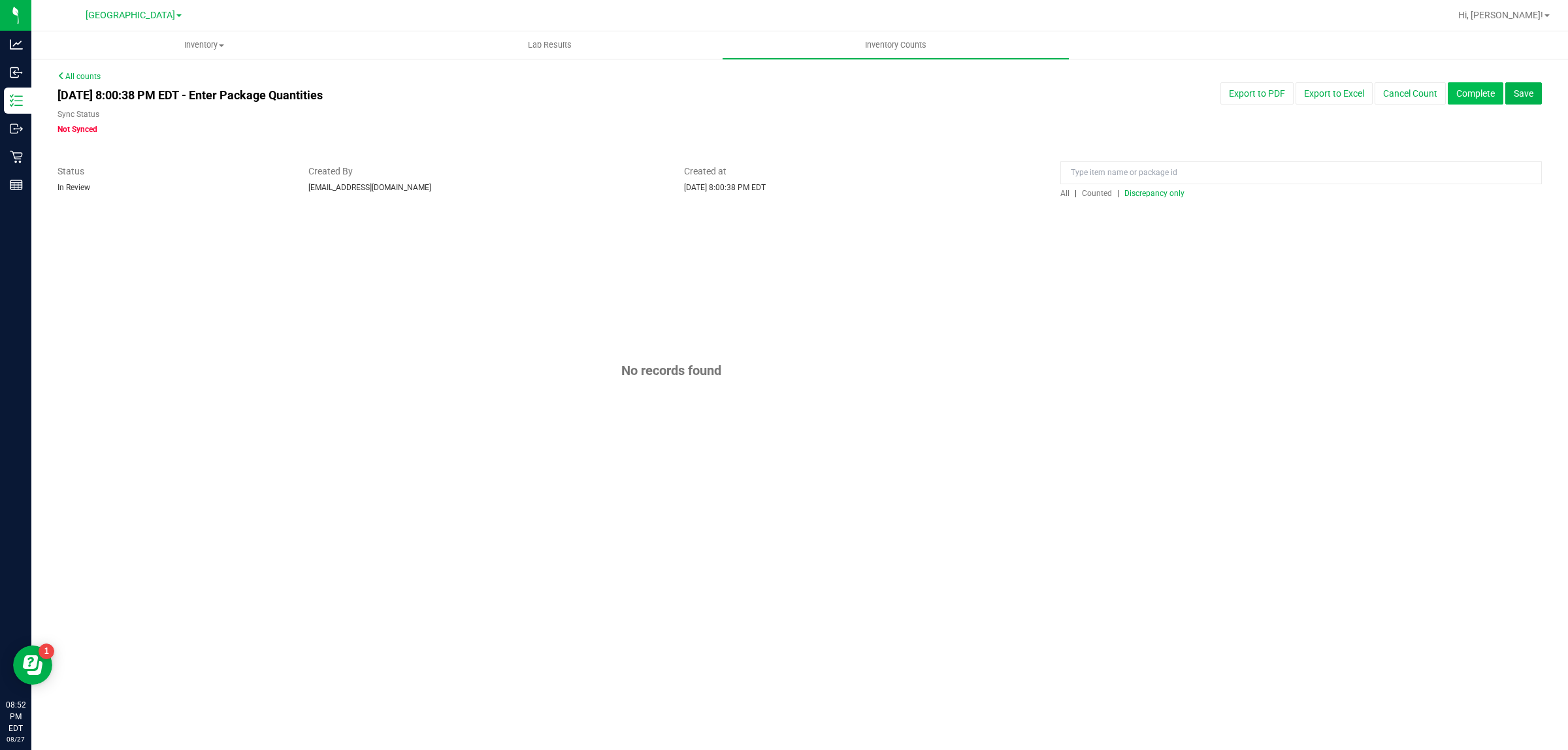
click at [1490, 92] on button "Complete" at bounding box center [1475, 94] width 56 height 22
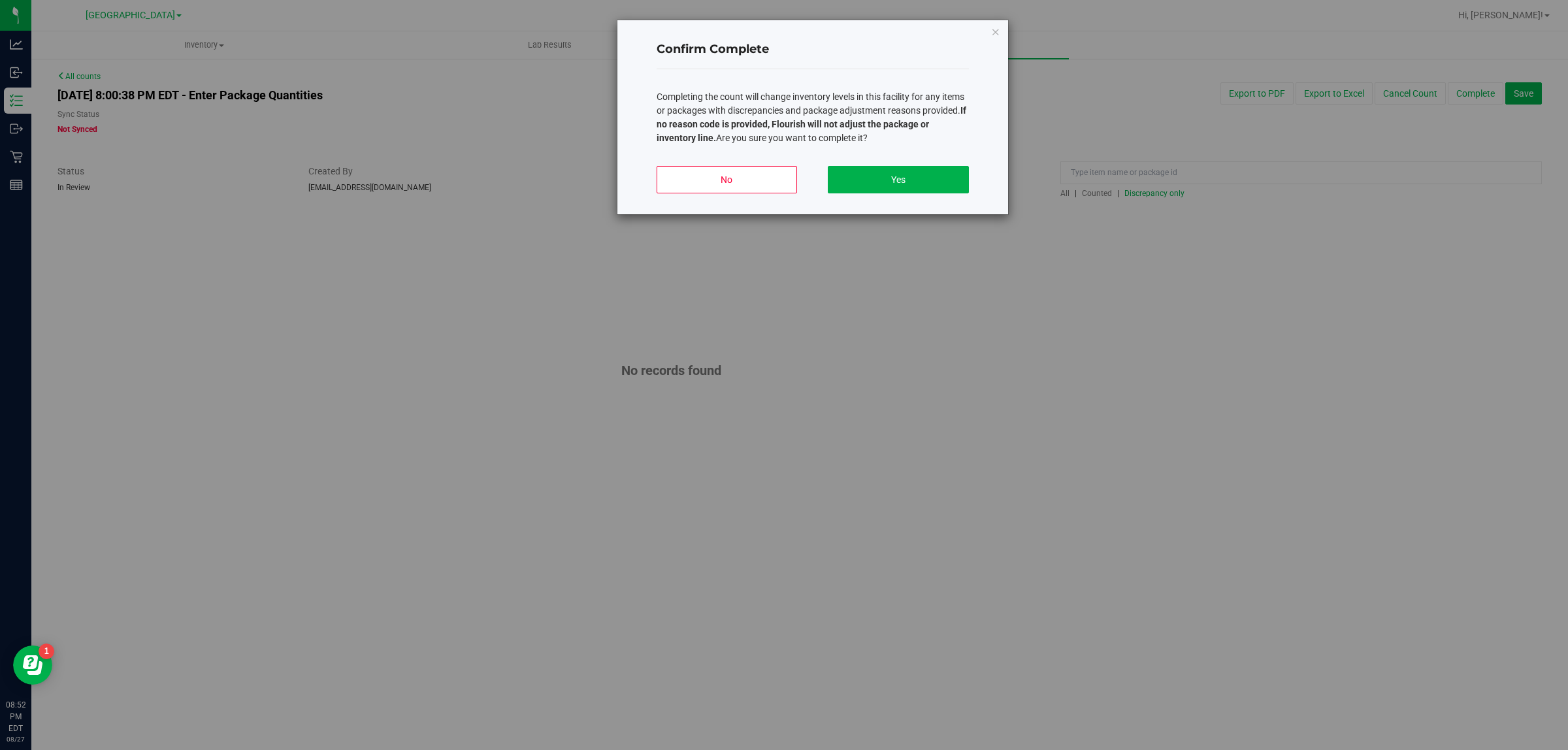
click at [945, 162] on div "No Yes" at bounding box center [812, 184] width 312 height 58
click at [949, 168] on button "Yes" at bounding box center [897, 180] width 140 height 28
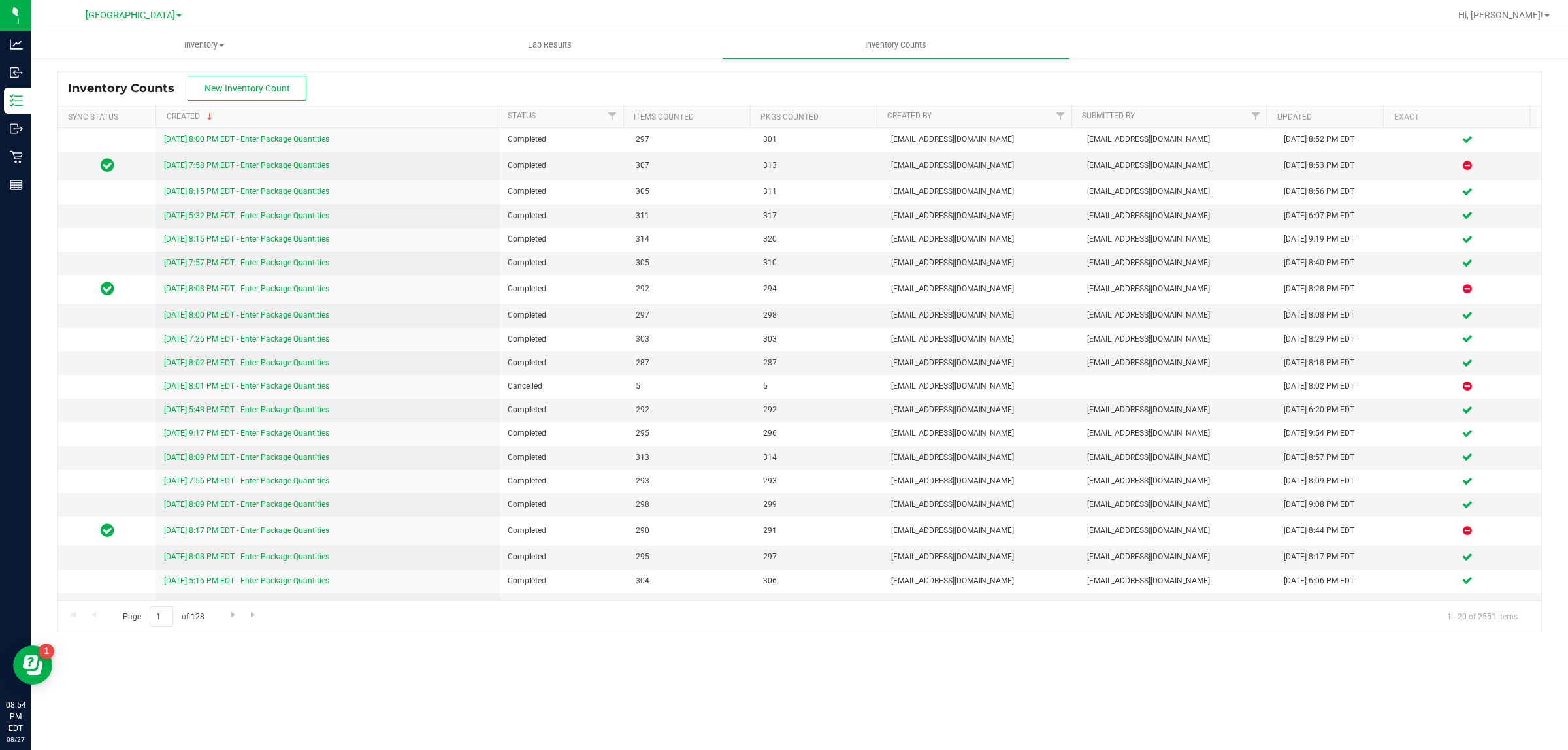
click at [1539, 7] on div "Hi, [PERSON_NAME]!" at bounding box center [1503, 14] width 102 height 22
click at [1539, 8] on link "Hi, [PERSON_NAME]!" at bounding box center [1503, 14] width 102 height 13
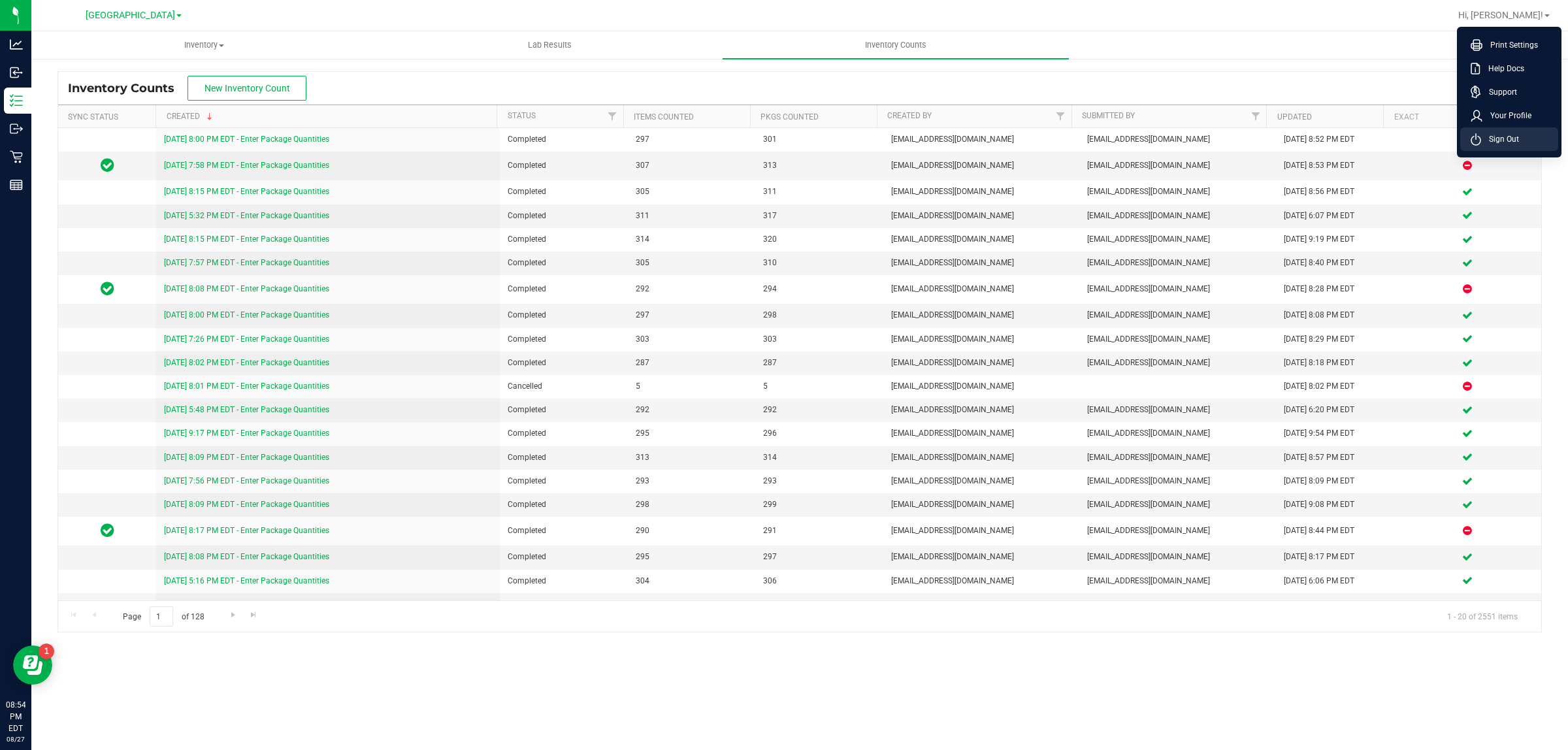
click at [1528, 134] on li "Sign Out" at bounding box center [1509, 139] width 98 height 23
